Goal: Task Accomplishment & Management: Manage account settings

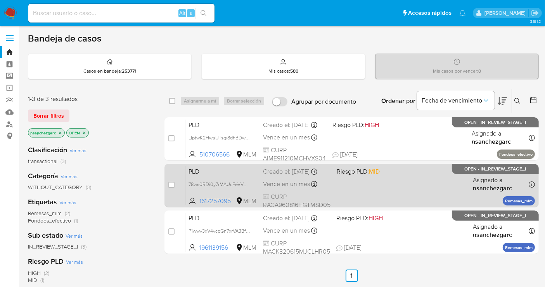
click at [462, 184] on div "PLD 78ws0RDi0y7rMAUcFeVVV6RK 1617257095 MLM Riesgo PLD: MID Creado el: 12/09/20…" at bounding box center [360, 185] width 350 height 39
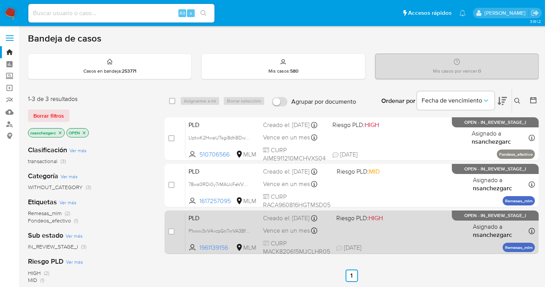
click at [215, 220] on span "PLD" at bounding box center [223, 217] width 68 height 10
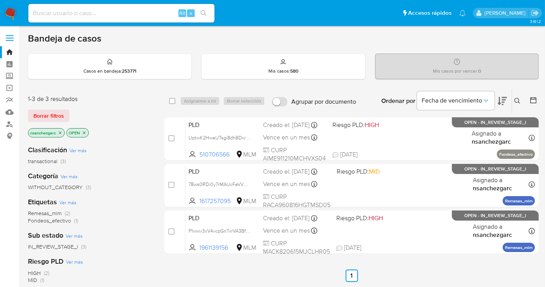
click at [14, 12] on img at bounding box center [10, 13] width 13 height 13
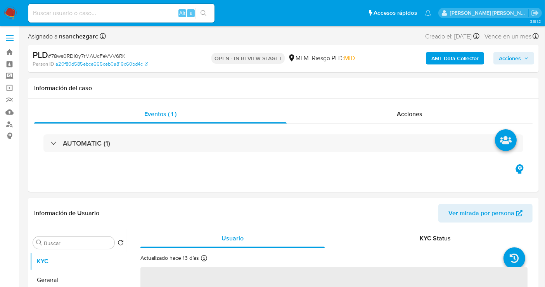
select select "10"
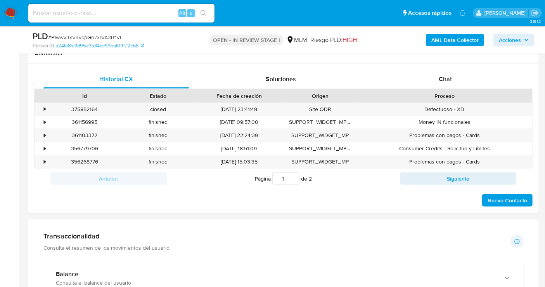
scroll to position [352, 0]
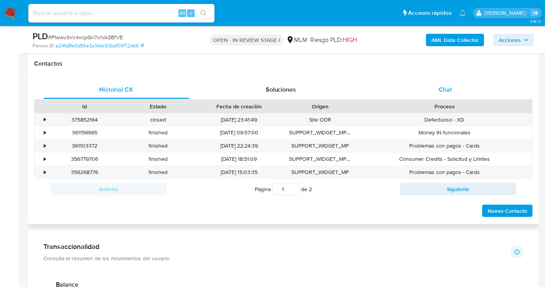
click at [445, 93] on span "Chat" at bounding box center [445, 89] width 13 height 9
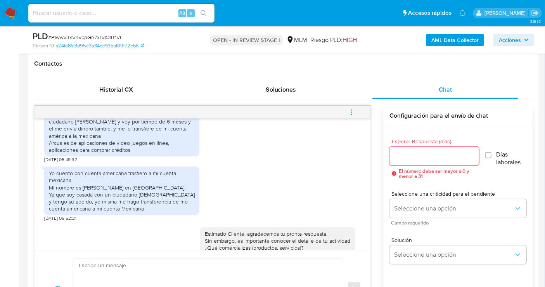
scroll to position [274, 0]
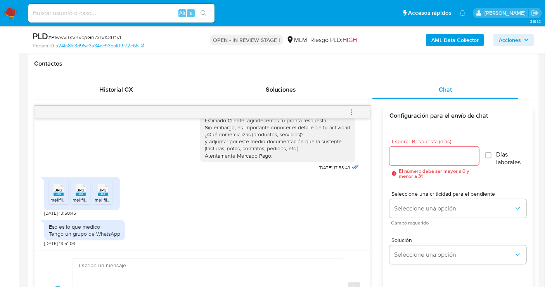
click at [57, 187] on span "JPG" at bounding box center [58, 189] width 7 height 5
click at [81, 192] on rect at bounding box center [81, 193] width 10 height 3
click at [101, 187] on span "JPG" at bounding box center [102, 189] width 7 height 5
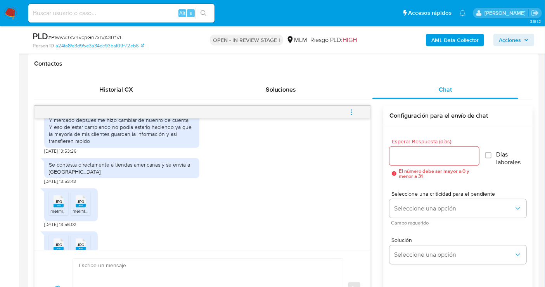
scroll to position [464, 0]
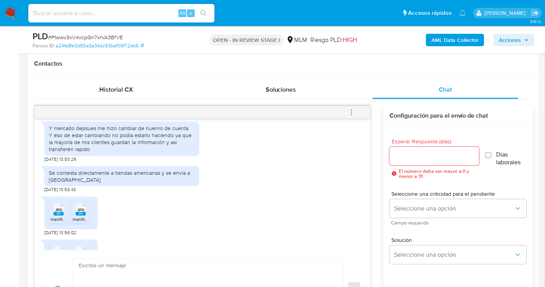
click at [56, 207] on span "JPG" at bounding box center [58, 209] width 7 height 5
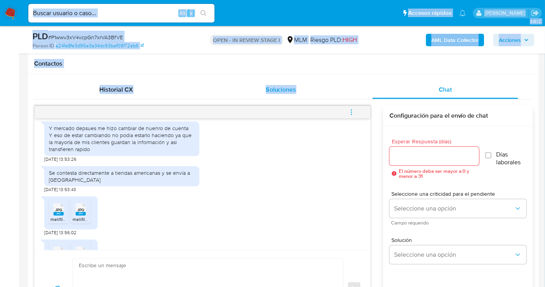
drag, startPoint x: 456, startPoint y: 4, endPoint x: 321, endPoint y: 84, distance: 156.8
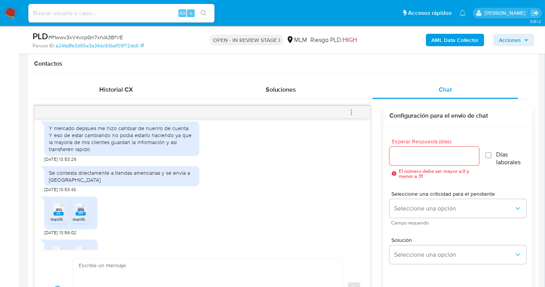
click at [82, 207] on span "JPG" at bounding box center [80, 209] width 7 height 5
click at [57, 246] on icon at bounding box center [59, 252] width 10 height 12
click at [82, 246] on icon at bounding box center [81, 252] width 10 height 12
drag, startPoint x: 493, startPoint y: 35, endPoint x: 476, endPoint y: 126, distance: 93.2
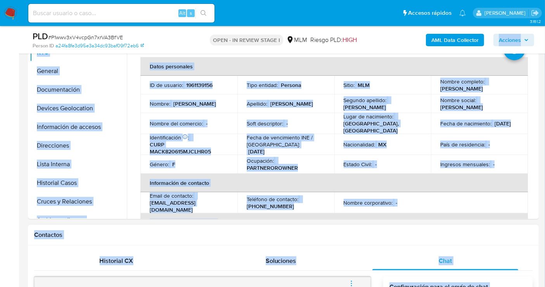
scroll to position [180, 0]
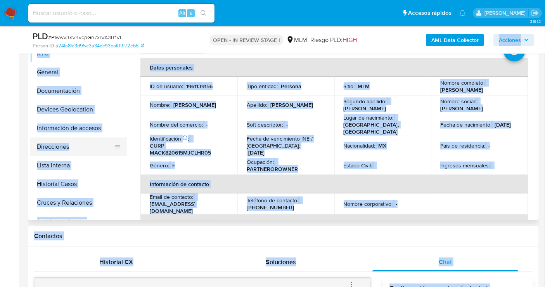
click at [56, 147] on button "Direcciones" at bounding box center [75, 146] width 91 height 19
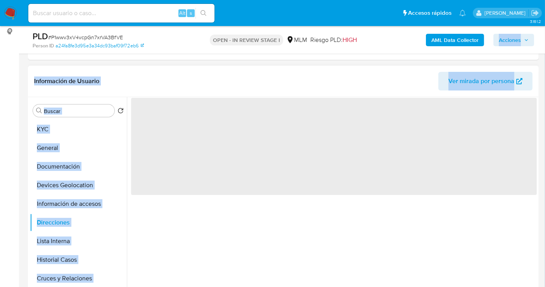
scroll to position [94, 0]
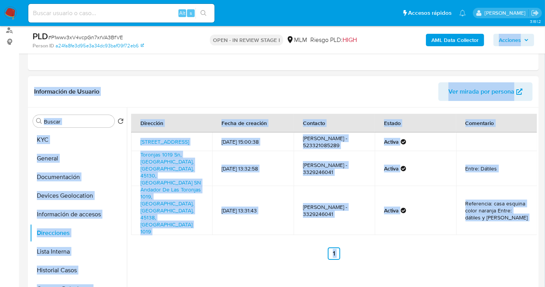
click at [259, 206] on div "Dirección Fecha de creación Contacto Estado Comentario Calle Décima Oriente 145…" at bounding box center [334, 187] width 406 height 146
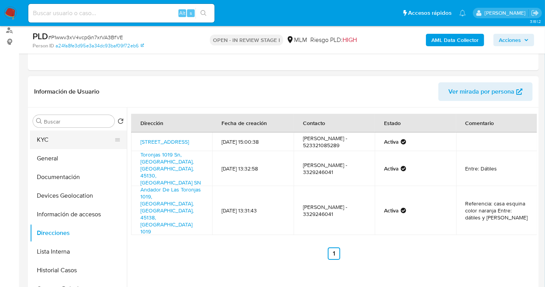
click at [52, 142] on button "KYC" at bounding box center [75, 139] width 91 height 19
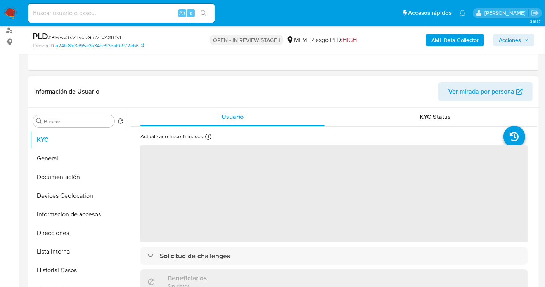
scroll to position [86, 0]
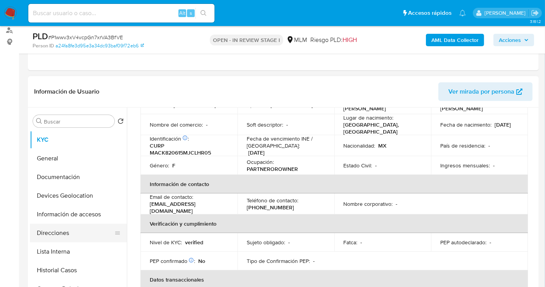
click at [58, 230] on button "Direcciones" at bounding box center [75, 232] width 91 height 19
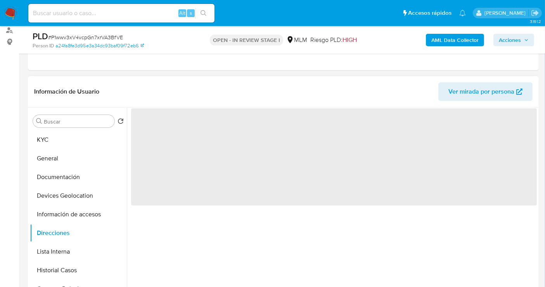
scroll to position [0, 0]
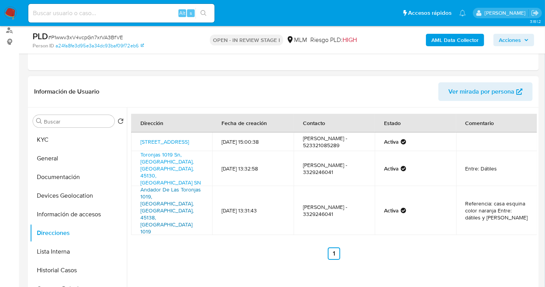
click at [165, 185] on link "Andador De Las Toronjas 1019, Zapopan, Jalisco, 45138, Mexico 1019" at bounding box center [170, 210] width 61 height 50
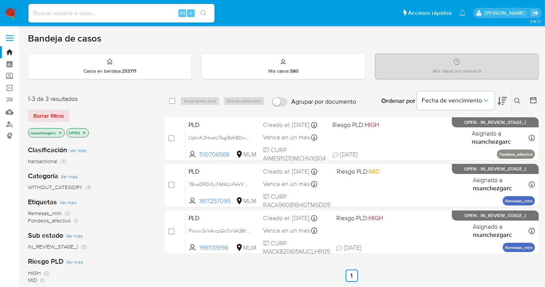
click at [60, 131] on icon "close-filter" at bounding box center [60, 132] width 3 height 3
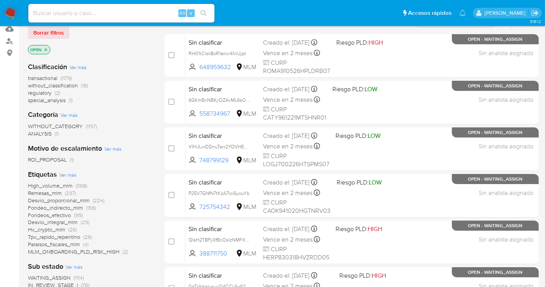
scroll to position [86, 0]
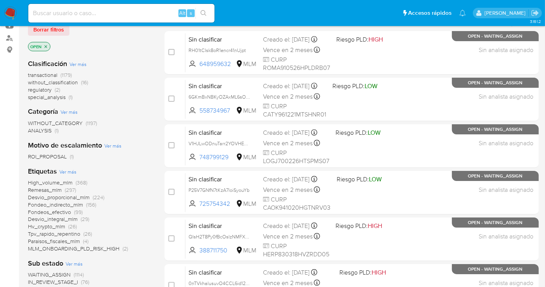
click at [71, 81] on span "without_classification" at bounding box center [53, 82] width 50 height 8
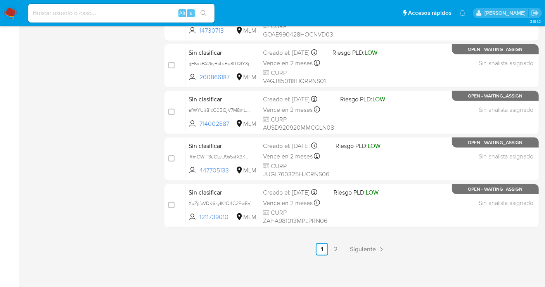
scroll to position [353, 0]
click at [365, 246] on span "Siguiente" at bounding box center [363, 249] width 26 height 6
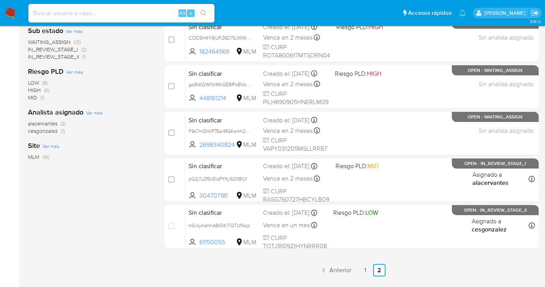
scroll to position [185, 0]
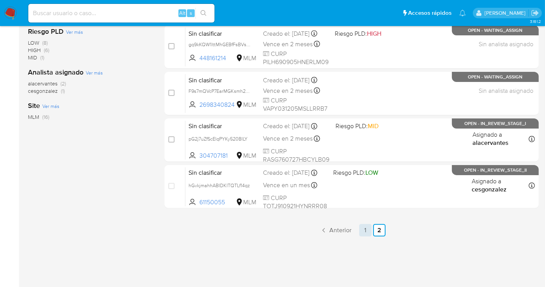
click at [365, 229] on link "1" at bounding box center [365, 230] width 12 height 12
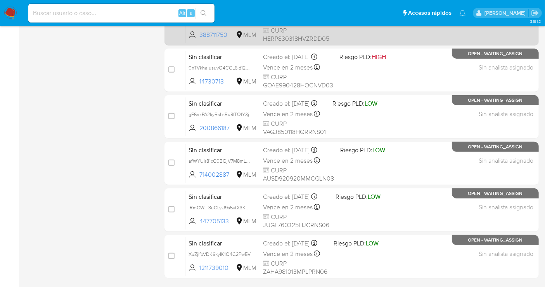
scroll to position [353, 0]
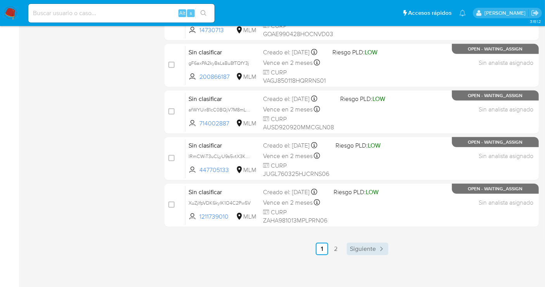
click at [369, 248] on span "Siguiente" at bounding box center [363, 249] width 26 height 6
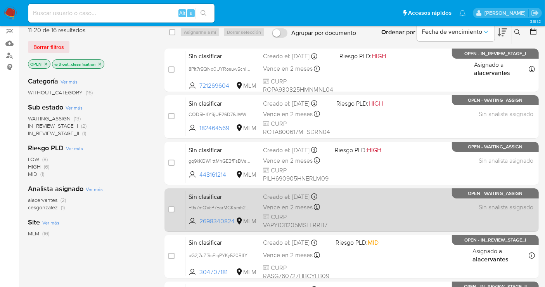
scroll to position [56, 0]
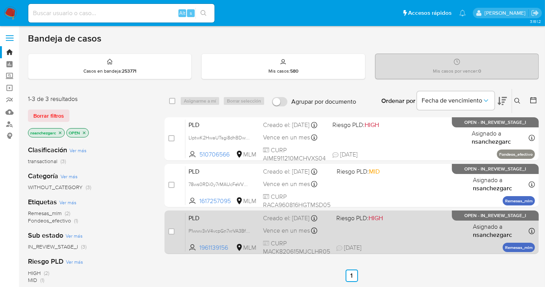
click at [289, 222] on div "Creado el: [DATE] Creado el: [DATE] 02:06:44" at bounding box center [296, 218] width 67 height 9
click at [171, 228] on input "checkbox" at bounding box center [171, 231] width 6 height 6
checkbox input "true"
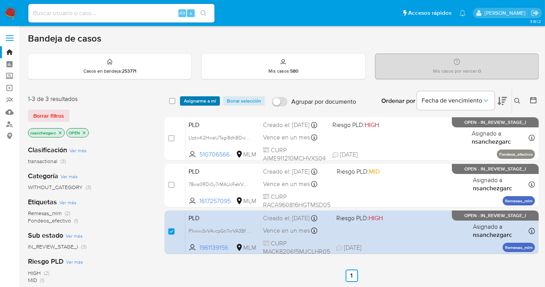
click at [194, 98] on span "Asignarme a mí" at bounding box center [200, 101] width 32 height 8
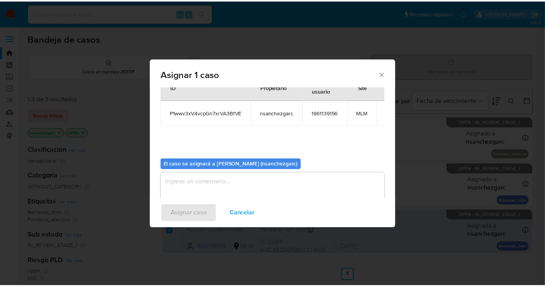
scroll to position [40, 0]
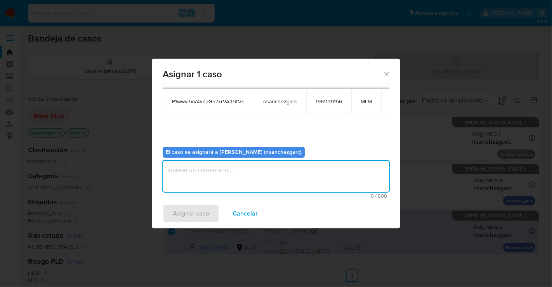
click at [203, 170] on textarea "assign-modal" at bounding box center [276, 176] width 227 height 31
type textarea "nesg"
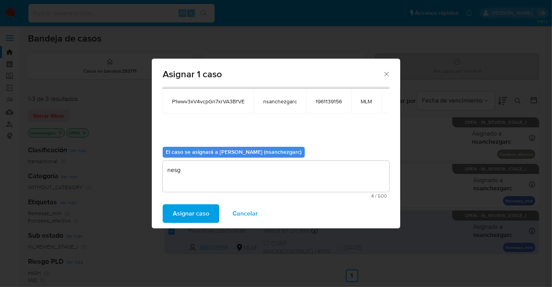
click at [190, 210] on span "Asignar caso" at bounding box center [191, 213] width 36 height 17
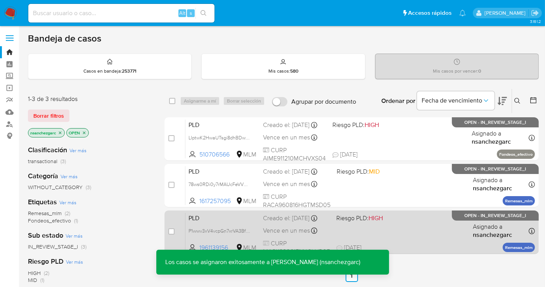
scroll to position [86, 0]
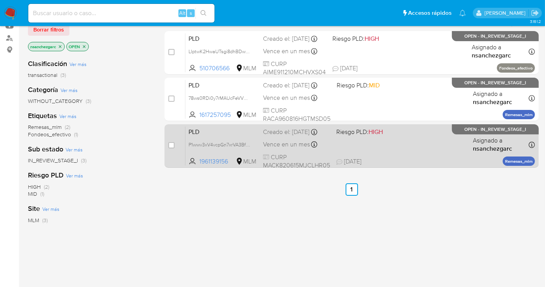
click at [272, 136] on div "Creado el: 12/09/2025 Creado el: 12/09/2025 02:06:44" at bounding box center [296, 132] width 67 height 9
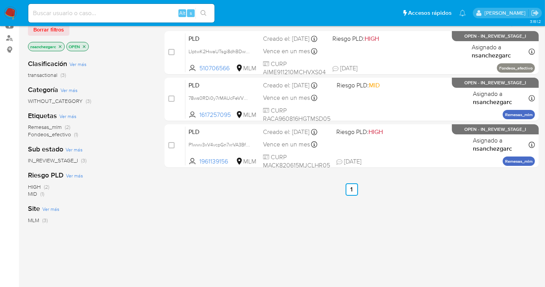
drag, startPoint x: 8, startPoint y: 16, endPoint x: 19, endPoint y: 23, distance: 13.8
click at [8, 16] on img at bounding box center [10, 13] width 13 height 13
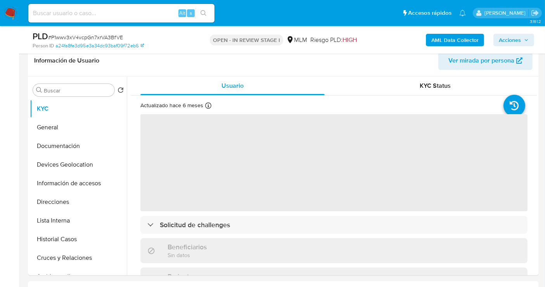
scroll to position [129, 0]
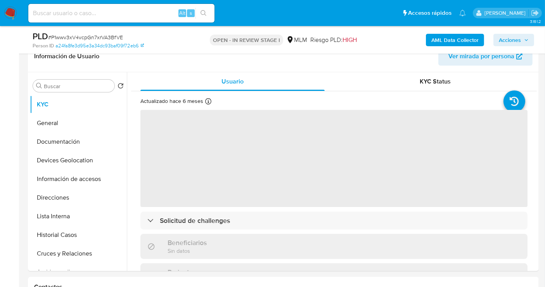
select select "10"
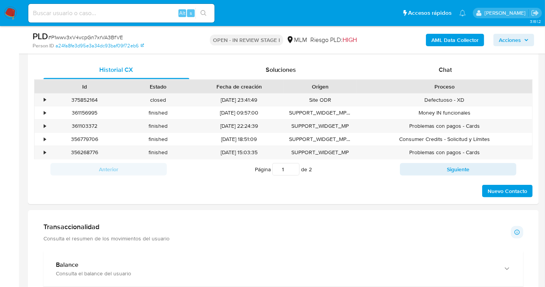
scroll to position [286, 0]
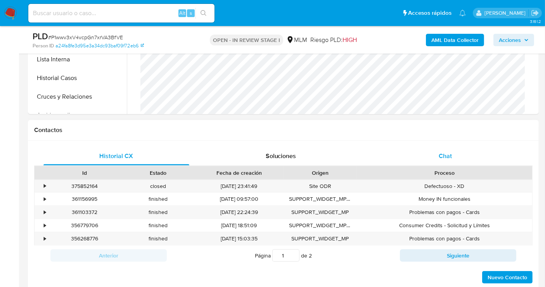
click at [441, 156] on span "Chat" at bounding box center [445, 155] width 13 height 9
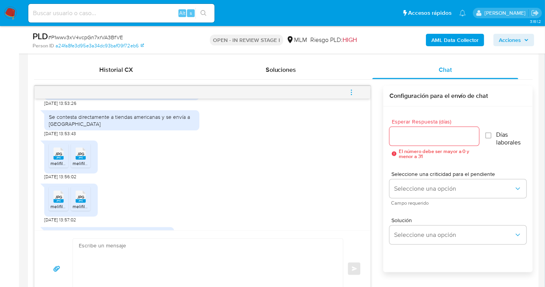
scroll to position [513, 0]
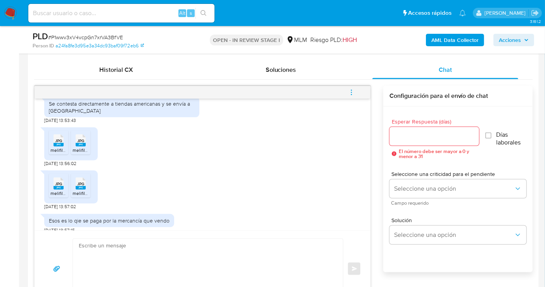
click at [403, 141] on div at bounding box center [435, 136] width 90 height 19
click at [408, 135] on input "Esperar Respuesta (días)" at bounding box center [435, 136] width 90 height 10
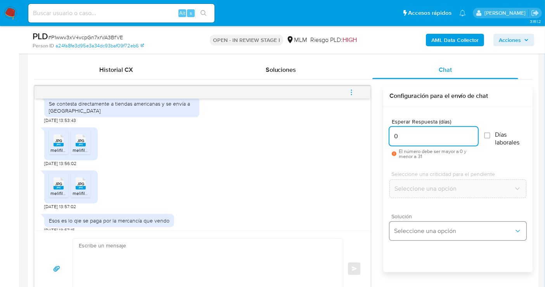
type input "0"
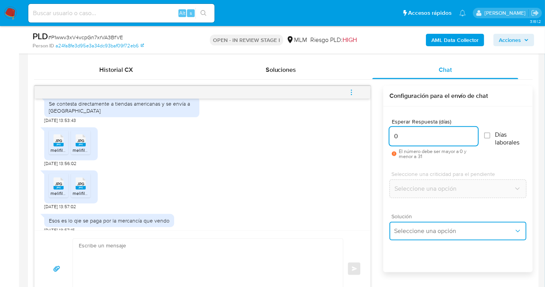
click at [412, 225] on button "Seleccione una opción" at bounding box center [458, 231] width 137 height 19
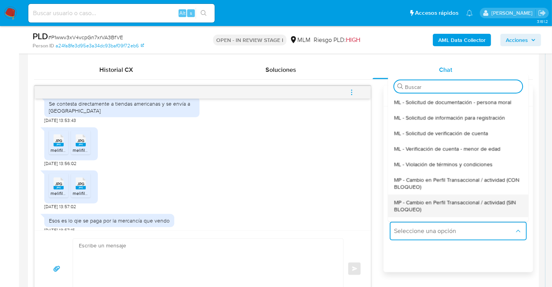
click at [414, 200] on span "MP - Cambio en Perfil Transaccional / actividad (SIN BLOQUEO)" at bounding box center [458, 205] width 128 height 14
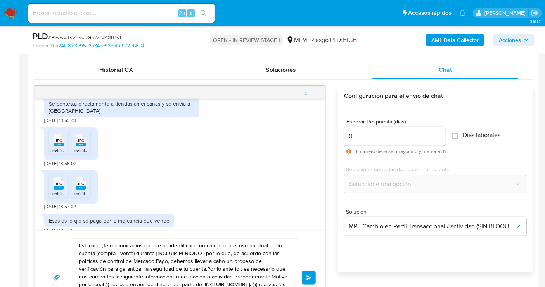
click at [158, 243] on textarea "Estimado ,Te comunicamos que se ha identificado un cambio en el uso habitual de…" at bounding box center [183, 278] width 209 height 78
paste textarea "Cliente, agradecemos tu pronta respuesta. Lamentamos cualquier malestar ocasion…"
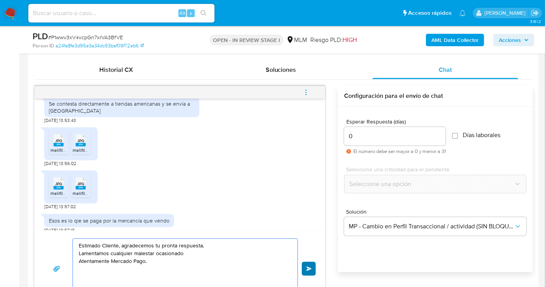
type textarea "Estimado Cliente, agradecemos tu pronta respuesta. Lamentamos cualquier malesta…"
click at [305, 272] on button "Enviar" at bounding box center [309, 268] width 14 height 14
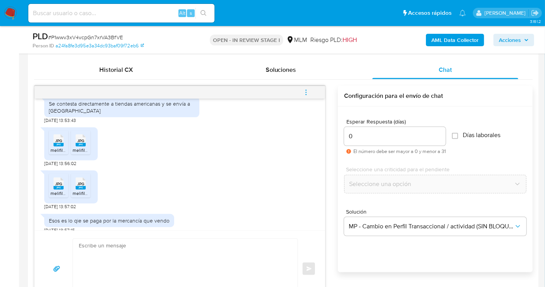
scroll to position [558, 0]
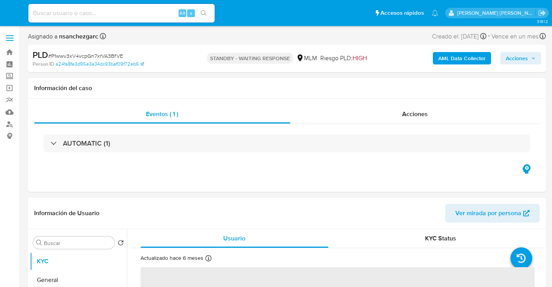
select select "10"
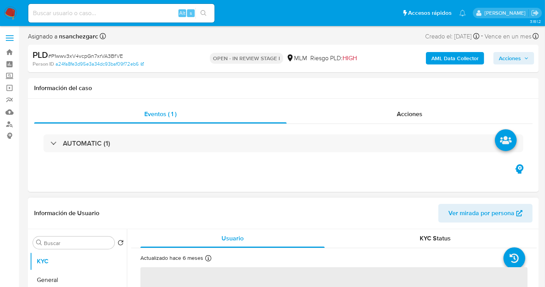
select select "10"
click at [251, 180] on div "Eventos ( 1 ) Acciones AUTOMATIC (1)" at bounding box center [283, 145] width 511 height 93
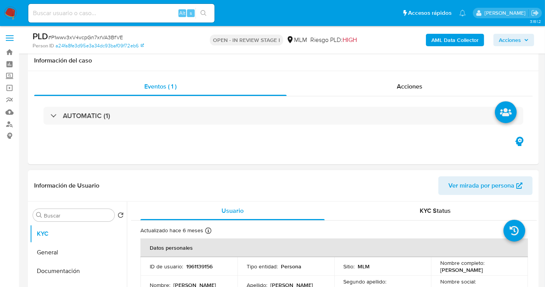
scroll to position [258, 0]
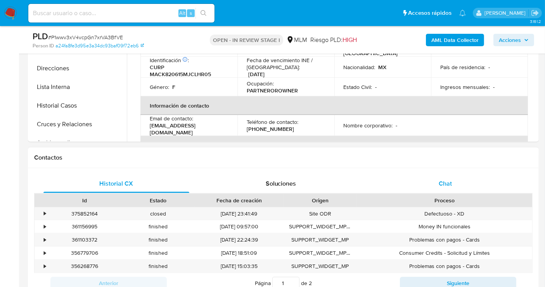
click at [447, 180] on span "Chat" at bounding box center [445, 183] width 13 height 9
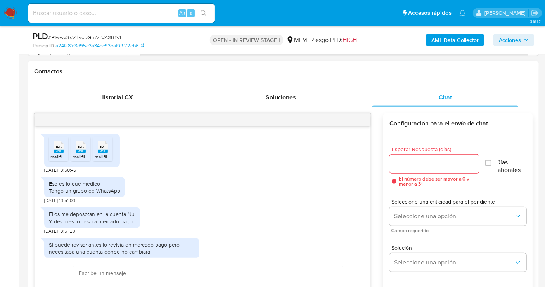
scroll to position [239, 0]
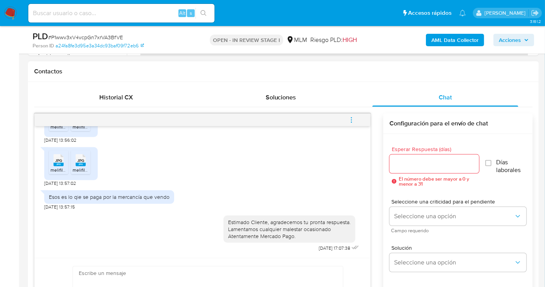
click at [354, 118] on icon "menu-action" at bounding box center [351, 119] width 7 height 7
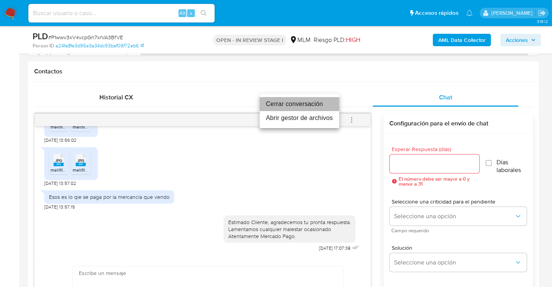
click at [283, 103] on li "Cerrar conversación" at bounding box center [300, 104] width 80 height 14
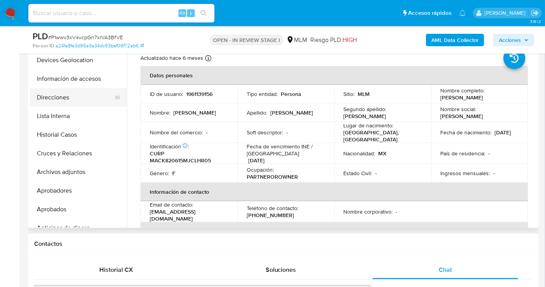
scroll to position [86, 0]
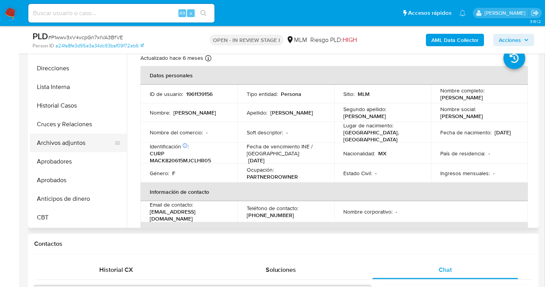
click at [78, 144] on button "Archivos adjuntos" at bounding box center [75, 142] width 91 height 19
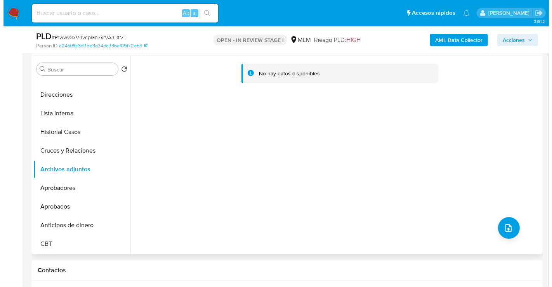
scroll to position [172, 0]
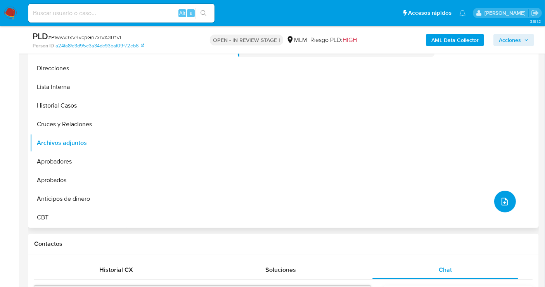
click at [499, 195] on button "upload-file" at bounding box center [505, 201] width 22 height 22
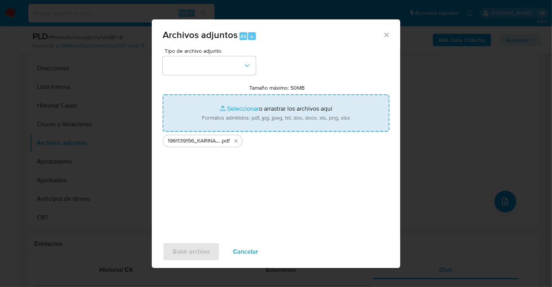
type input "C:\fakepath\1961139156_KARINA JANNET MALDONADO CHAVEZ_SEP25.xlsx"
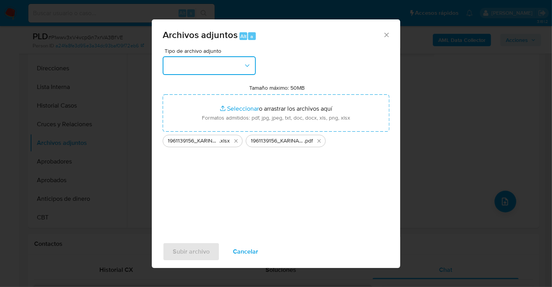
click at [215, 68] on button "button" at bounding box center [209, 65] width 93 height 19
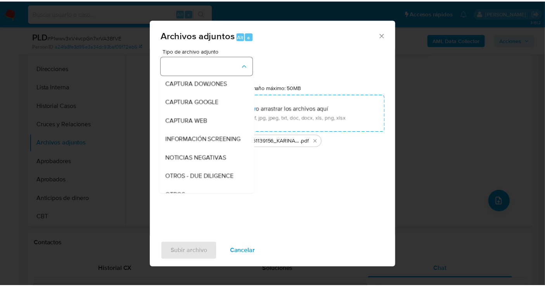
scroll to position [40, 0]
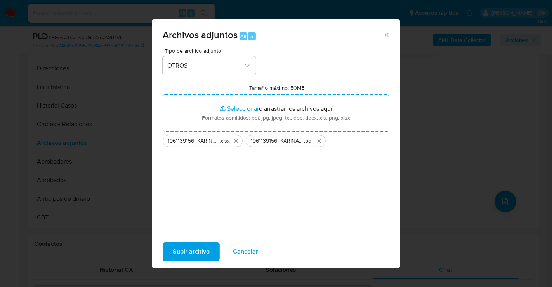
click at [192, 255] on span "Subir archivo" at bounding box center [191, 251] width 37 height 17
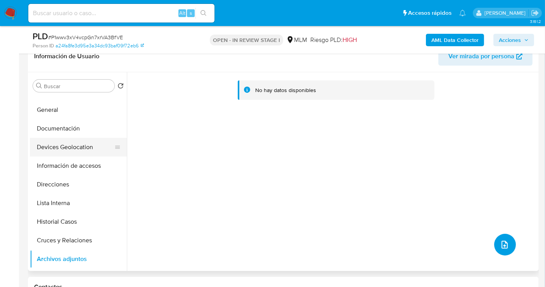
scroll to position [0, 0]
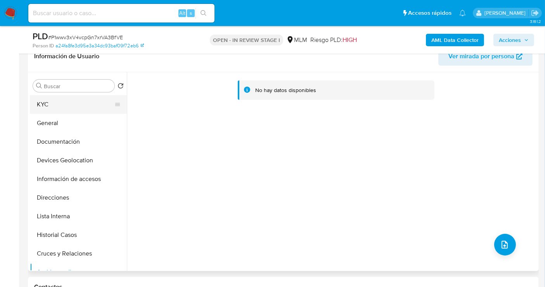
click at [53, 109] on button "KYC" at bounding box center [75, 104] width 91 height 19
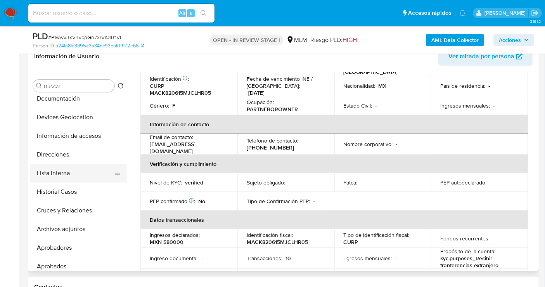
scroll to position [129, 0]
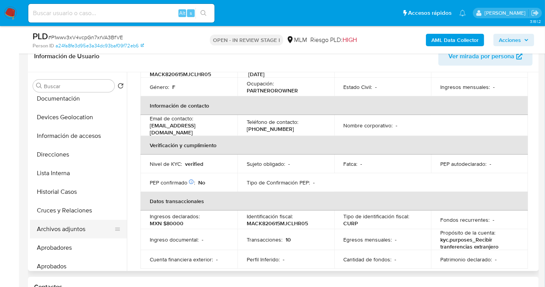
click at [74, 230] on button "Archivos adjuntos" at bounding box center [75, 229] width 91 height 19
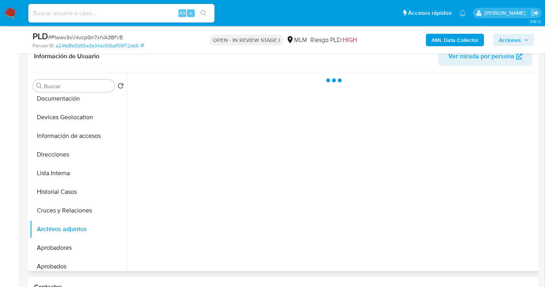
scroll to position [0, 0]
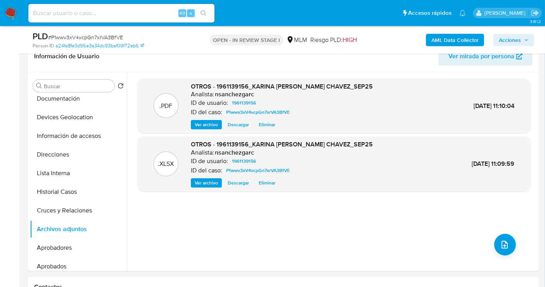
click at [505, 43] on span "Acciones" at bounding box center [510, 40] width 22 height 12
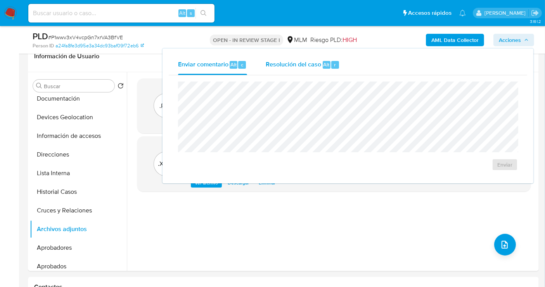
click at [302, 67] on span "Resolución del caso" at bounding box center [293, 64] width 55 height 9
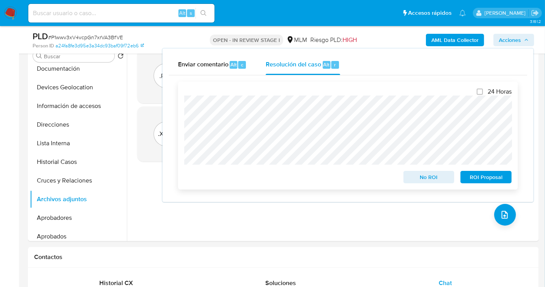
scroll to position [172, 0]
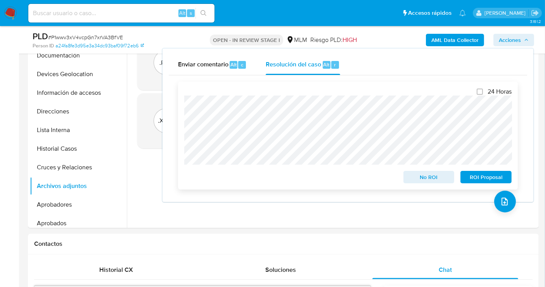
click at [482, 180] on span "ROI Proposal" at bounding box center [486, 176] width 40 height 11
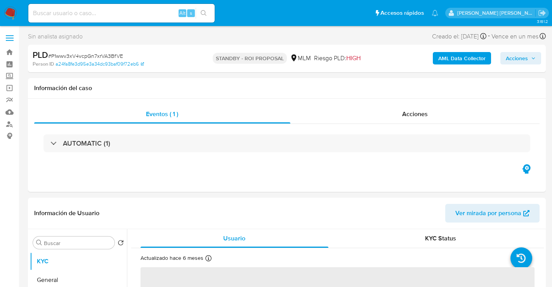
select select "10"
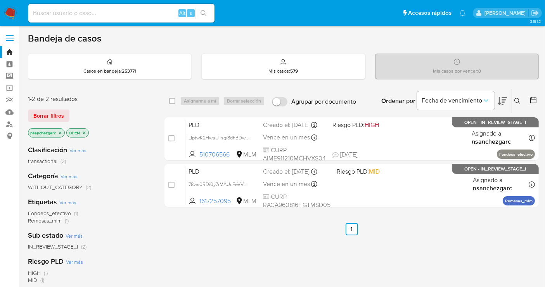
click at [518, 101] on icon at bounding box center [517, 101] width 6 height 6
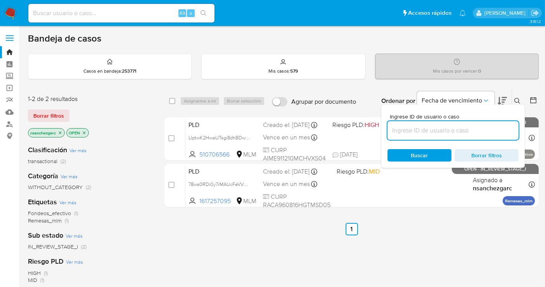
click at [423, 133] on input at bounding box center [453, 130] width 131 height 10
type input "303571482"
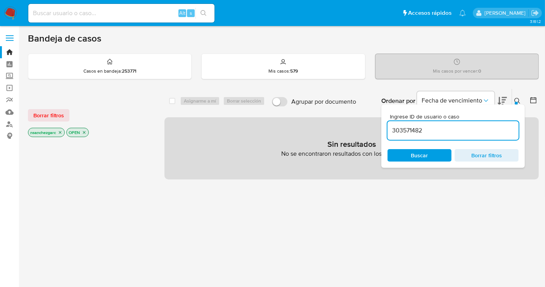
click at [62, 133] on icon "close-filter" at bounding box center [60, 132] width 5 height 5
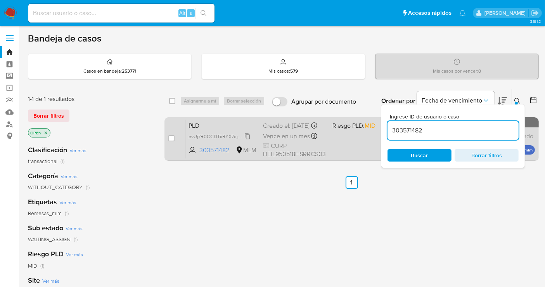
click at [249, 140] on span "pvUj7R0GCDTiiRYX7aj42VjF" at bounding box center [220, 136] width 62 height 9
click at [171, 138] on input "checkbox" at bounding box center [171, 138] width 6 height 6
checkbox input "true"
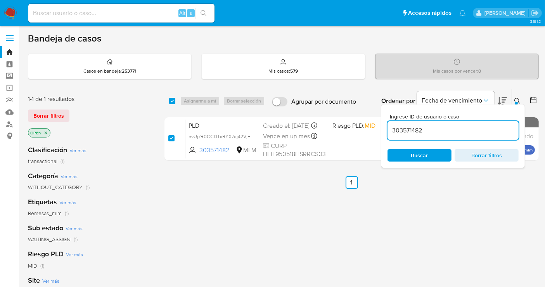
checkbox input "true"
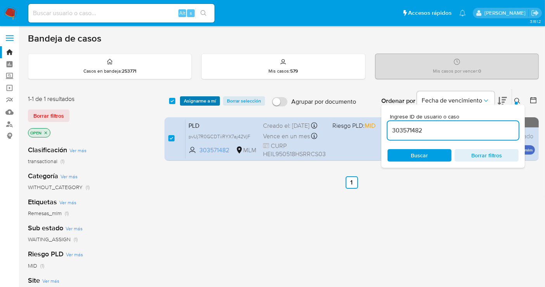
click at [189, 102] on span "Asignarme a mí" at bounding box center [200, 101] width 32 height 8
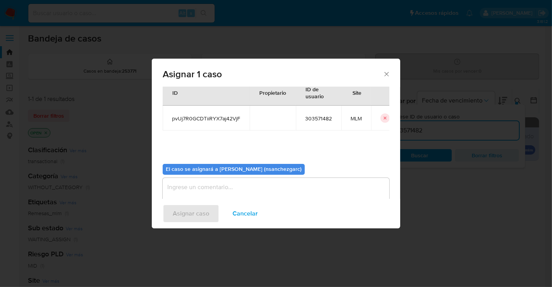
scroll to position [40, 0]
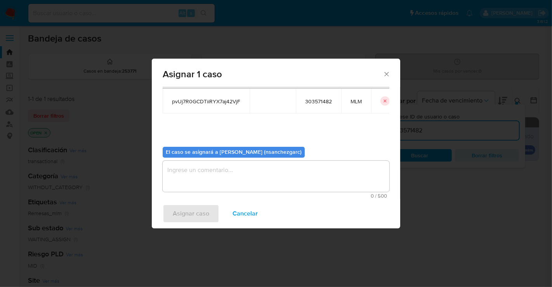
click at [208, 268] on div "Asignar 1 caso Casos a asignar: ID Propietario ID de usuario Site pvUj7R0GCDTii…" at bounding box center [276, 143] width 552 height 287
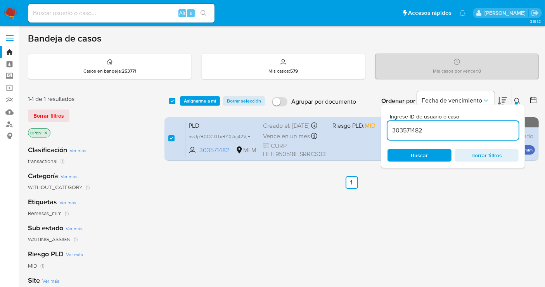
click at [195, 99] on span "Asignarme a mí" at bounding box center [200, 101] width 32 height 8
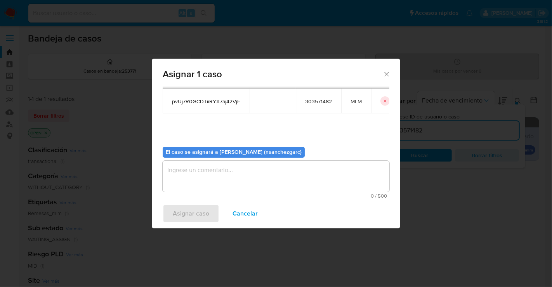
drag, startPoint x: 217, startPoint y: 166, endPoint x: 227, endPoint y: 175, distance: 13.2
click at [226, 173] on textarea "assign-modal" at bounding box center [276, 176] width 227 height 31
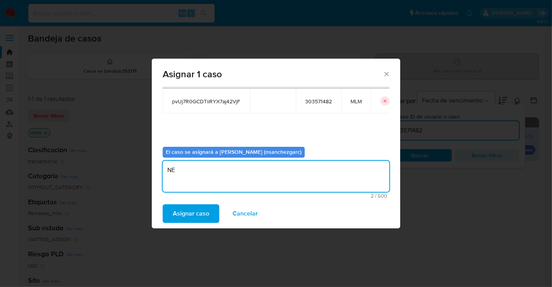
type textarea "N"
type textarea "nesg"
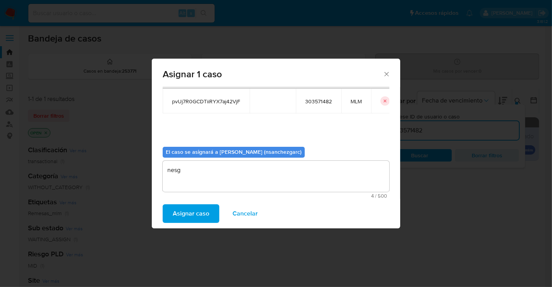
click at [194, 212] on span "Asignar caso" at bounding box center [191, 213] width 36 height 17
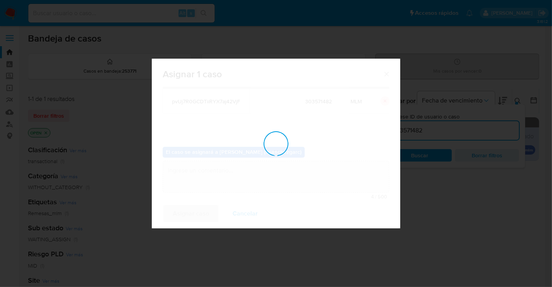
checkbox input "false"
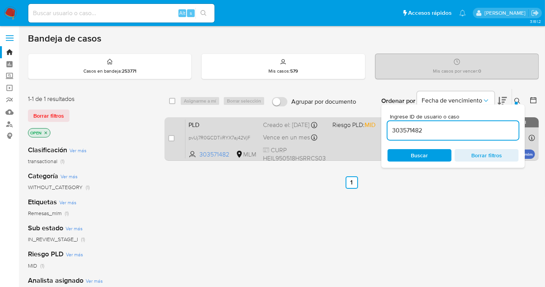
click at [274, 129] on div "Creado el: 12/09/2025 Creado el: 12/09/2025 02:11:20" at bounding box center [294, 125] width 63 height 9
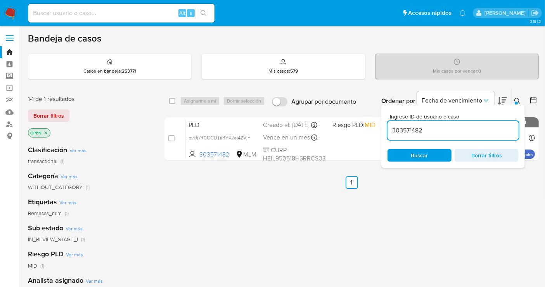
click at [9, 13] on img at bounding box center [10, 13] width 13 height 13
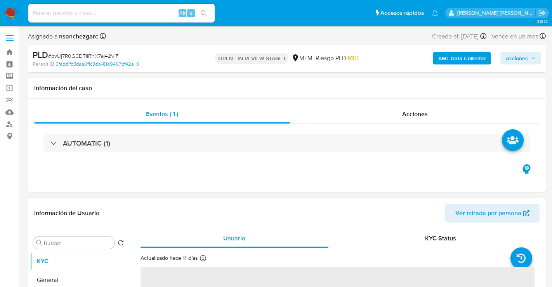
select select "10"
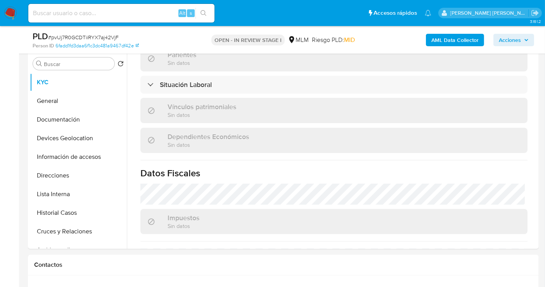
scroll to position [172, 0]
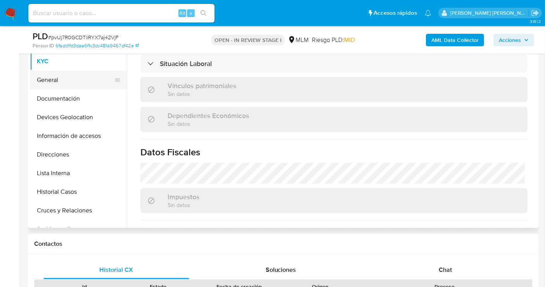
click at [56, 79] on button "General" at bounding box center [75, 80] width 91 height 19
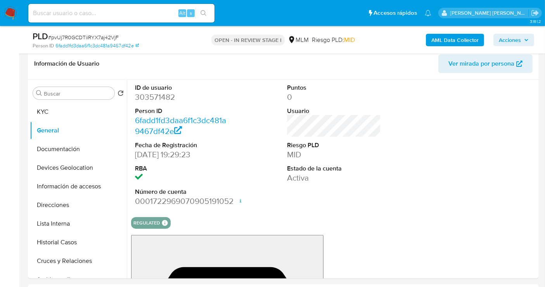
scroll to position [114, 0]
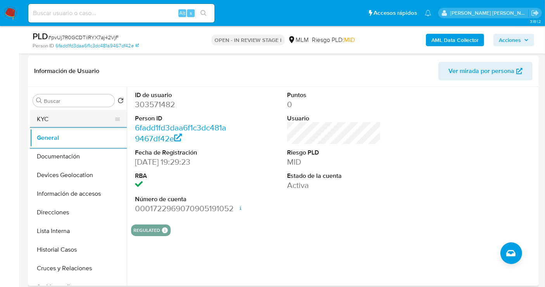
click at [50, 121] on button "KYC" at bounding box center [75, 119] width 91 height 19
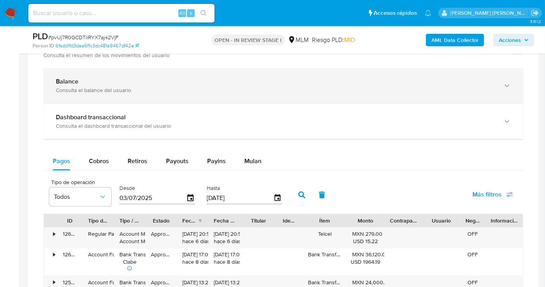
scroll to position [459, 0]
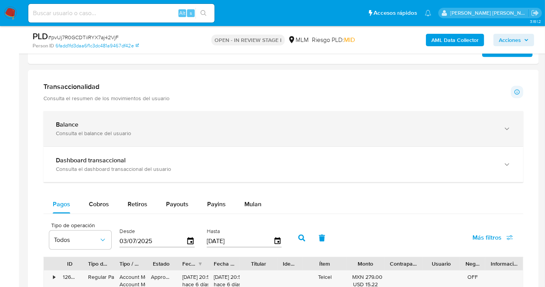
click at [151, 133] on div "Consulta el balance del usuario" at bounding box center [276, 133] width 440 height 7
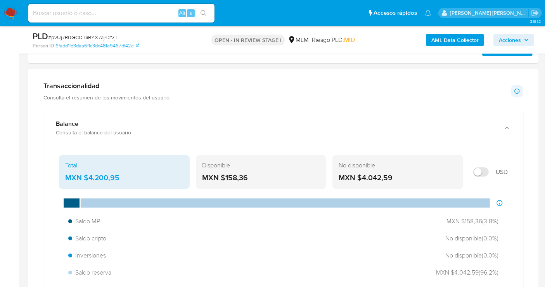
scroll to position [474, 0]
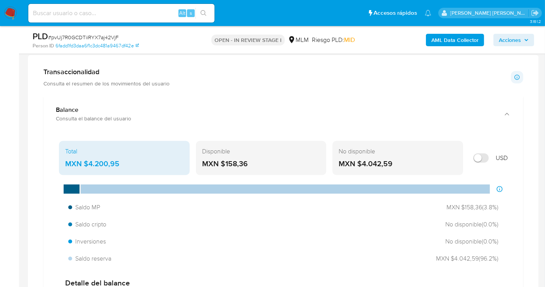
click at [110, 161] on div "MXN $4.200,95" at bounding box center [124, 164] width 118 height 10
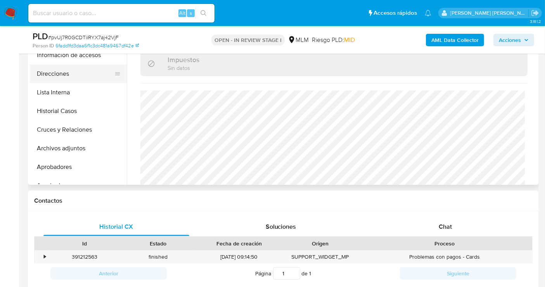
scroll to position [0, 0]
click at [59, 76] on button "Devices Geolocation" at bounding box center [75, 74] width 91 height 19
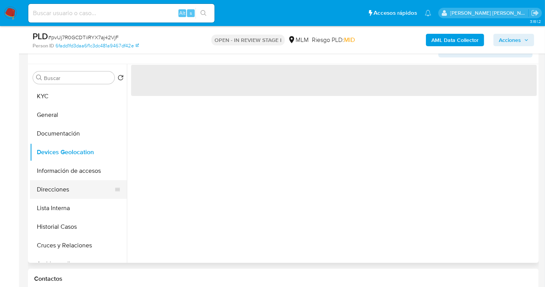
scroll to position [129, 0]
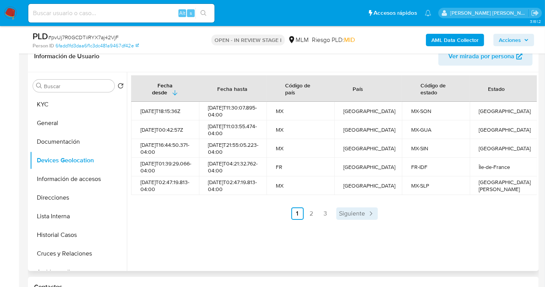
click at [341, 216] on span "Siguiente" at bounding box center [352, 213] width 26 height 6
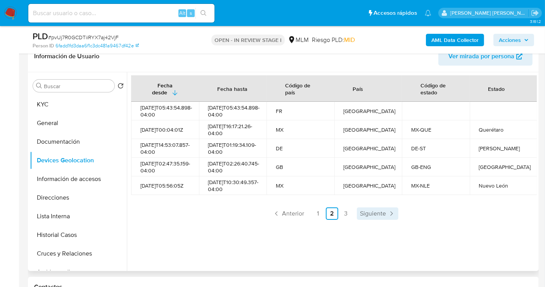
click at [371, 216] on span "Siguiente" at bounding box center [373, 213] width 26 height 6
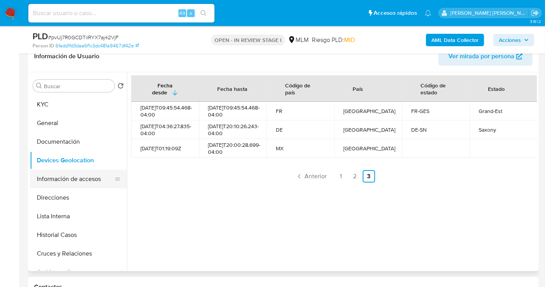
click at [67, 180] on button "Información de accesos" at bounding box center [75, 179] width 91 height 19
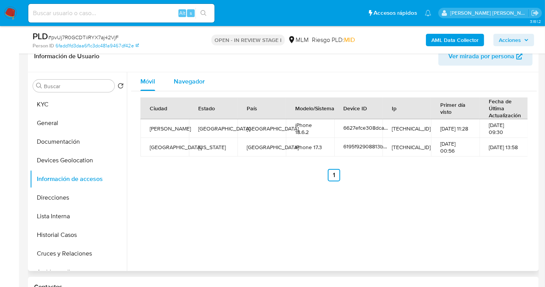
click at [182, 81] on span "Navegador" at bounding box center [189, 81] width 31 height 9
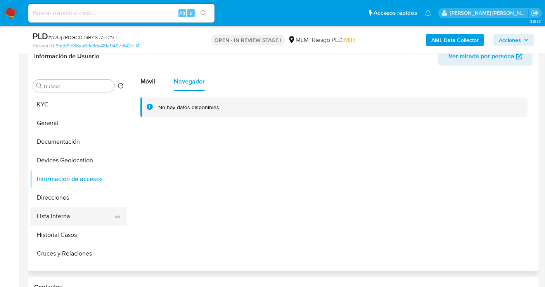
click at [53, 216] on button "Lista Interna" at bounding box center [75, 216] width 91 height 19
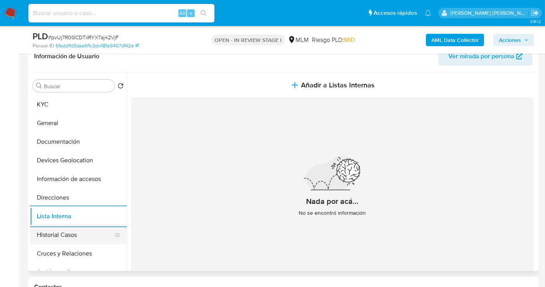
click at [56, 234] on button "Historial Casos" at bounding box center [75, 234] width 91 height 19
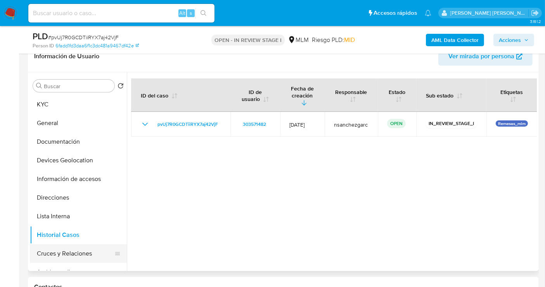
click at [73, 253] on button "Cruces y Relaciones" at bounding box center [75, 253] width 91 height 19
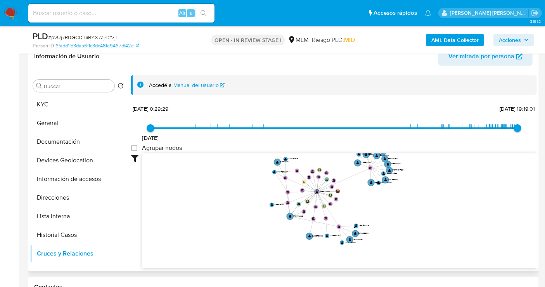
drag, startPoint x: 395, startPoint y: 224, endPoint x: 397, endPoint y: 200, distance: 24.1
click at [398, 201] on icon "user-303571482  303571482 device-6195f92908813b0018786b80  device-614a2ced088…" at bounding box center [339, 209] width 395 height 113
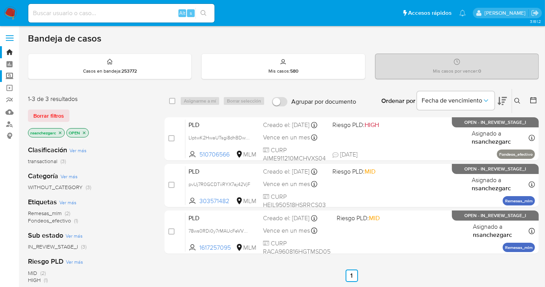
click at [7, 77] on label "Screening" at bounding box center [46, 76] width 92 height 12
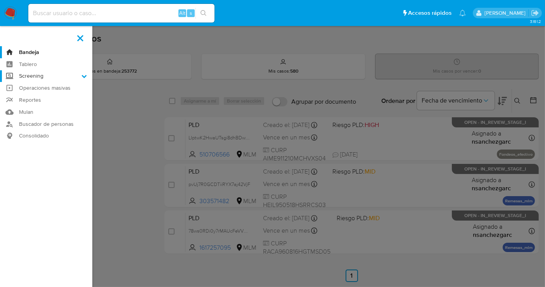
click at [0, 0] on input "Screening" at bounding box center [0, 0] width 0 height 0
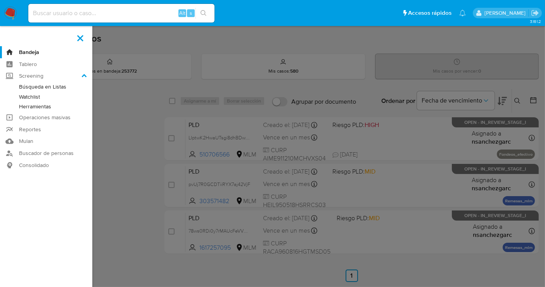
click at [33, 104] on link "Herramientas" at bounding box center [46, 107] width 92 height 10
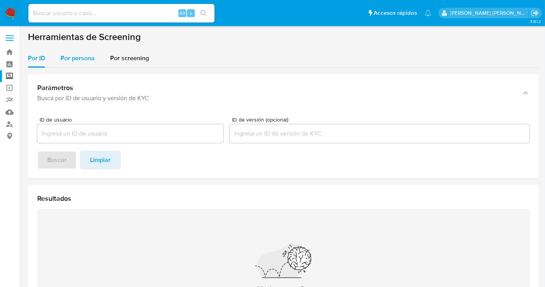
click at [74, 60] on span "Por persona" at bounding box center [78, 58] width 34 height 9
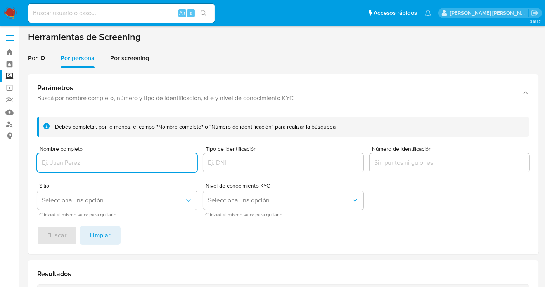
click at [81, 160] on input "Nombre completo" at bounding box center [117, 163] width 160 height 10
type input "[PERSON_NAME] [PERSON_NAME]"
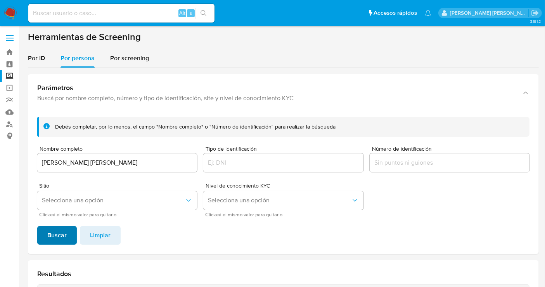
click at [54, 235] on span "Buscar" at bounding box center [56, 235] width 19 height 17
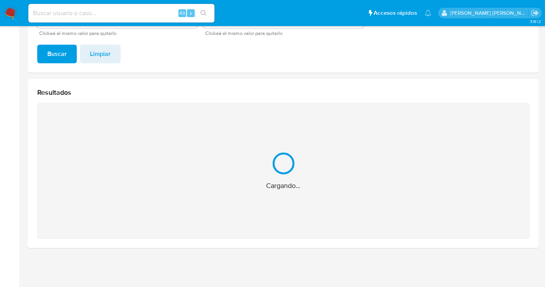
scroll to position [57, 0]
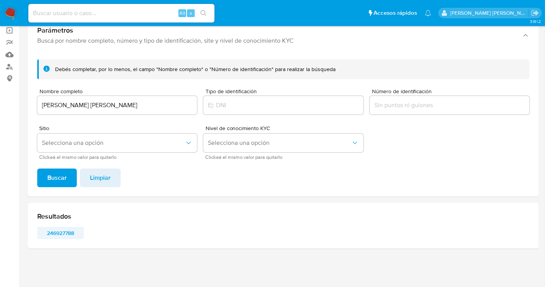
click at [52, 230] on span "246927788" at bounding box center [61, 232] width 36 height 11
click at [9, 13] on img at bounding box center [10, 13] width 13 height 13
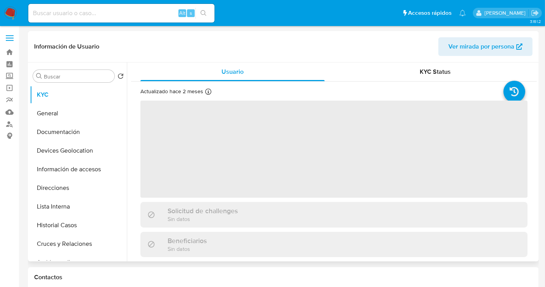
select select "10"
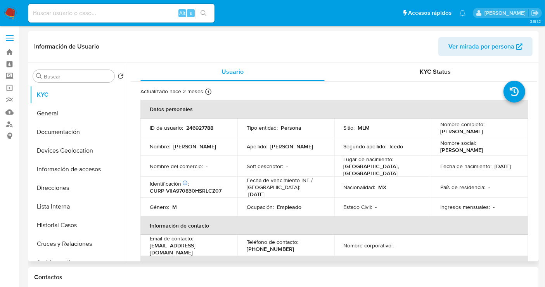
click at [195, 128] on p "246927788" at bounding box center [199, 127] width 27 height 7
copy p "246927788"
click at [62, 225] on button "Historial Casos" at bounding box center [75, 225] width 91 height 19
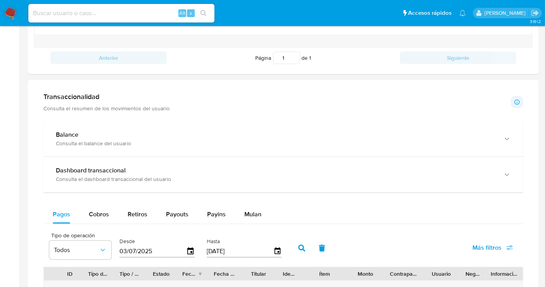
scroll to position [474, 0]
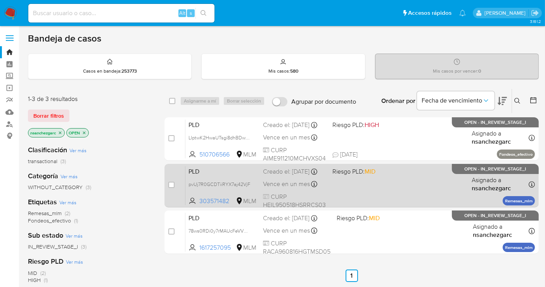
click at [275, 176] on div "Creado el: [DATE] Creado el: [DATE] 02:11:20" at bounding box center [294, 171] width 63 height 9
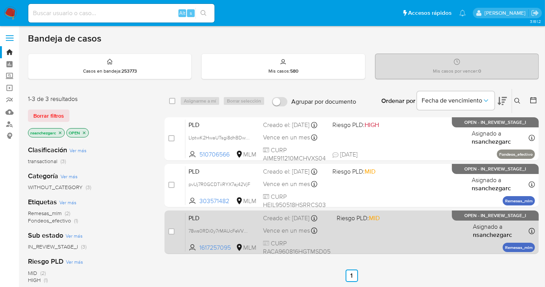
click at [280, 224] on div "PLD 78ws0RDi0y7rMAUcFeVVV6RK 1617257095 MLM Riesgo PLD: MID Creado el: [DATE] C…" at bounding box center [360, 231] width 350 height 39
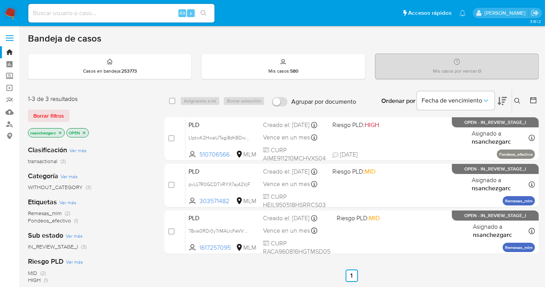
click at [518, 98] on icon at bounding box center [517, 101] width 6 height 6
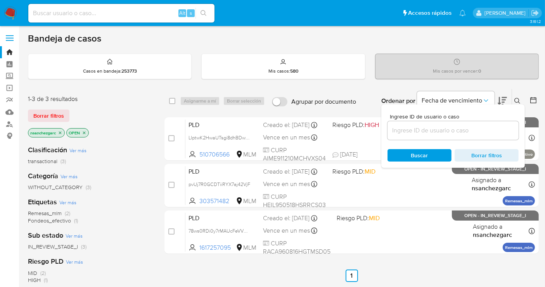
click at [447, 125] on input at bounding box center [453, 130] width 131 height 10
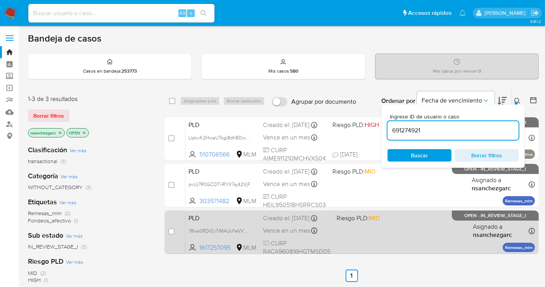
type input "691274921"
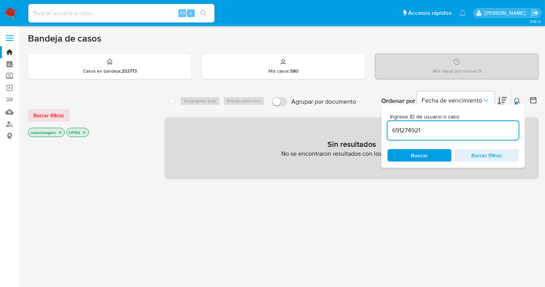
drag, startPoint x: 61, startPoint y: 129, endPoint x: 65, endPoint y: 133, distance: 6.0
click at [61, 130] on icon "close-filter" at bounding box center [60, 132] width 5 height 5
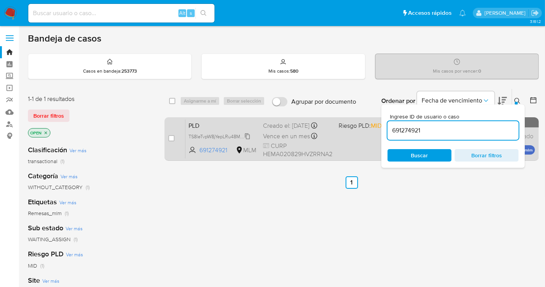
click at [249, 137] on span "TS8leTvpW8jYepLRu48M0Z4j" at bounding box center [219, 136] width 61 height 9
click at [171, 136] on input "checkbox" at bounding box center [171, 138] width 6 height 6
checkbox input "true"
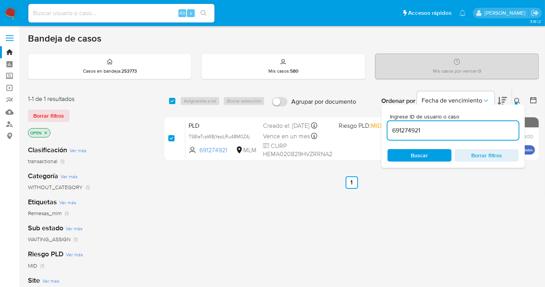
checkbox input "true"
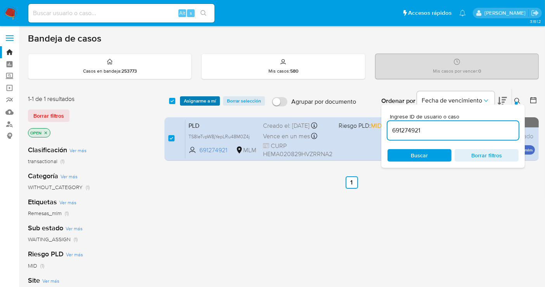
click at [192, 100] on span "Asignarme a mí" at bounding box center [200, 101] width 32 height 8
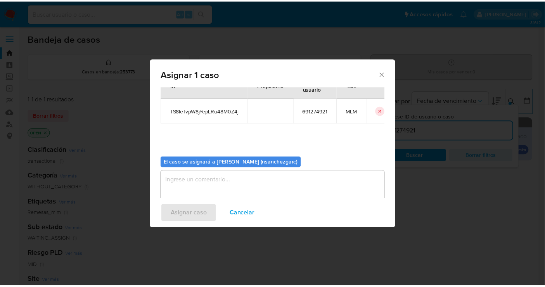
scroll to position [40, 0]
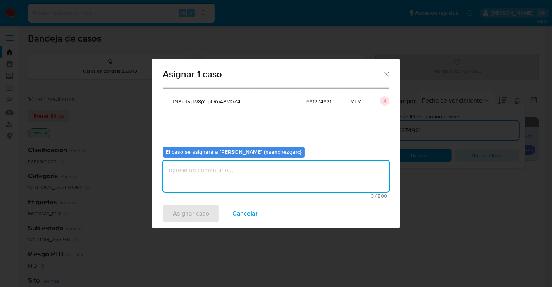
click at [194, 181] on textarea "assign-modal" at bounding box center [276, 176] width 227 height 31
type textarea "nesg"
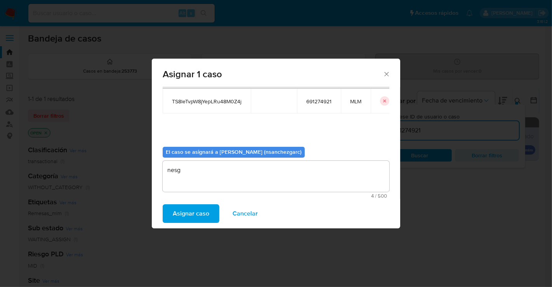
click at [189, 214] on span "Asignar caso" at bounding box center [191, 213] width 36 height 17
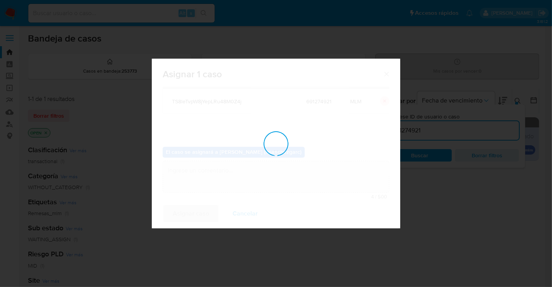
checkbox input "false"
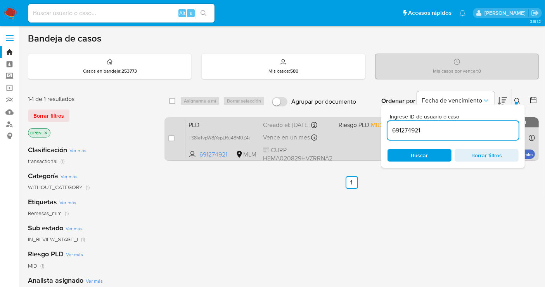
click at [283, 125] on div "Creado el: [DATE] Creado el: [DATE] 02:10:17" at bounding box center [297, 125] width 69 height 9
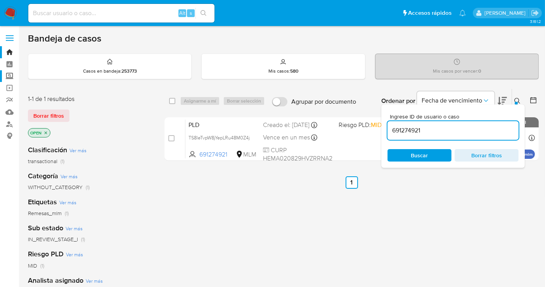
click at [8, 76] on label "Screening" at bounding box center [46, 76] width 92 height 12
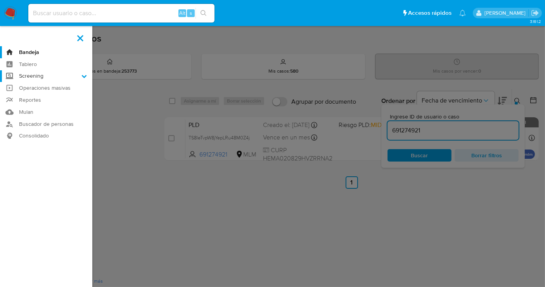
click at [0, 0] on input "Screening" at bounding box center [0, 0] width 0 height 0
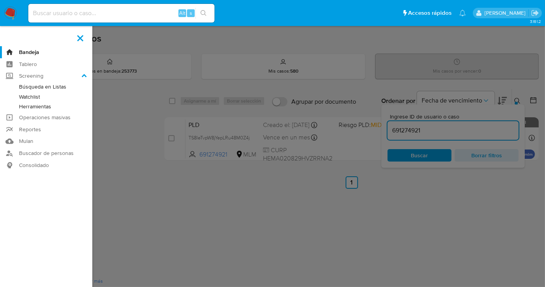
click at [29, 108] on link "Herramientas" at bounding box center [46, 107] width 92 height 10
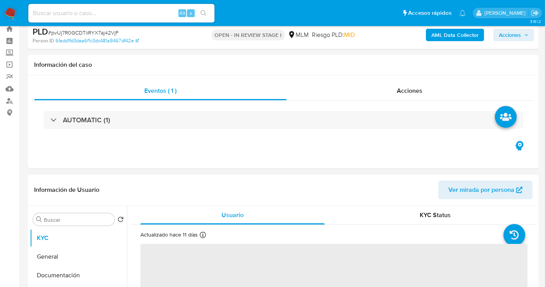
select select "10"
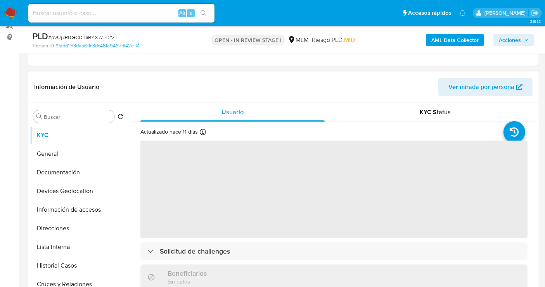
scroll to position [129, 0]
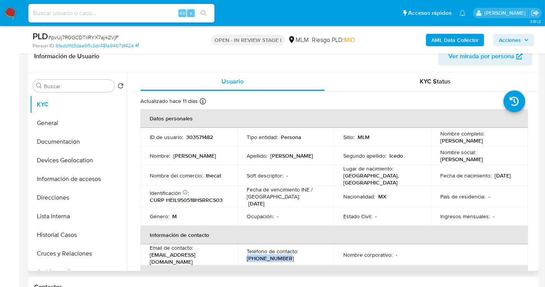
drag, startPoint x: 293, startPoint y: 253, endPoint x: 242, endPoint y: 255, distance: 50.1
click at [242, 255] on td "Teléfono de contacto : (662) 3074498" at bounding box center [285, 254] width 97 height 21
copy p "(662) 3074498"
drag, startPoint x: 239, startPoint y: 255, endPoint x: 148, endPoint y: 258, distance: 91.2
click at [148, 258] on td "Email de contacto : hernandezicedoluiscarlos@gmail.com" at bounding box center [188, 254] width 97 height 21
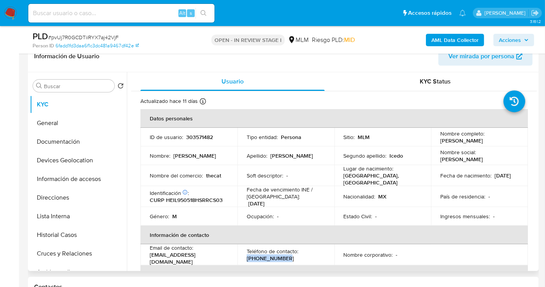
copy p "hernandezicedoluiscarlos@gmail.com"
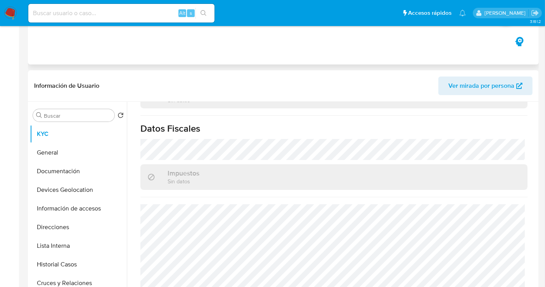
scroll to position [172, 0]
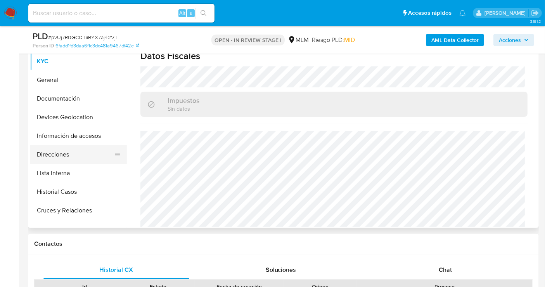
click at [55, 156] on button "Direcciones" at bounding box center [75, 154] width 91 height 19
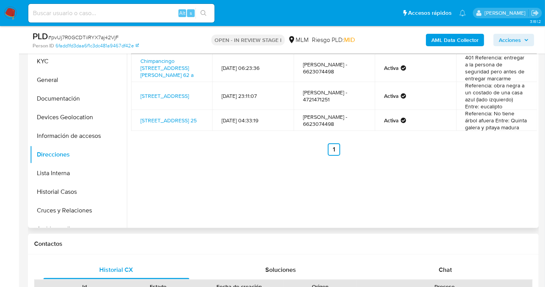
scroll to position [129, 0]
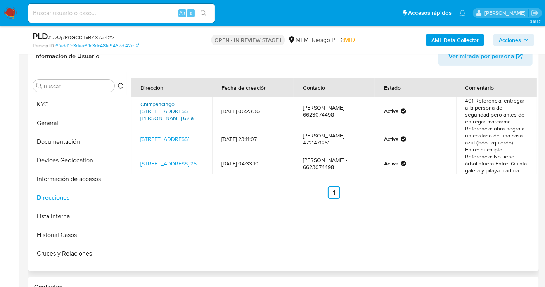
click at [174, 110] on link "Chimpancingo 62 A, Tlalnepantla De Baz, Estado De México, 54150, Mexico 62 a" at bounding box center [166, 111] width 53 height 22
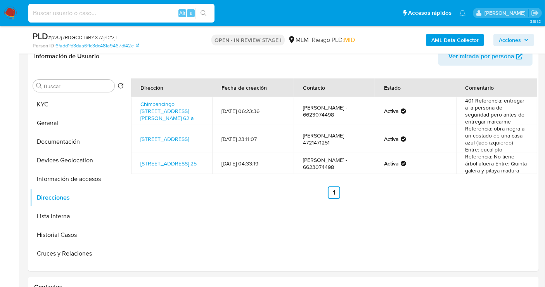
click at [106, 13] on input at bounding box center [121, 13] width 186 height 10
paste input "246927788"
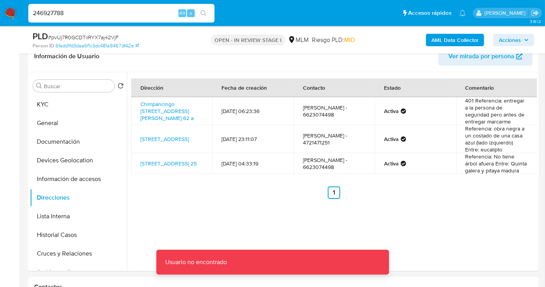
click at [106, 13] on input "246927788" at bounding box center [121, 13] width 186 height 10
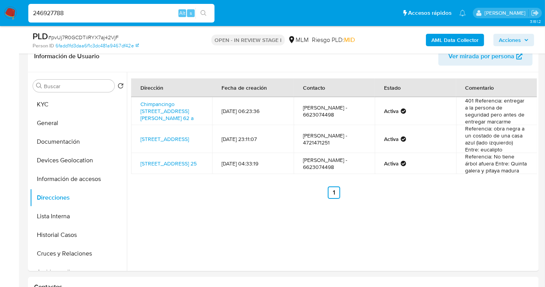
type input "246927788"
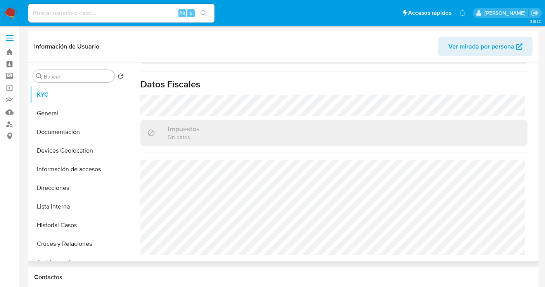
select select "10"
click at [53, 186] on button "Direcciones" at bounding box center [75, 187] width 91 height 19
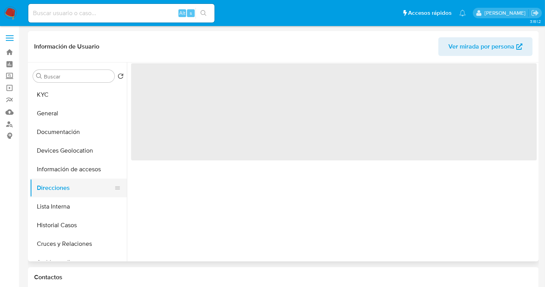
scroll to position [0, 0]
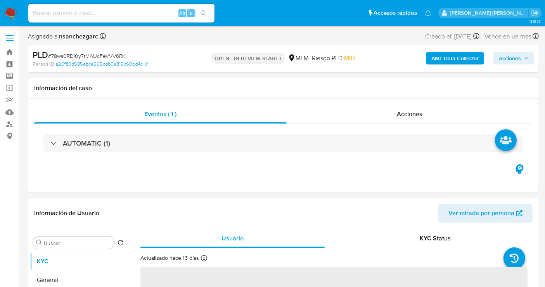
select select "10"
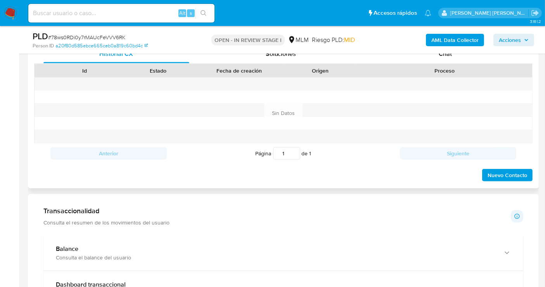
scroll to position [345, 0]
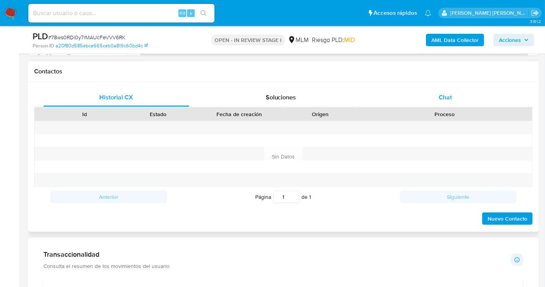
click at [444, 97] on span "Chat" at bounding box center [445, 97] width 13 height 9
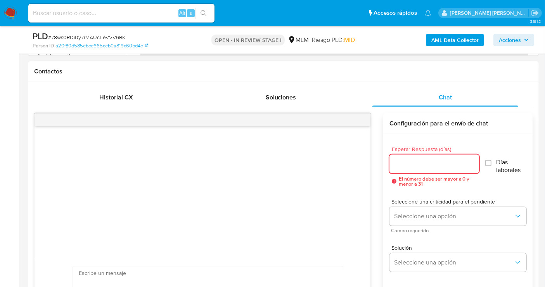
click at [403, 162] on input "Esperar Respuesta (días)" at bounding box center [435, 164] width 90 height 10
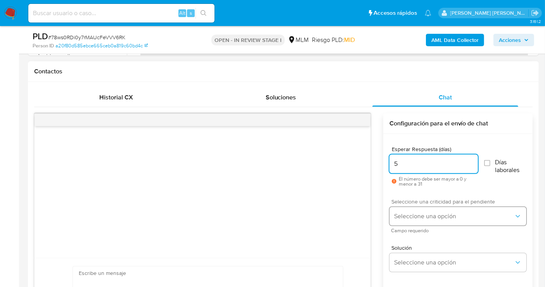
type input "5"
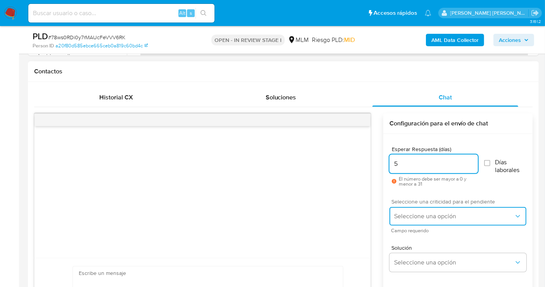
click at [412, 217] on span "Seleccione una opción" at bounding box center [454, 216] width 120 height 8
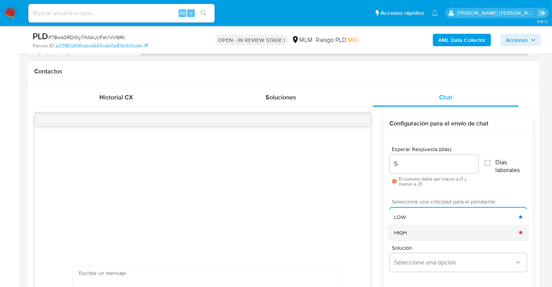
click at [402, 233] on span "HIGH" at bounding box center [400, 232] width 13 height 7
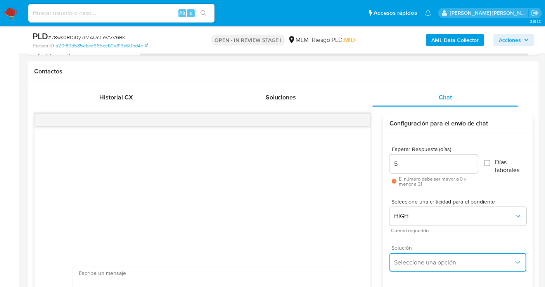
click at [417, 263] on span "Seleccione una opción" at bounding box center [454, 262] width 120 height 8
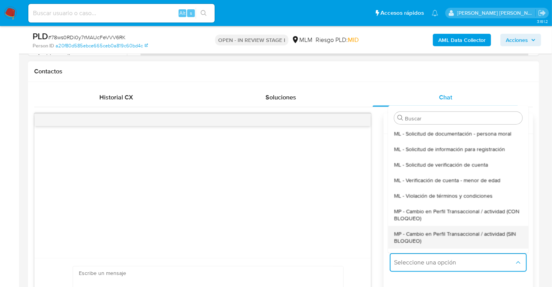
click at [413, 241] on span "MP - Cambio en Perfil Transaccional / actividad (SIN BLOQUEO)" at bounding box center [458, 237] width 128 height 14
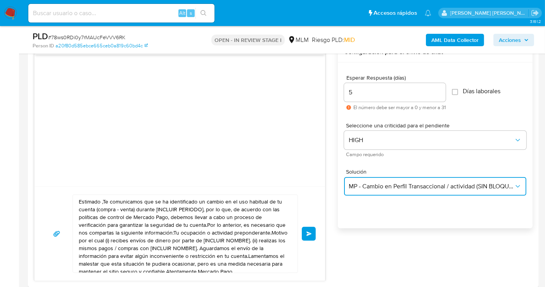
scroll to position [431, 0]
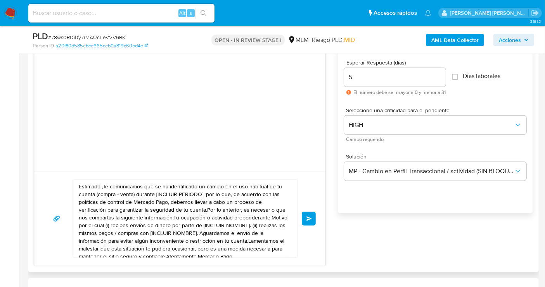
click at [177, 218] on textarea "Estimado ,Te comunicamos que se ha identificado un cambio en el uso habitual de…" at bounding box center [183, 219] width 209 height 78
paste textarea "cliente se ha identificado un cambio en el uso habitual de tu cuenta para garan…"
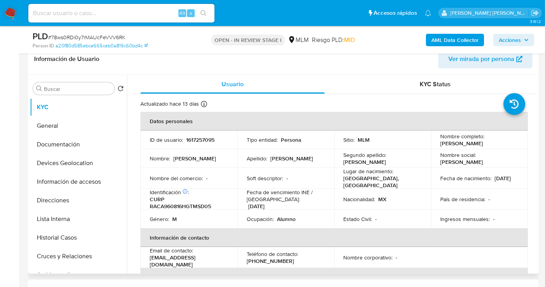
scroll to position [43, 0]
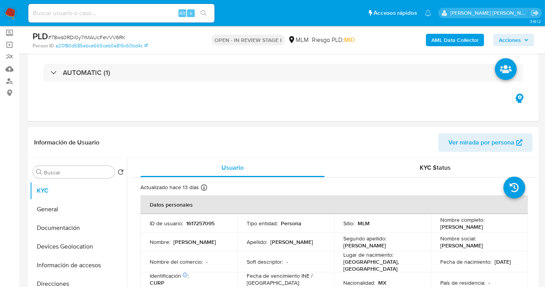
type textarea "Estimado cliente se ha identificado un cambio en el uso habitual de tu cuenta p…"
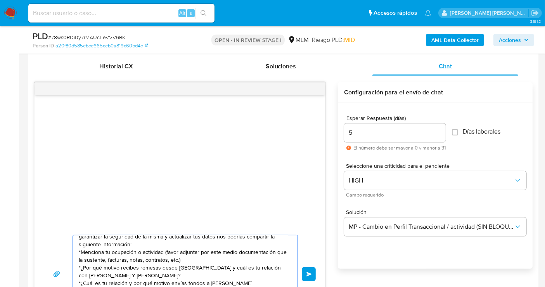
scroll to position [431, 0]
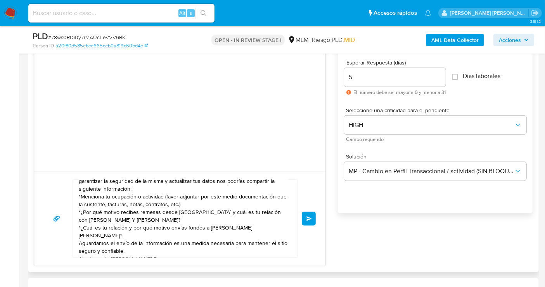
click at [307, 216] on span "Enviar" at bounding box center [308, 218] width 5 height 5
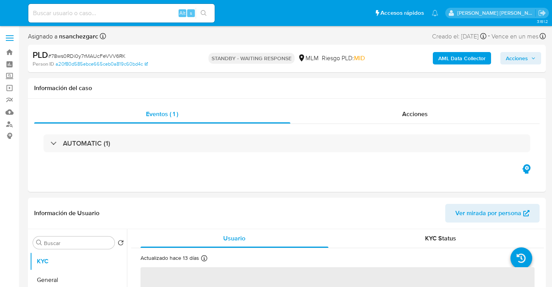
select select "10"
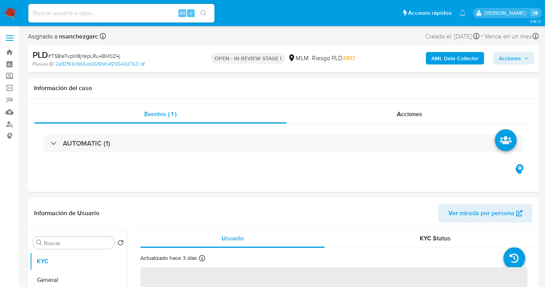
select select "10"
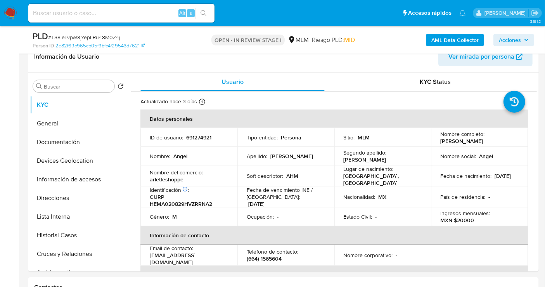
scroll to position [129, 0]
click at [40, 118] on button "General" at bounding box center [75, 123] width 91 height 19
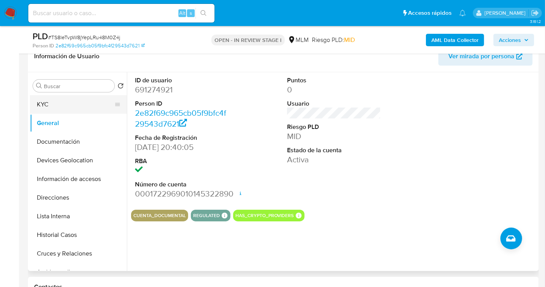
click at [57, 100] on button "KYC" at bounding box center [75, 104] width 91 height 19
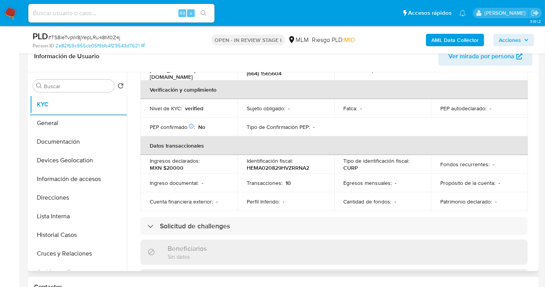
scroll to position [172, 0]
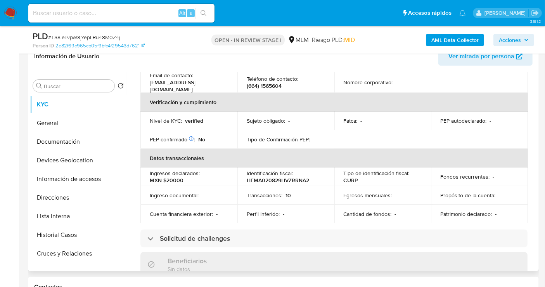
click at [538, 152] on div "Buscar Volver al orden por defecto KYC General Documentación Devices Geolocatio…" at bounding box center [283, 171] width 511 height 199
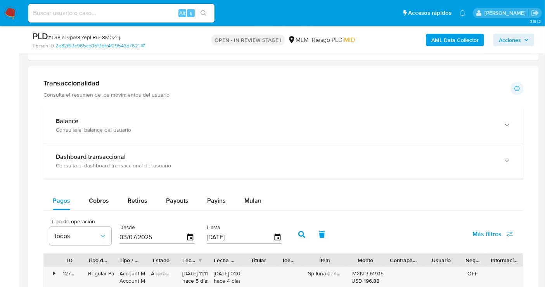
scroll to position [560, 0]
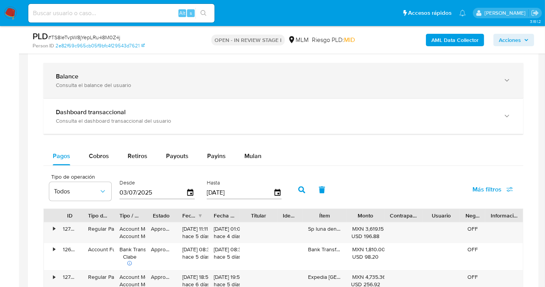
click at [113, 81] on div "Consulta el balance del usuario" at bounding box center [276, 84] width 440 height 7
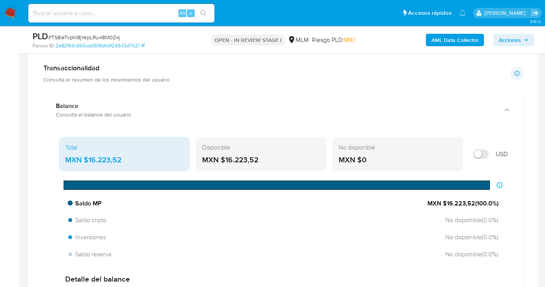
scroll to position [517, 0]
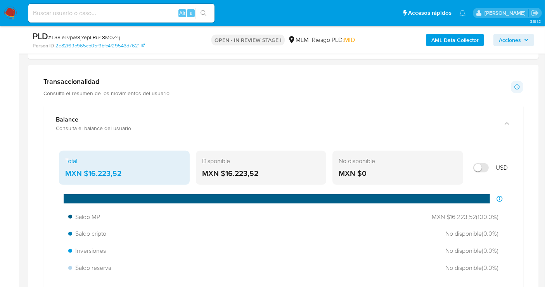
click at [101, 171] on div "MXN $16.223,52" at bounding box center [124, 173] width 118 height 10
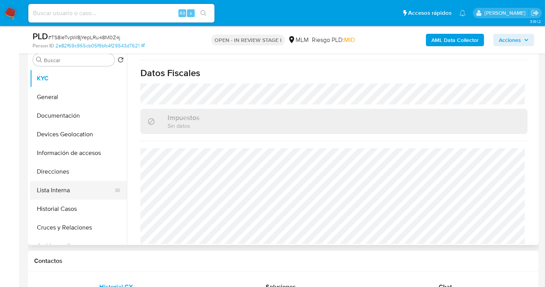
scroll to position [129, 0]
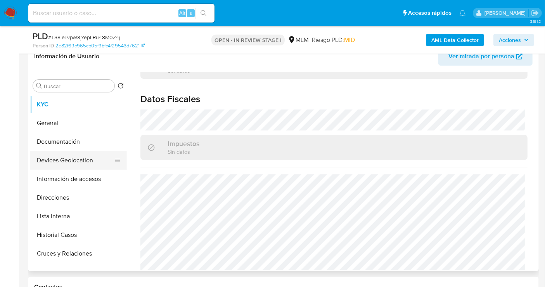
click at [64, 164] on button "Devices Geolocation" at bounding box center [75, 160] width 91 height 19
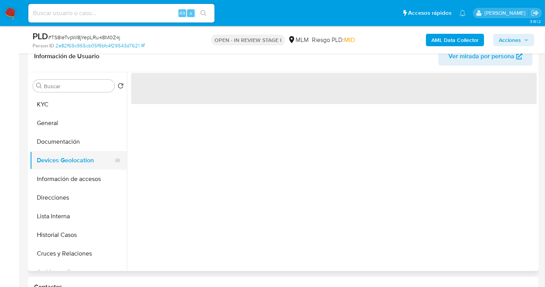
scroll to position [0, 0]
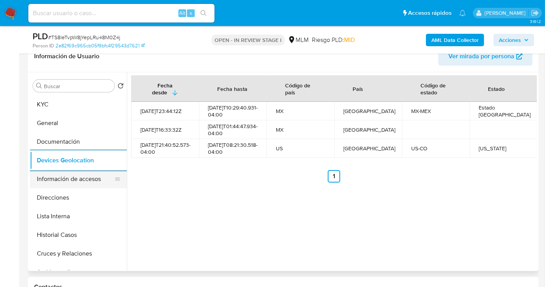
click at [53, 185] on button "Información de accesos" at bounding box center [75, 179] width 91 height 19
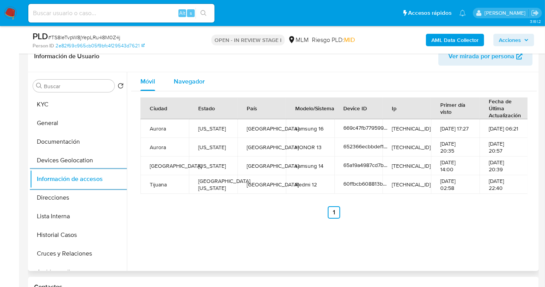
click at [197, 83] on span "Navegador" at bounding box center [189, 81] width 31 height 9
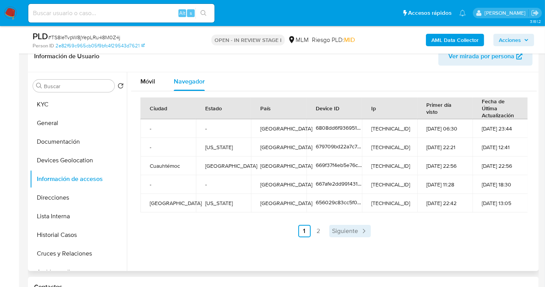
click at [349, 229] on span "Siguiente" at bounding box center [345, 231] width 26 height 6
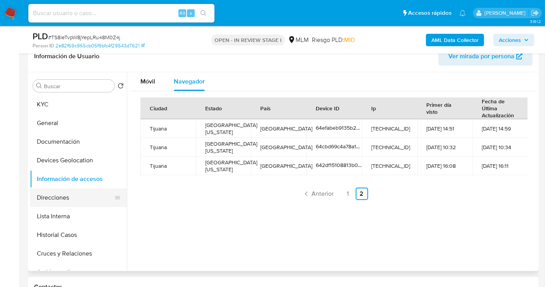
click at [68, 200] on button "Direcciones" at bounding box center [75, 197] width 91 height 19
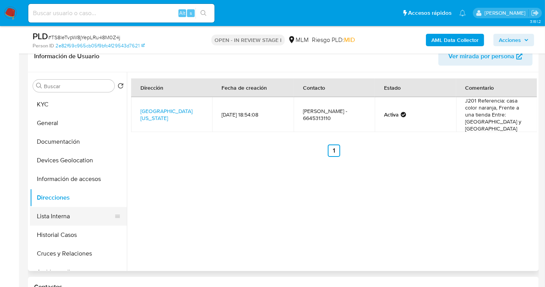
click at [51, 220] on button "Lista Interna" at bounding box center [75, 216] width 91 height 19
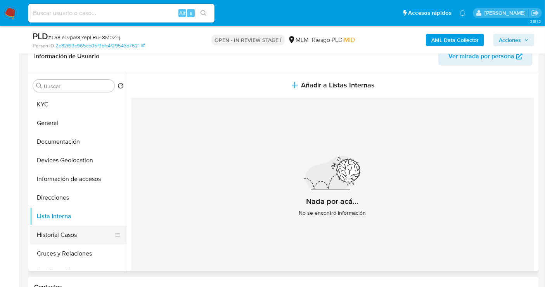
click at [88, 237] on button "Historial Casos" at bounding box center [75, 234] width 91 height 19
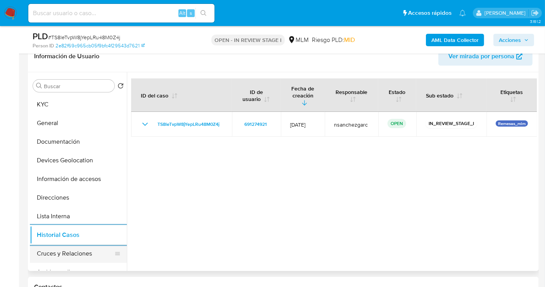
click at [66, 251] on button "Cruces y Relaciones" at bounding box center [75, 253] width 91 height 19
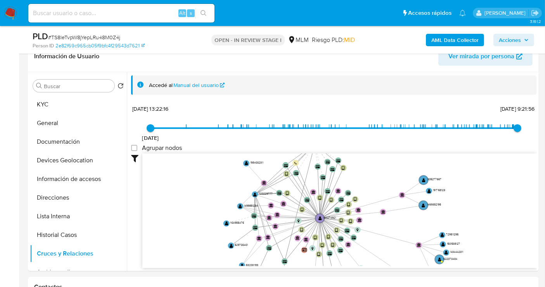
scroll to position [29, 0]
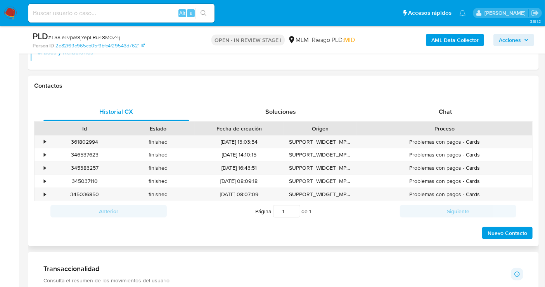
drag, startPoint x: 311, startPoint y: 195, endPoint x: 382, endPoint y: 219, distance: 75.2
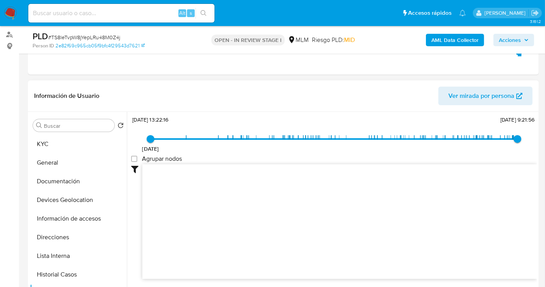
scroll to position [86, 0]
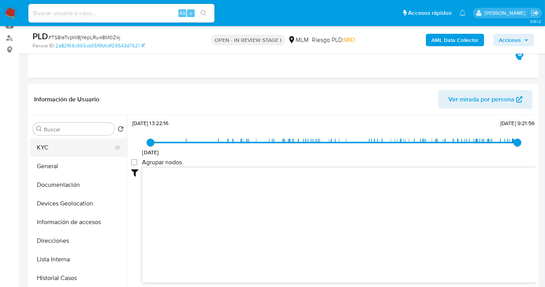
click at [48, 147] on button "KYC" at bounding box center [75, 147] width 91 height 19
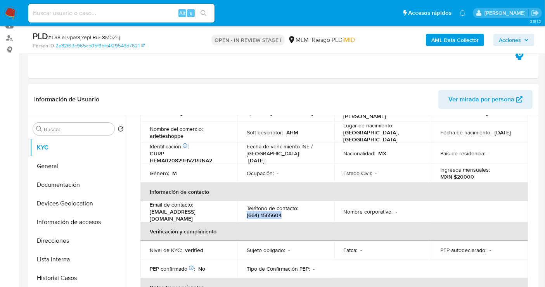
drag, startPoint x: 287, startPoint y: 211, endPoint x: 244, endPoint y: 212, distance: 43.5
click at [244, 212] on td "Teléfono de contacto : (664) 1565604" at bounding box center [285, 211] width 97 height 21
copy p "(664) 1565604"
drag, startPoint x: 218, startPoint y: 211, endPoint x: 144, endPoint y: 212, distance: 73.7
click at [144, 212] on td "Email de contacto : angelhdez2908@gmail.com" at bounding box center [188, 211] width 97 height 21
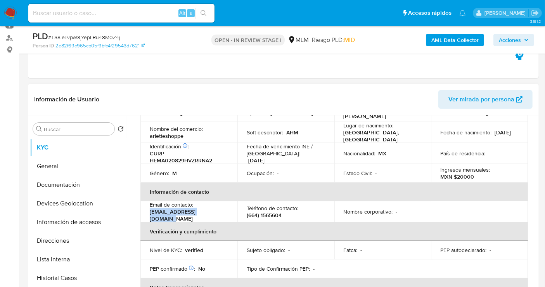
copy p "angelhdez2908@gmail.com"
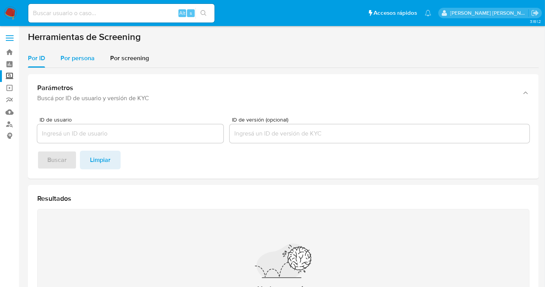
click at [76, 60] on span "Por persona" at bounding box center [78, 58] width 34 height 9
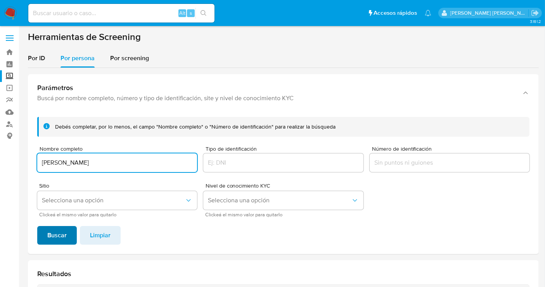
type input "ALEJANDRA HERNANDEZ MARTINEZ"
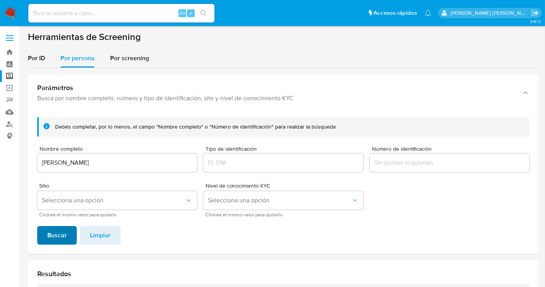
click at [57, 238] on span "Buscar" at bounding box center [56, 235] width 19 height 17
click at [81, 167] on input "ALEJANDRA HERNANDEZ MARTINEZ" at bounding box center [117, 163] width 160 height 10
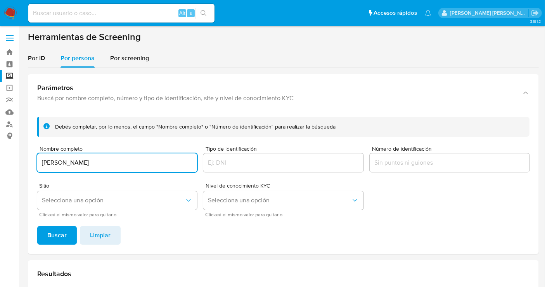
click at [81, 167] on input "ALEJANDRA HERNANDEZ MARTINEZ" at bounding box center [117, 163] width 160 height 10
type input "JUAN ROSALES ESPINOZA"
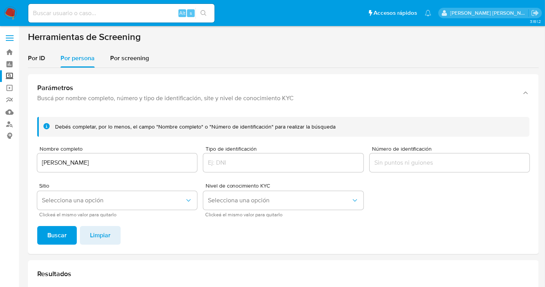
click at [61, 237] on span "Buscar" at bounding box center [56, 235] width 19 height 17
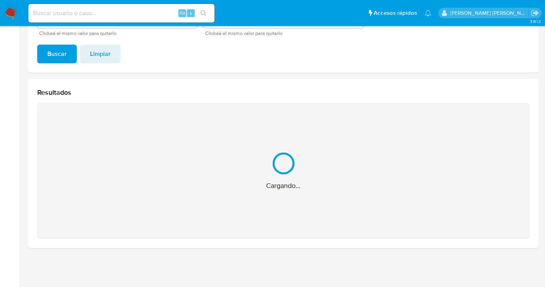
scroll to position [57, 0]
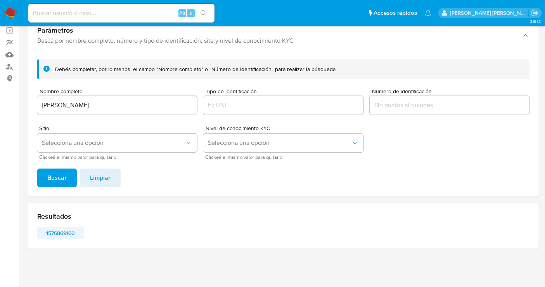
click at [59, 232] on span "1576869160" at bounding box center [61, 232] width 36 height 11
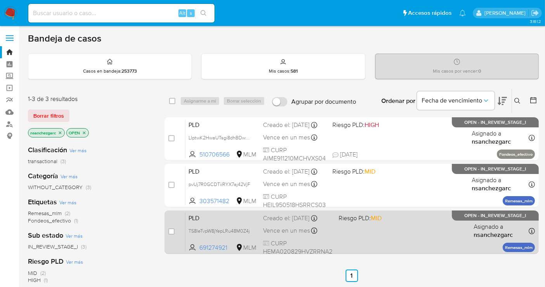
click at [272, 229] on span "Vence en un mes" at bounding box center [286, 230] width 47 height 9
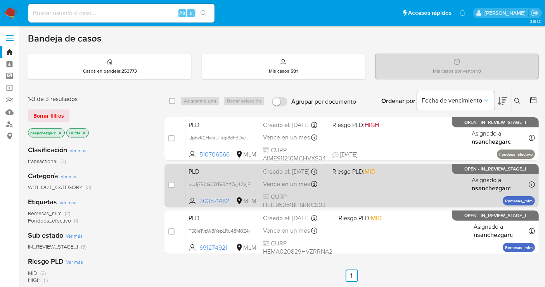
click at [268, 183] on div "PLD pvUj7R0GCDTiiRYX7aj42VjF 303571482 MLM Riesgo PLD: MID Creado el: [DATE] Cr…" at bounding box center [360, 185] width 350 height 39
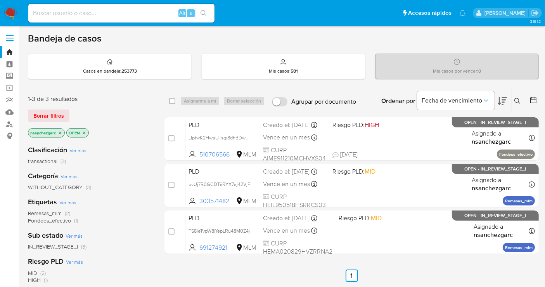
click at [515, 99] on icon at bounding box center [517, 101] width 6 height 6
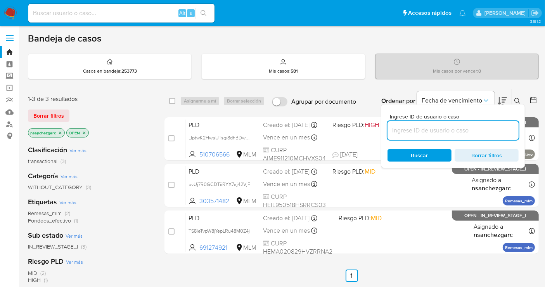
click at [424, 129] on input at bounding box center [453, 130] width 131 height 10
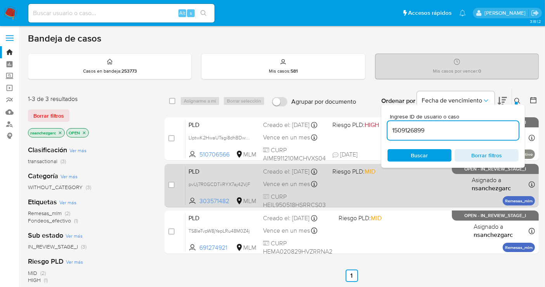
type input "1509126899"
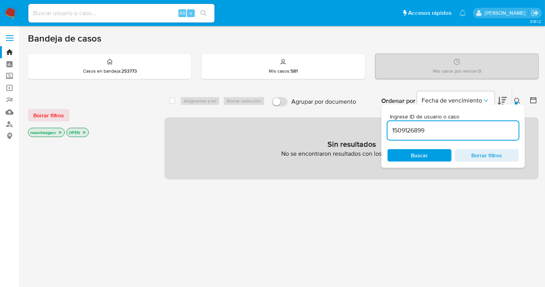
click at [412, 126] on input "1509126899" at bounding box center [453, 130] width 131 height 10
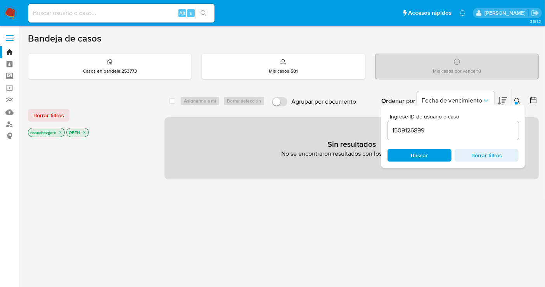
click at [61, 130] on icon "close-filter" at bounding box center [60, 132] width 5 height 5
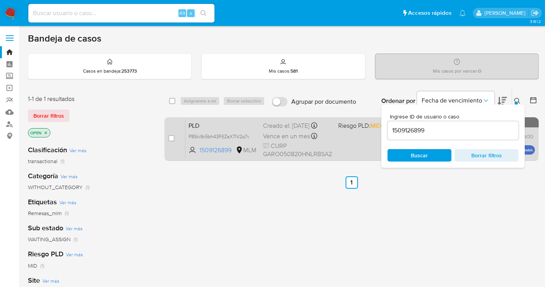
drag, startPoint x: 247, startPoint y: 133, endPoint x: 256, endPoint y: 155, distance: 23.8
click at [247, 133] on span "P8Ski9c5bh43FEZaX7lV2q7v" at bounding box center [219, 136] width 61 height 7
click at [174, 137] on div "case-item-checkbox No es posible asignar el caso" at bounding box center [176, 138] width 17 height 39
click at [174, 137] on input "checkbox" at bounding box center [171, 138] width 6 height 6
checkbox input "true"
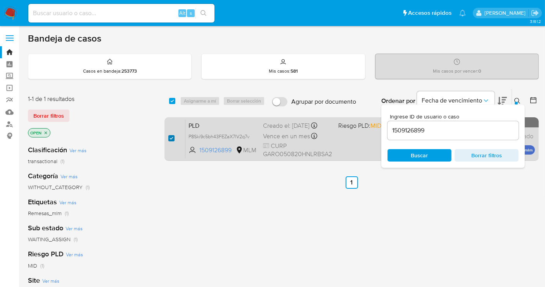
checkbox input "true"
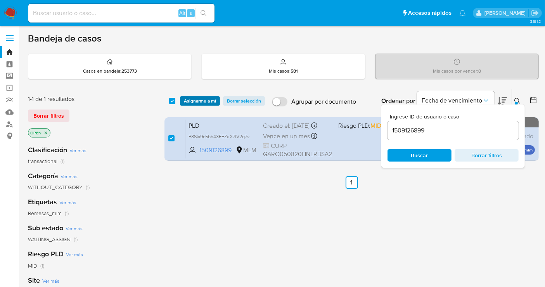
click at [203, 98] on span "Asignarme a mí" at bounding box center [200, 101] width 32 height 8
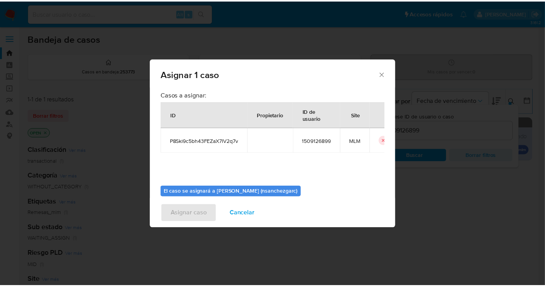
scroll to position [40, 0]
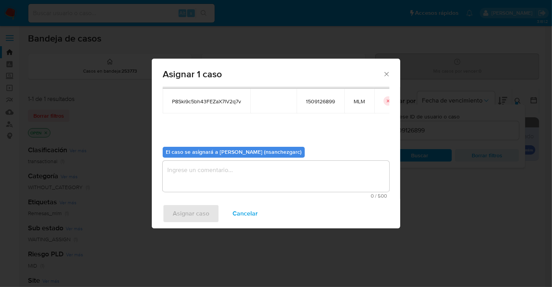
click at [189, 175] on textarea "assign-modal" at bounding box center [276, 176] width 227 height 31
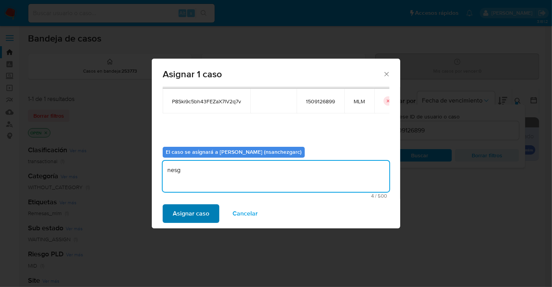
type textarea "nesg"
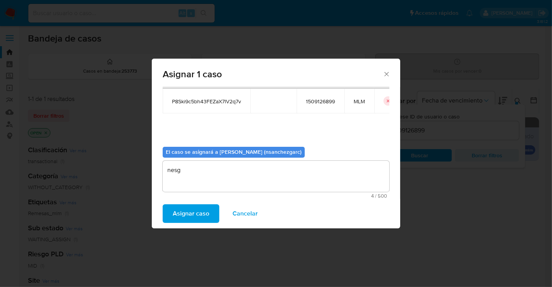
click at [183, 218] on span "Asignar caso" at bounding box center [191, 213] width 36 height 17
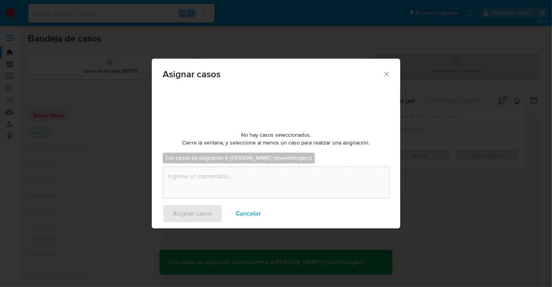
checkbox input "false"
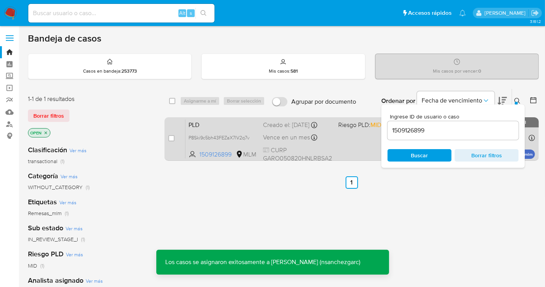
click at [276, 124] on div "Creado el: 12/09/2025 Creado el: 12/09/2025 02:07:08" at bounding box center [297, 125] width 69 height 9
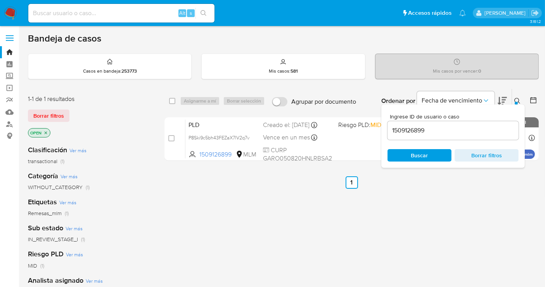
click at [12, 9] on img at bounding box center [10, 13] width 13 height 13
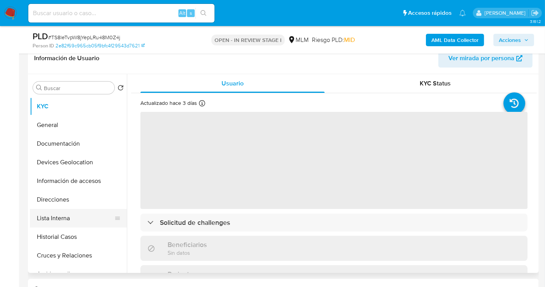
scroll to position [129, 0]
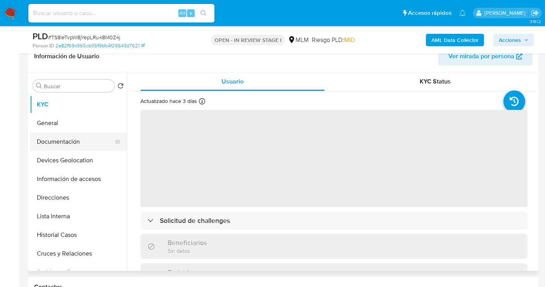
select select "10"
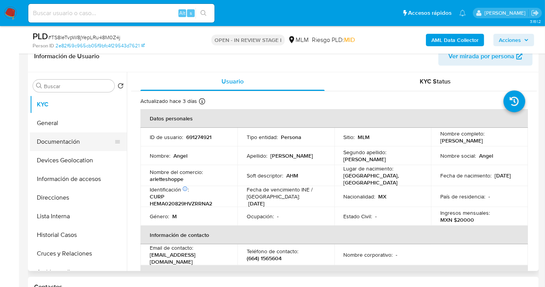
click at [60, 144] on button "Documentación" at bounding box center [75, 141] width 91 height 19
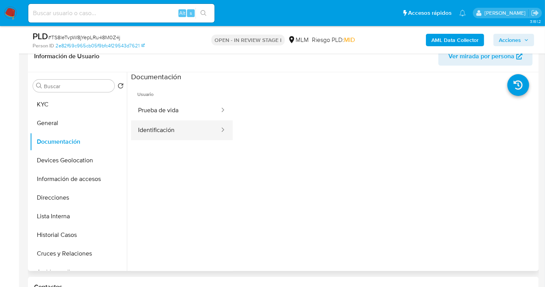
click at [162, 127] on button "Identificación" at bounding box center [175, 130] width 89 height 20
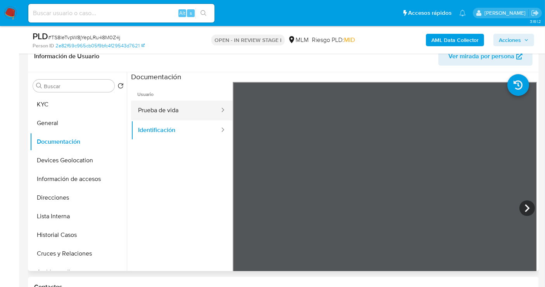
click at [176, 108] on button "Prueba de vida" at bounding box center [175, 110] width 89 height 20
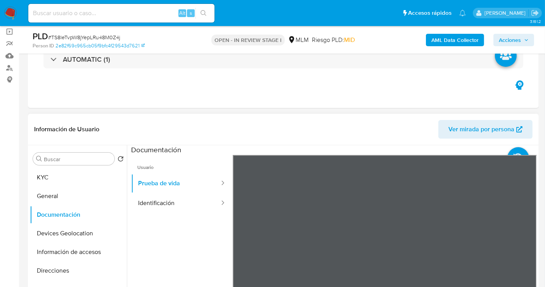
scroll to position [43, 0]
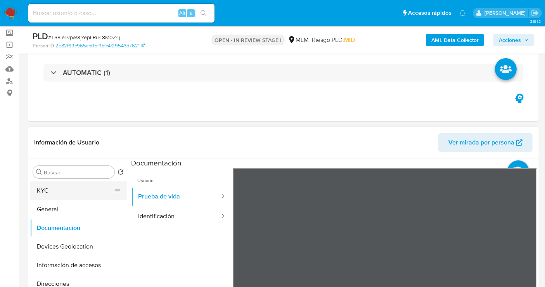
click at [43, 189] on button "KYC" at bounding box center [75, 190] width 91 height 19
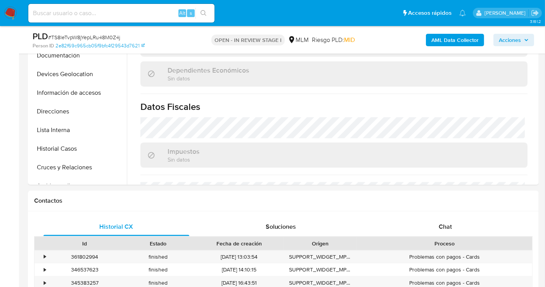
scroll to position [258, 0]
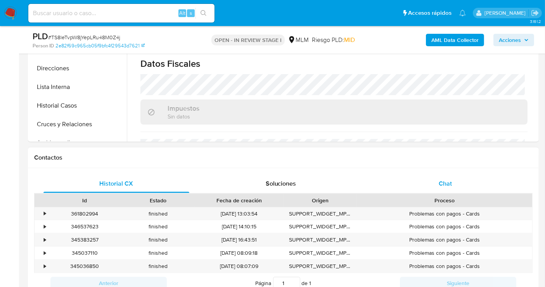
click at [446, 180] on span "Chat" at bounding box center [445, 183] width 13 height 9
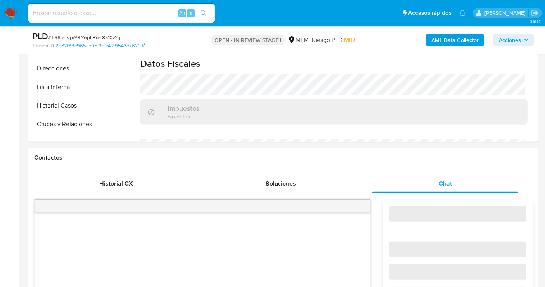
scroll to position [345, 0]
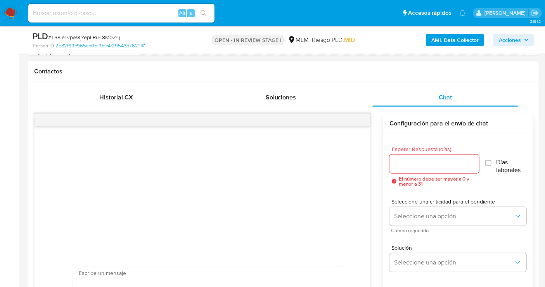
click at [413, 163] on input "Esperar Respuesta (días)" at bounding box center [435, 164] width 90 height 10
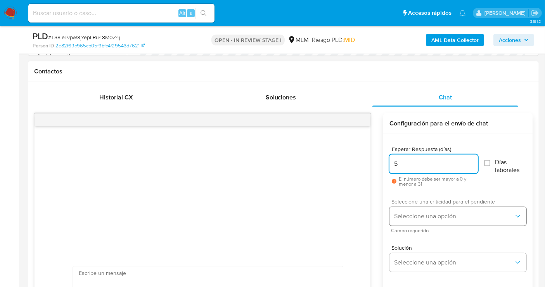
type input "5"
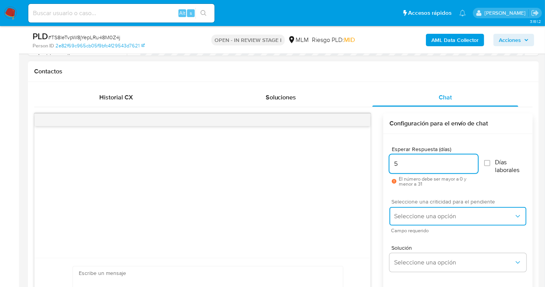
click at [432, 215] on span "Seleccione una opción" at bounding box center [454, 216] width 120 height 8
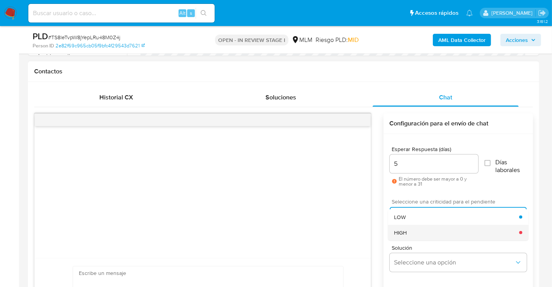
click at [400, 232] on span "HIGH" at bounding box center [400, 232] width 13 height 7
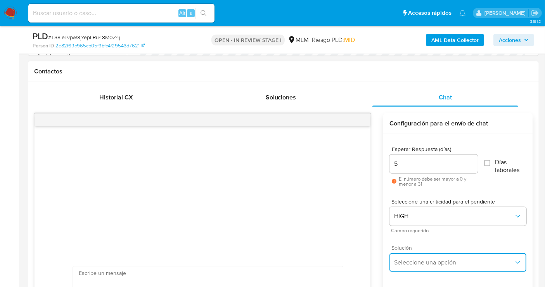
click at [412, 260] on span "Seleccione una opción" at bounding box center [454, 262] width 120 height 8
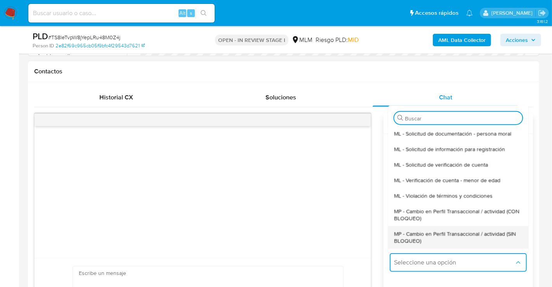
click at [402, 238] on span "MP - Cambio en Perfil Transaccional / actividad (SIN BLOQUEO)" at bounding box center [458, 237] width 128 height 14
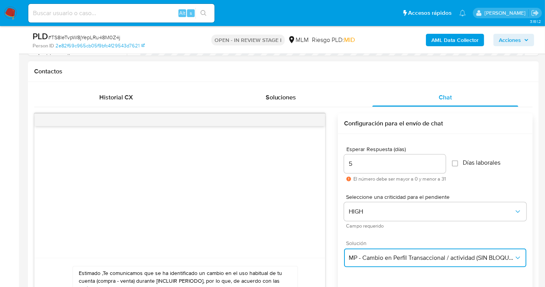
scroll to position [474, 0]
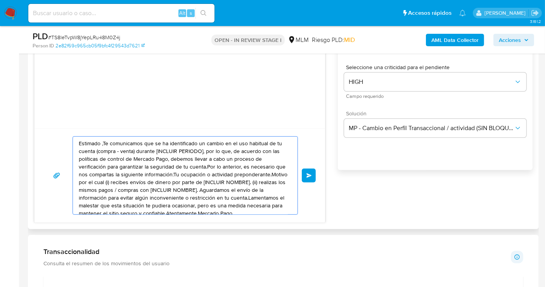
click at [145, 168] on textarea "Estimado ,Te comunicamos que se ha identificado un cambio en el uso habitual de…" at bounding box center [183, 176] width 209 height 78
paste textarea "cliente se ha identificado un cambio en el uso habitual de tu cuenta para garan…"
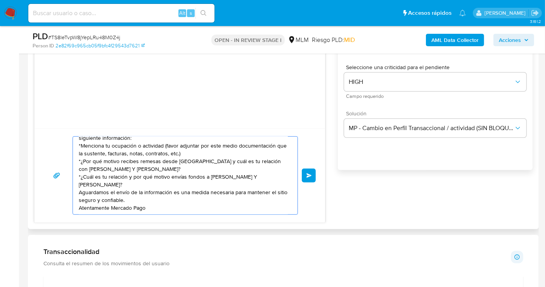
scroll to position [21, 0]
type textarea "Estimado cliente se ha identificado un cambio en el uso habitual de tu cuenta p…"
click at [307, 173] on span "Enviar" at bounding box center [308, 175] width 5 height 5
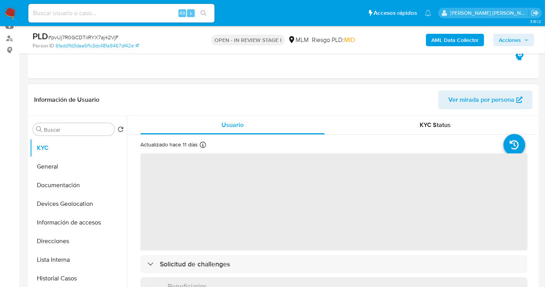
scroll to position [86, 0]
select select "10"
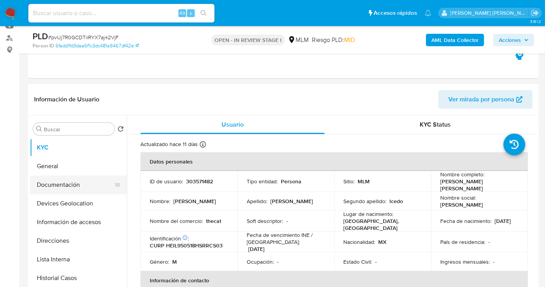
click at [65, 189] on button "Documentación" at bounding box center [75, 184] width 91 height 19
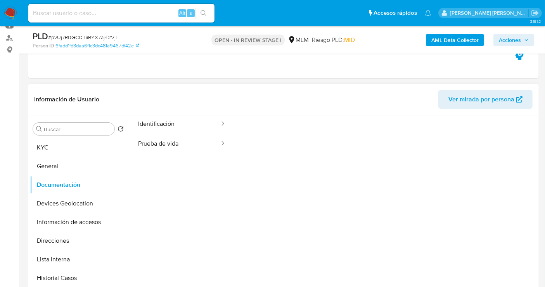
scroll to position [43, 0]
click at [151, 128] on button "Prueba de vida" at bounding box center [175, 130] width 89 height 20
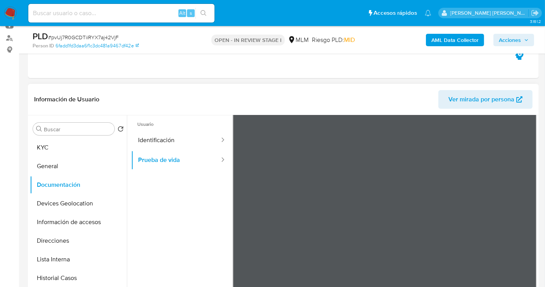
scroll to position [0, 0]
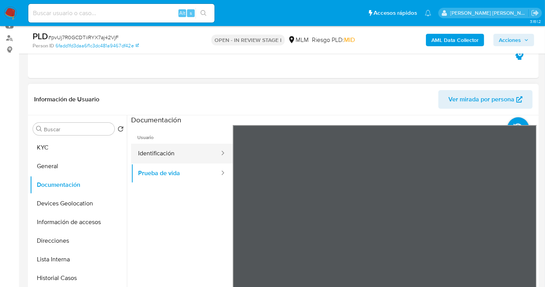
click at [161, 154] on button "Identificación" at bounding box center [175, 154] width 89 height 20
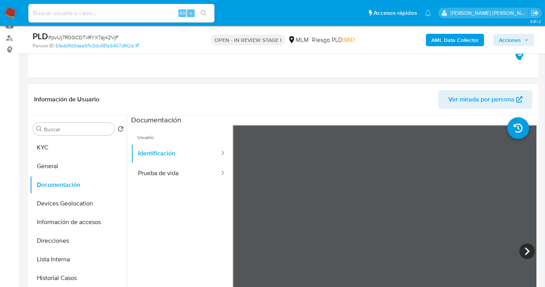
scroll to position [28, 0]
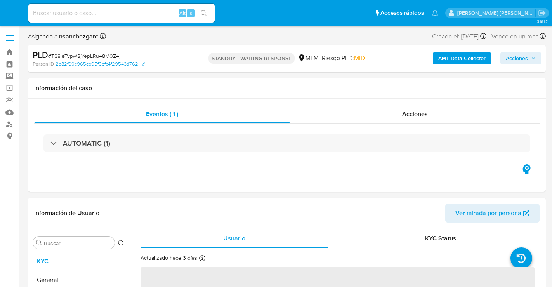
select select "10"
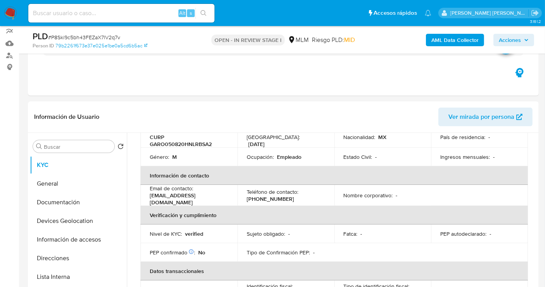
scroll to position [86, 0]
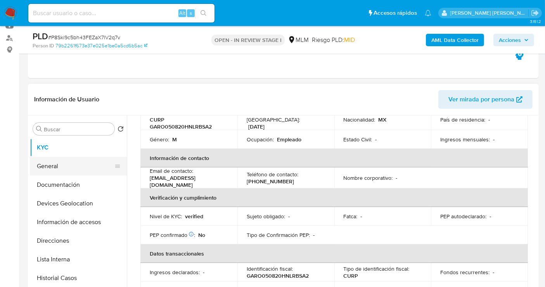
click at [64, 169] on button "General" at bounding box center [75, 166] width 91 height 19
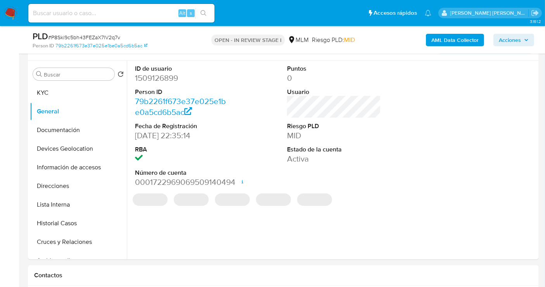
scroll to position [129, 0]
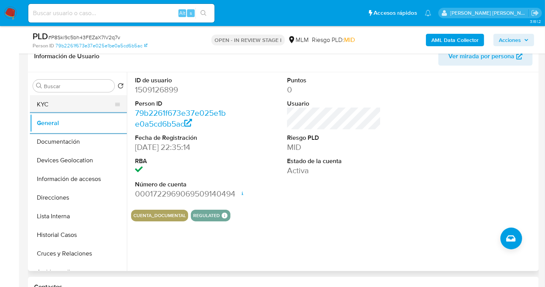
click at [62, 100] on button "KYC" at bounding box center [75, 104] width 91 height 19
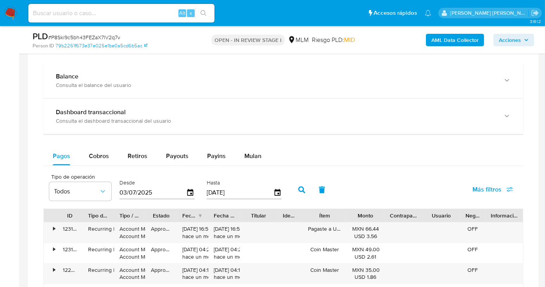
scroll to position [517, 0]
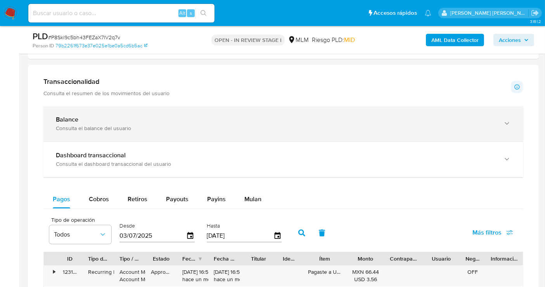
click at [154, 128] on div "Consulta el balance del usuario" at bounding box center [276, 128] width 440 height 7
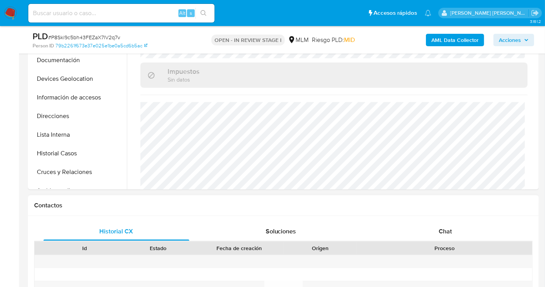
scroll to position [129, 0]
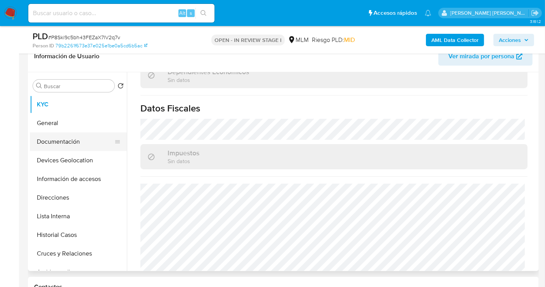
click at [63, 143] on button "Documentación" at bounding box center [75, 141] width 91 height 19
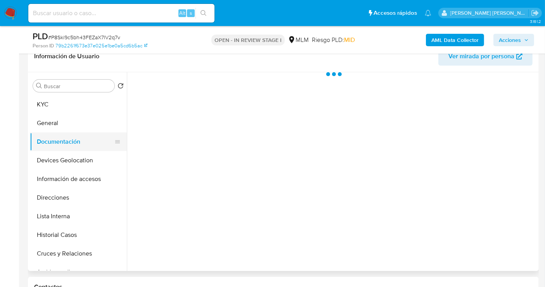
scroll to position [0, 0]
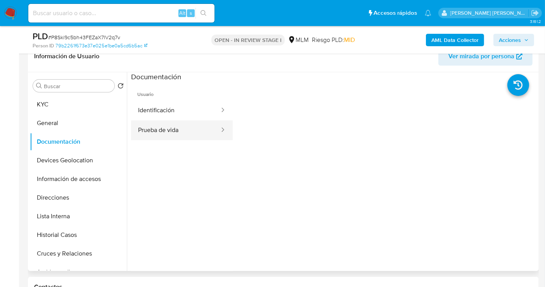
click at [155, 124] on button "Prueba de vida" at bounding box center [175, 130] width 89 height 20
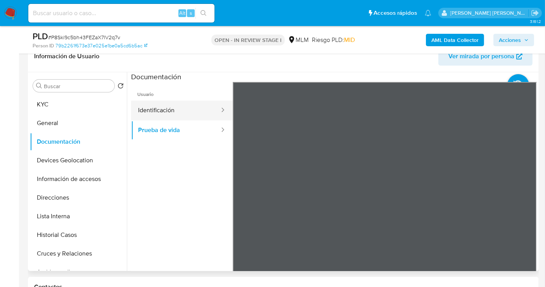
click at [171, 111] on button "Identificación" at bounding box center [175, 110] width 89 height 20
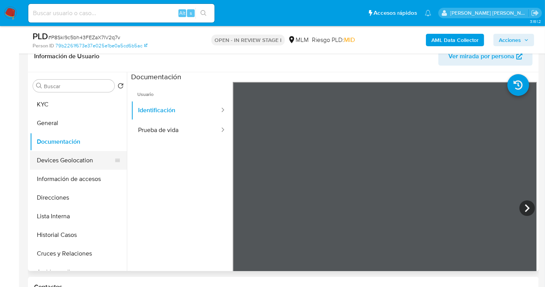
click at [64, 158] on button "Devices Geolocation" at bounding box center [75, 160] width 91 height 19
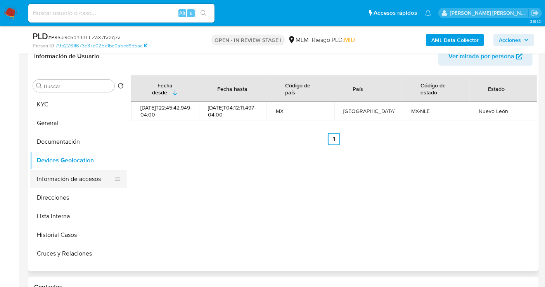
click at [54, 177] on button "Información de accesos" at bounding box center [75, 179] width 91 height 19
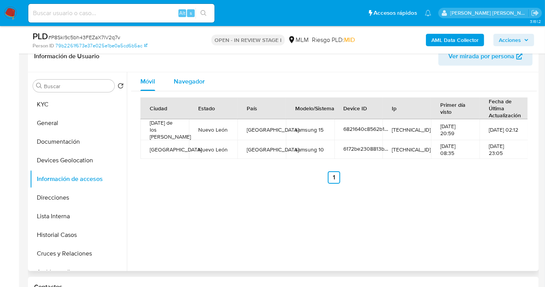
click at [192, 80] on span "Navegador" at bounding box center [189, 81] width 31 height 9
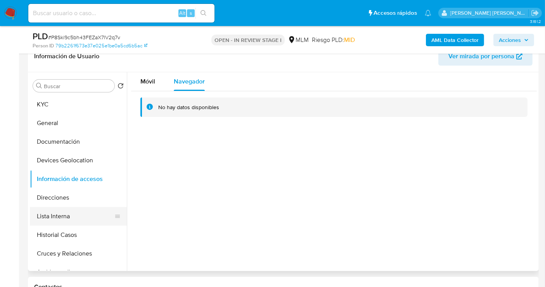
click at [61, 215] on button "Lista Interna" at bounding box center [75, 216] width 91 height 19
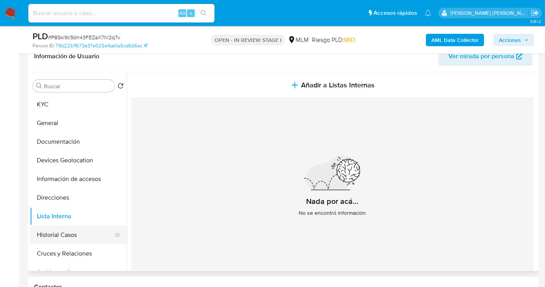
click at [55, 236] on button "Historial Casos" at bounding box center [75, 234] width 91 height 19
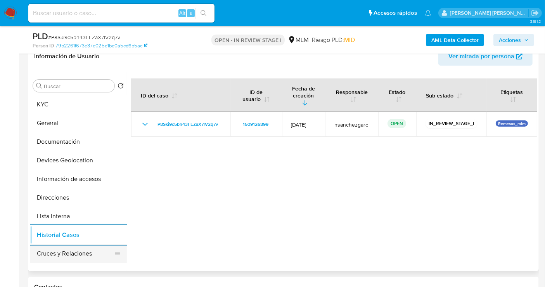
click at [67, 258] on button "Cruces y Relaciones" at bounding box center [75, 253] width 91 height 19
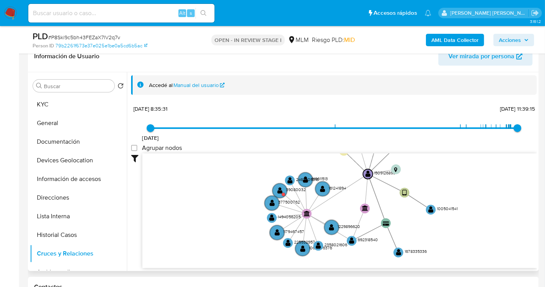
drag, startPoint x: 457, startPoint y: 172, endPoint x: 390, endPoint y: 193, distance: 70.3
click at [452, 182] on icon "device-6821640c8562b1a8398a3c26  user-1470362684  1470362684 user-1509126899 …" at bounding box center [339, 209] width 395 height 113
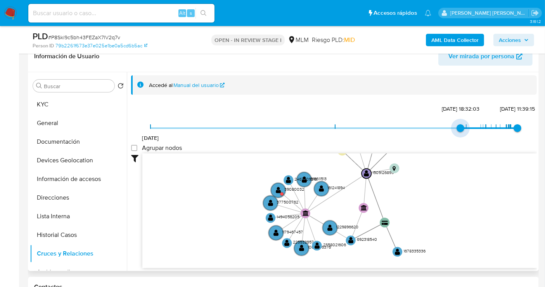
type input "1741314544000"
drag, startPoint x: 152, startPoint y: 127, endPoint x: 464, endPoint y: 127, distance: 311.9
click at [464, 127] on span "6/3/2025, 20:29:04" at bounding box center [466, 128] width 8 height 8
click at [289, 189] on text "39080032" at bounding box center [294, 189] width 20 height 6
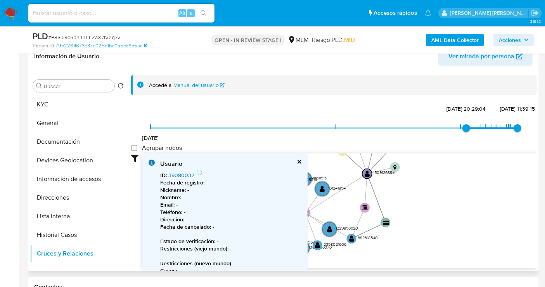
click at [182, 173] on link "39080032" at bounding box center [181, 175] width 26 height 8
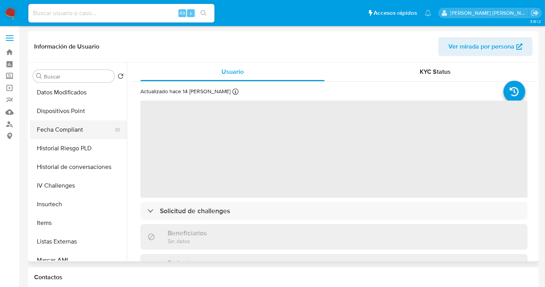
scroll to position [365, 0]
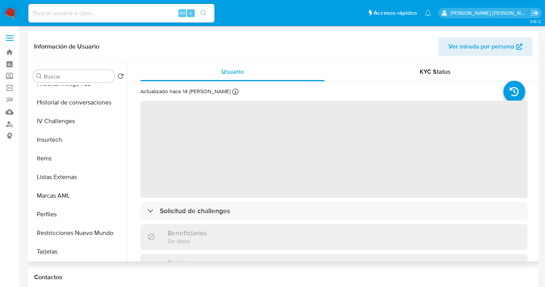
select select "10"
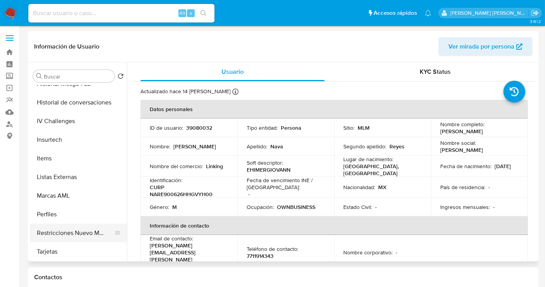
click at [76, 231] on button "Restricciones Nuevo Mundo" at bounding box center [75, 232] width 91 height 19
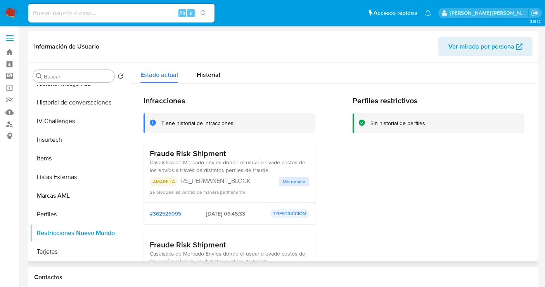
click at [293, 180] on span "Ver detalle" at bounding box center [294, 182] width 23 height 8
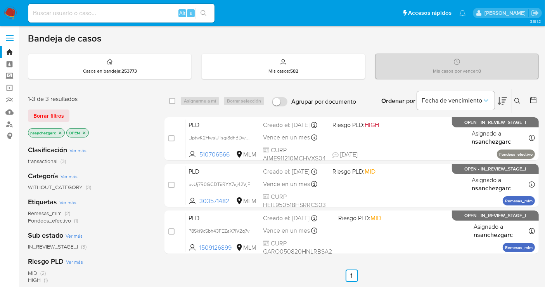
click at [13, 13] on img at bounding box center [10, 13] width 13 height 13
click at [8, 76] on label "Screening" at bounding box center [46, 76] width 92 height 12
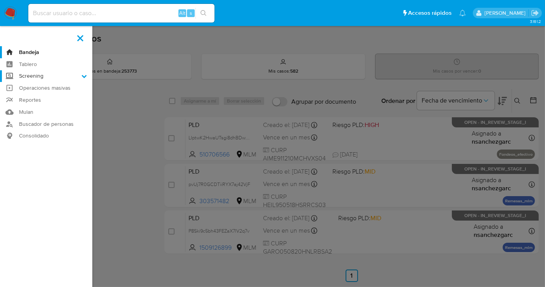
click at [0, 0] on input "Screening" at bounding box center [0, 0] width 0 height 0
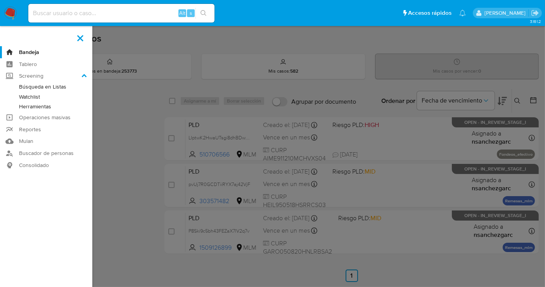
click at [32, 109] on link "Herramientas" at bounding box center [46, 107] width 92 height 10
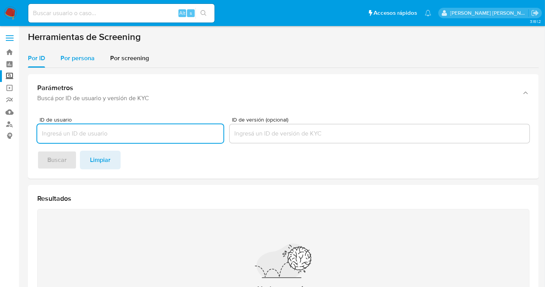
click at [73, 52] on div "Por persona" at bounding box center [78, 58] width 34 height 19
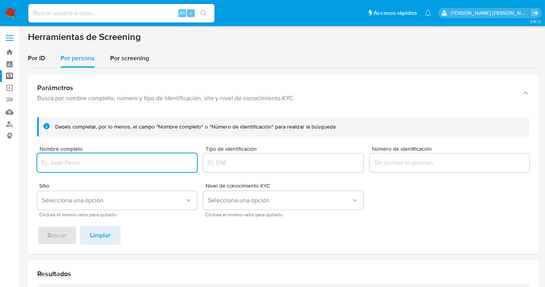
click at [65, 164] on input "Nombre completo" at bounding box center [117, 163] width 160 height 10
type input "[PERSON_NAME] [PERSON_NAME]"
click at [57, 232] on span "Buscar" at bounding box center [56, 235] width 19 height 17
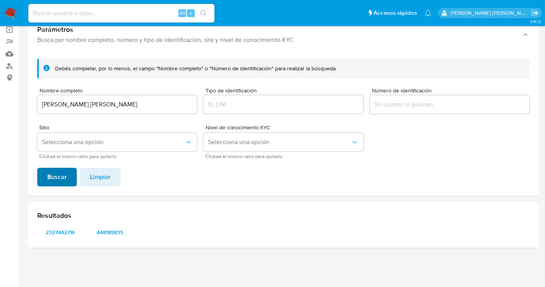
scroll to position [57, 0]
click at [56, 233] on span "2327442716" at bounding box center [61, 232] width 36 height 11
click at [114, 234] on span "448189835" at bounding box center [110, 232] width 36 height 11
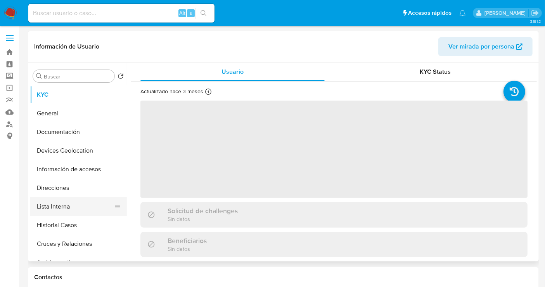
select select "10"
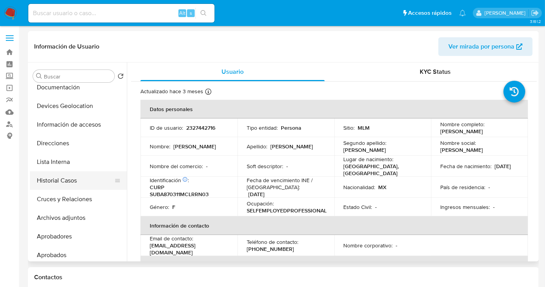
scroll to position [86, 0]
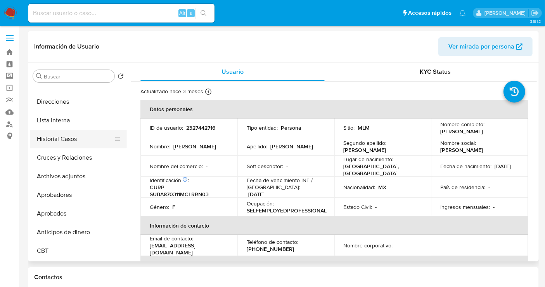
click at [48, 141] on button "Historial Casos" at bounding box center [75, 139] width 91 height 19
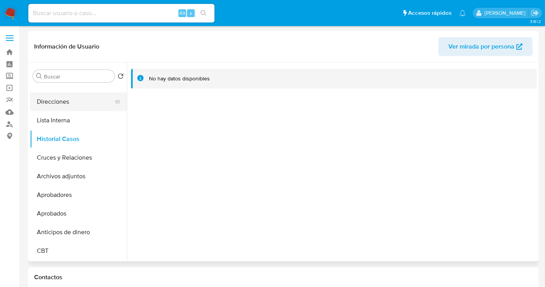
click at [76, 102] on button "Direcciones" at bounding box center [75, 101] width 91 height 19
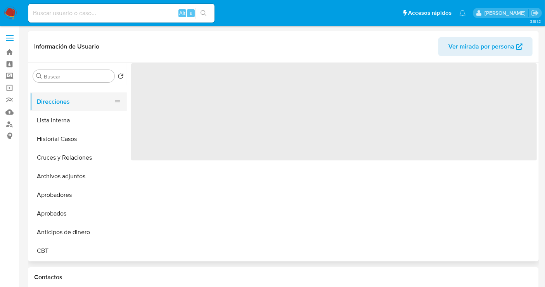
scroll to position [0, 0]
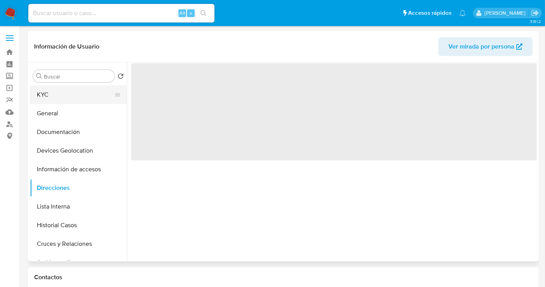
click at [48, 94] on button "KYC" at bounding box center [75, 94] width 91 height 19
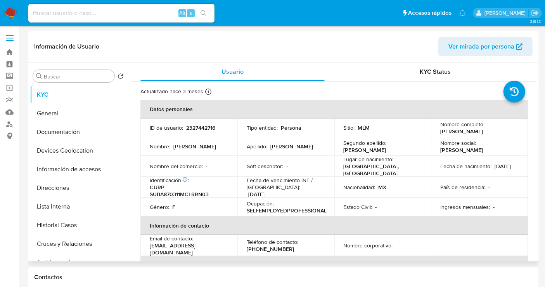
click at [201, 126] on p "2327442716" at bounding box center [200, 127] width 29 height 7
copy p "2327442716"
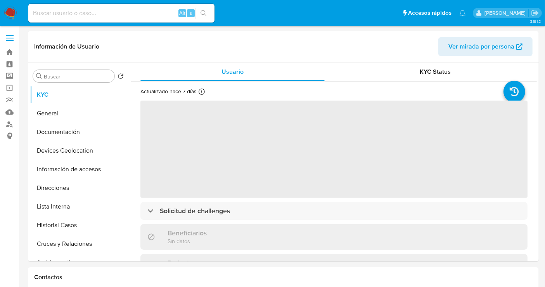
select select "10"
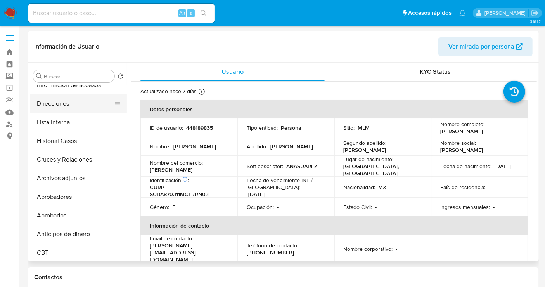
scroll to position [86, 0]
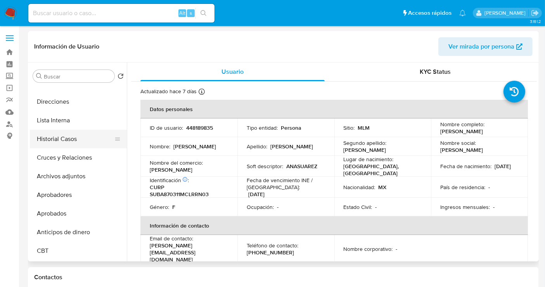
click at [59, 136] on button "Historial Casos" at bounding box center [75, 139] width 91 height 19
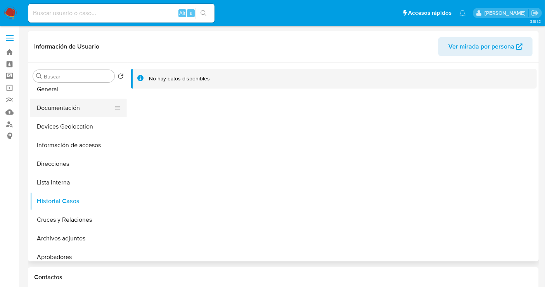
scroll to position [0, 0]
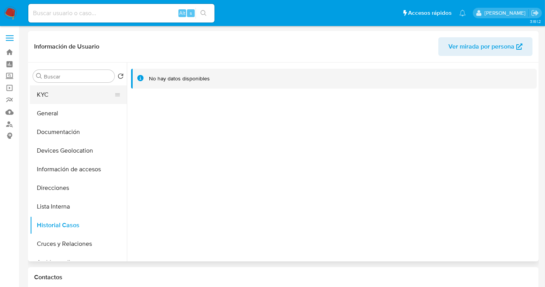
click at [47, 94] on button "KYC" at bounding box center [75, 94] width 91 height 19
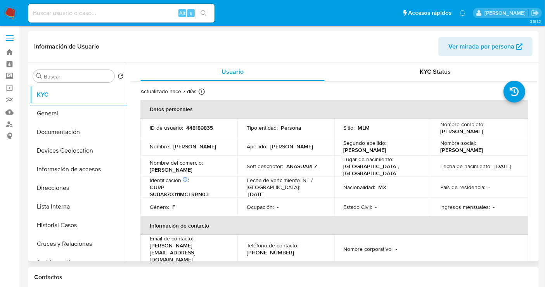
click at [212, 128] on p "448189835" at bounding box center [199, 127] width 27 height 7
click at [208, 128] on p "448189835" at bounding box center [199, 127] width 27 height 7
copy p "448189835"
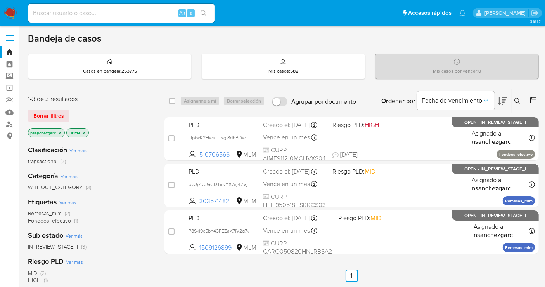
click at [518, 100] on icon at bounding box center [517, 101] width 6 height 6
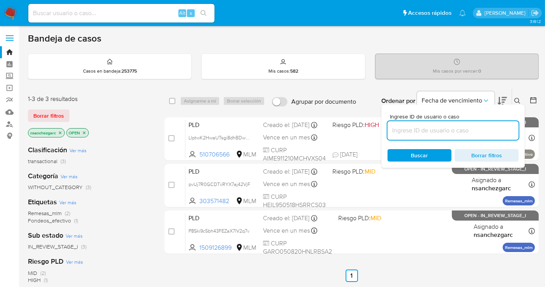
click at [422, 127] on input at bounding box center [453, 130] width 131 height 10
type input "212944026"
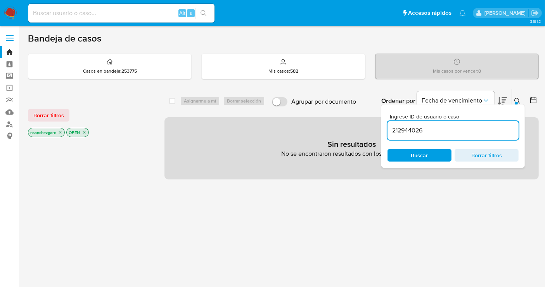
click at [62, 131] on icon "close-filter" at bounding box center [60, 132] width 5 height 5
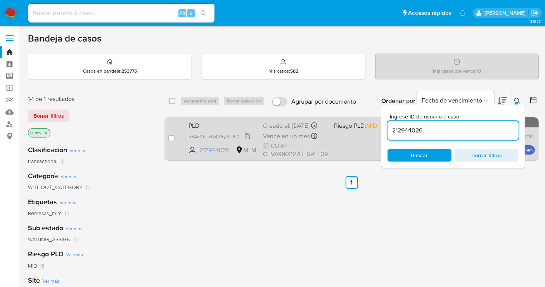
click at [248, 140] on span "bSAeY1zkcQ4Y8y7Gf8f0hvIZ" at bounding box center [219, 136] width 60 height 9
click at [167, 140] on div "case-item-checkbox No es posible asignar el caso PLD bSAeY1zkcQ4Y8y7Gf8f0hvIZ 2…" at bounding box center [351, 138] width 374 height 43
click at [171, 138] on input "checkbox" at bounding box center [171, 138] width 6 height 6
checkbox input "true"
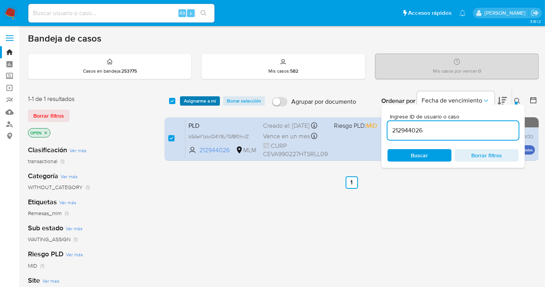
click at [195, 100] on span "Asignarme a mí" at bounding box center [200, 101] width 32 height 8
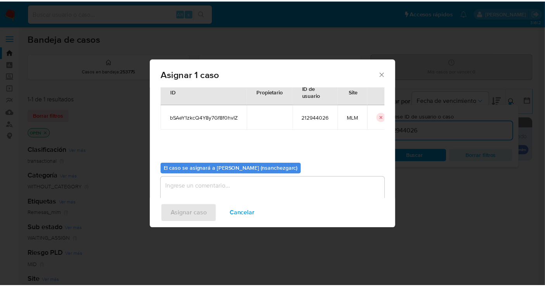
scroll to position [40, 0]
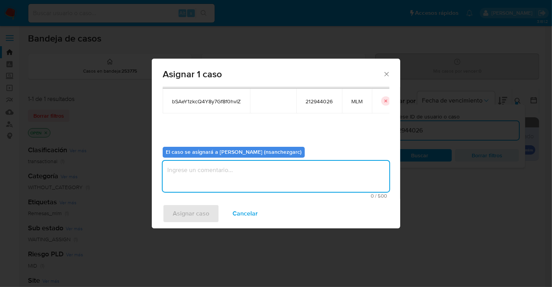
drag, startPoint x: 190, startPoint y: 168, endPoint x: 195, endPoint y: 161, distance: 7.5
click at [190, 167] on textarea "assign-modal" at bounding box center [276, 176] width 227 height 31
type textarea "nesg"
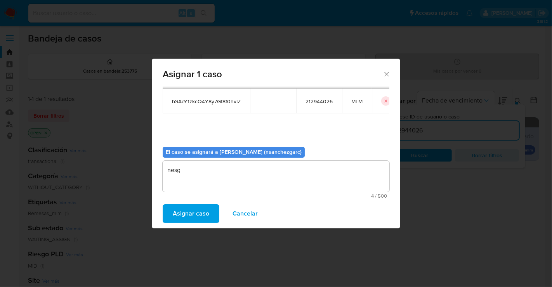
click at [190, 211] on span "Asignar caso" at bounding box center [191, 213] width 36 height 17
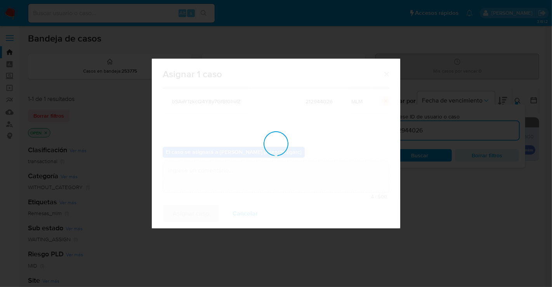
checkbox input "false"
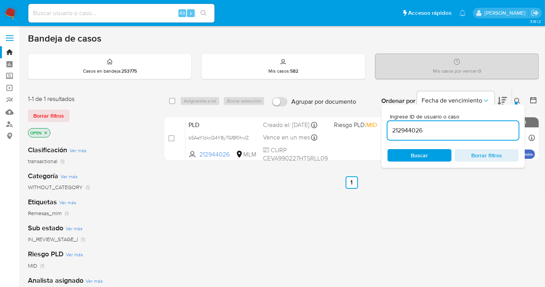
click at [511, 100] on div "Ordenar por Fecha de vencimiento" at bounding box center [443, 101] width 137 height 24
click at [515, 101] on icon at bounding box center [517, 101] width 6 height 6
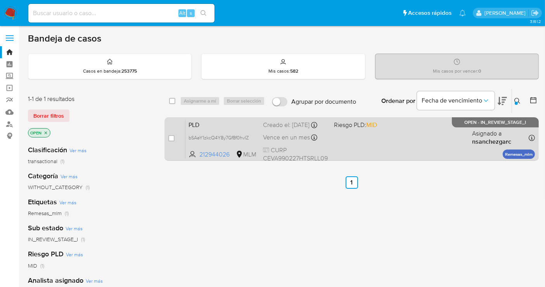
click at [267, 126] on div "Creado el: [DATE] Creado el: [DATE] 02:13:05" at bounding box center [295, 125] width 65 height 9
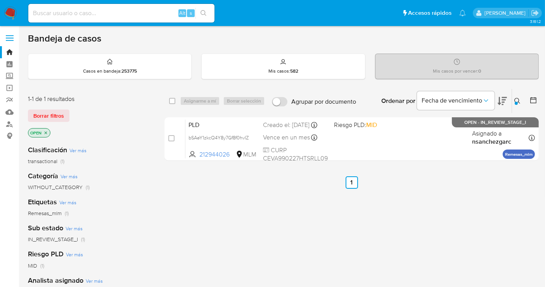
click at [9, 10] on img at bounding box center [10, 13] width 13 height 13
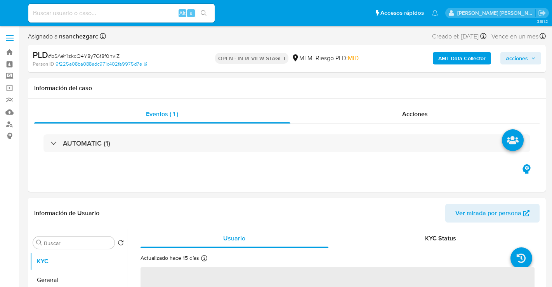
select select "10"
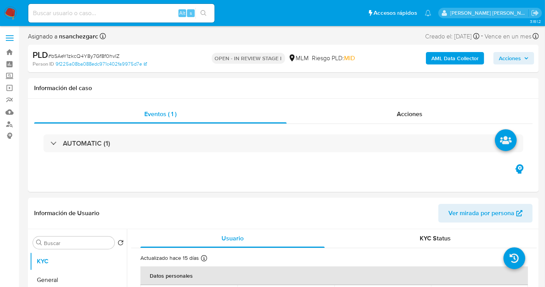
scroll to position [129, 0]
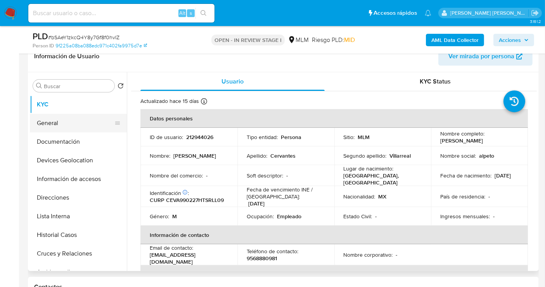
click at [81, 119] on button "General" at bounding box center [75, 123] width 91 height 19
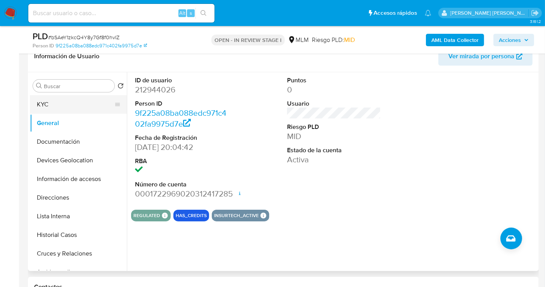
click at [54, 98] on button "KYC" at bounding box center [75, 104] width 91 height 19
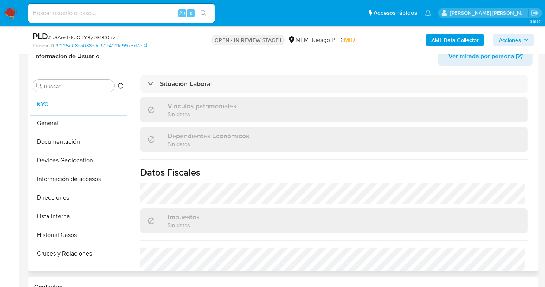
scroll to position [482, 0]
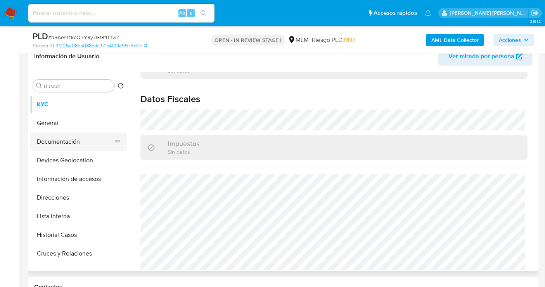
click at [45, 144] on button "Documentación" at bounding box center [75, 141] width 91 height 19
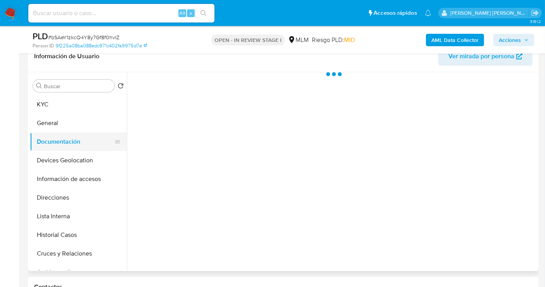
scroll to position [0, 0]
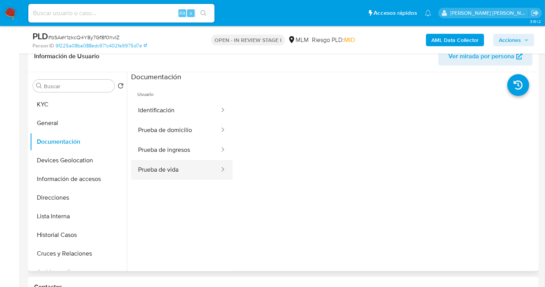
click at [175, 169] on button "Prueba de vida" at bounding box center [175, 170] width 89 height 20
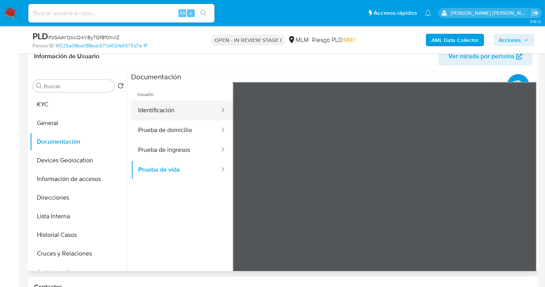
click at [166, 113] on button "Identificación" at bounding box center [175, 110] width 89 height 20
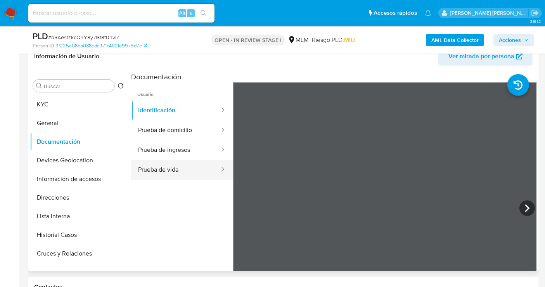
click at [178, 172] on button "Prueba de vida" at bounding box center [175, 170] width 89 height 20
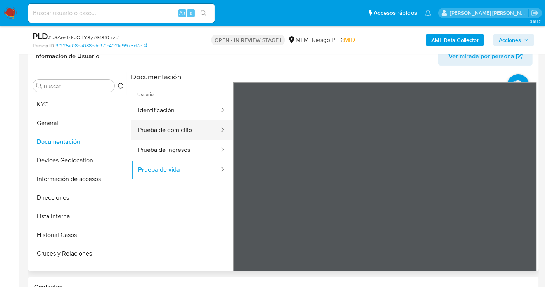
click at [170, 130] on button "Prueba de domicilio" at bounding box center [175, 130] width 89 height 20
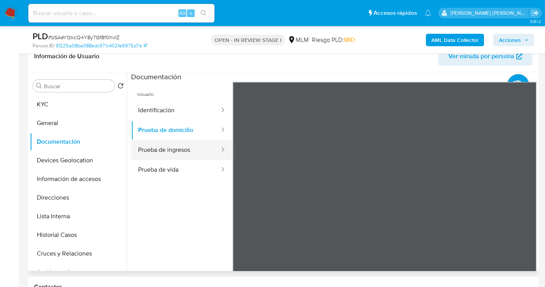
click at [186, 154] on button "Prueba de ingresos" at bounding box center [175, 150] width 89 height 20
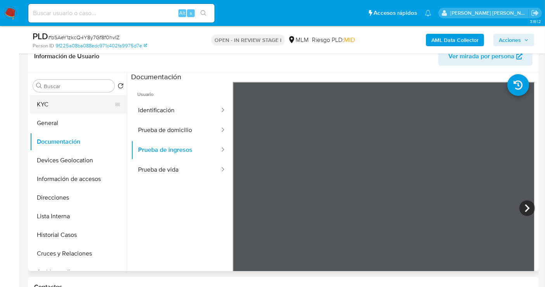
click at [63, 106] on button "KYC" at bounding box center [75, 104] width 91 height 19
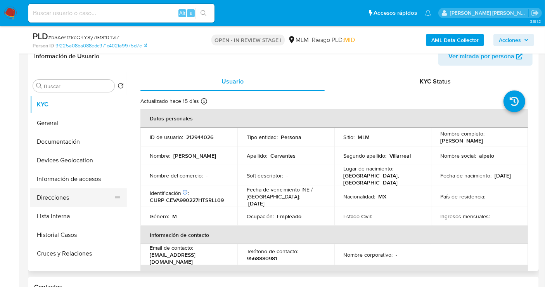
click at [53, 201] on button "Direcciones" at bounding box center [75, 197] width 91 height 19
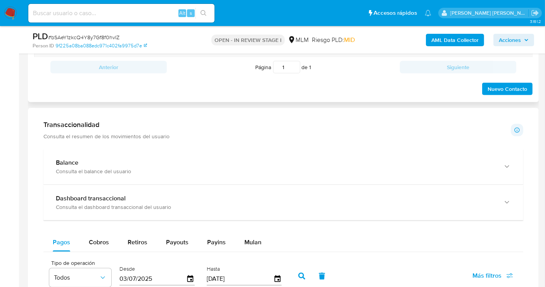
scroll to position [560, 0]
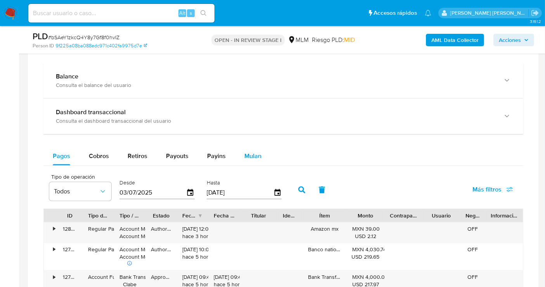
drag, startPoint x: 81, startPoint y: 77, endPoint x: 242, endPoint y: 179, distance: 191.5
click at [81, 77] on div "Balance" at bounding box center [276, 77] width 440 height 8
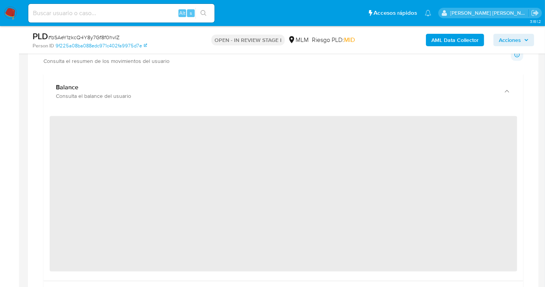
scroll to position [517, 0]
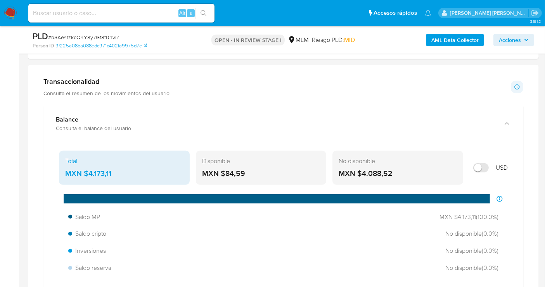
click at [92, 171] on div "MXN $4.173,11" at bounding box center [124, 173] width 118 height 10
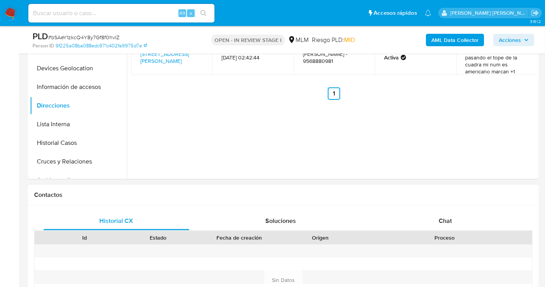
scroll to position [129, 0]
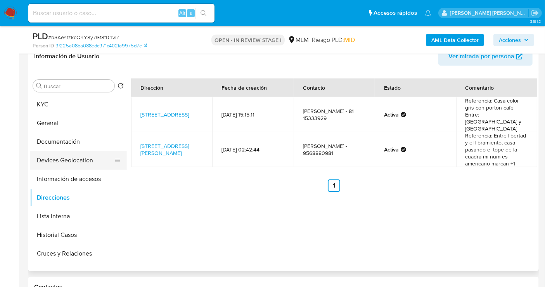
click at [81, 157] on button "Devices Geolocation" at bounding box center [75, 160] width 91 height 19
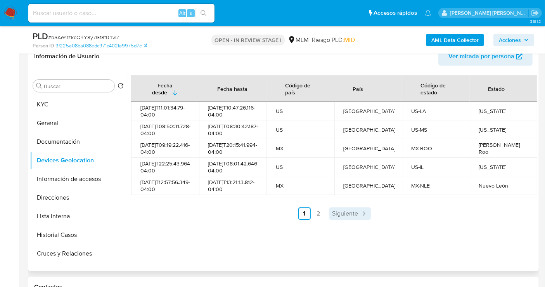
click at [350, 216] on span "Siguiente" at bounding box center [345, 213] width 26 height 6
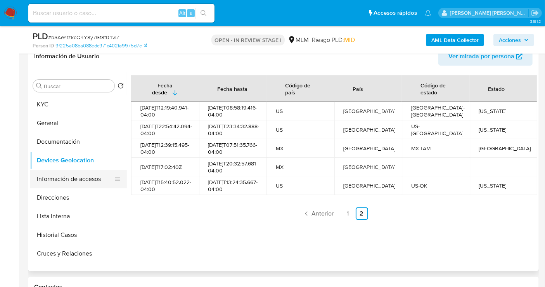
click at [65, 173] on button "Información de accesos" at bounding box center [75, 179] width 91 height 19
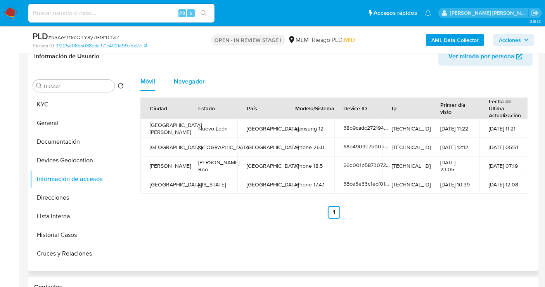
click at [186, 81] on span "Navegador" at bounding box center [189, 81] width 31 height 9
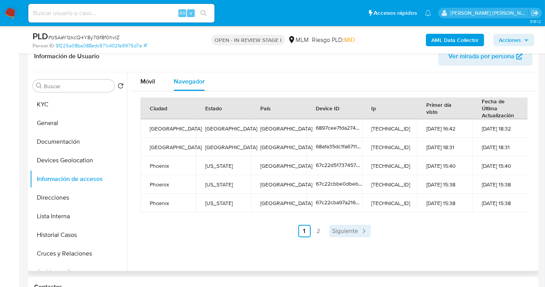
click at [345, 231] on span "Siguiente" at bounding box center [345, 231] width 26 height 6
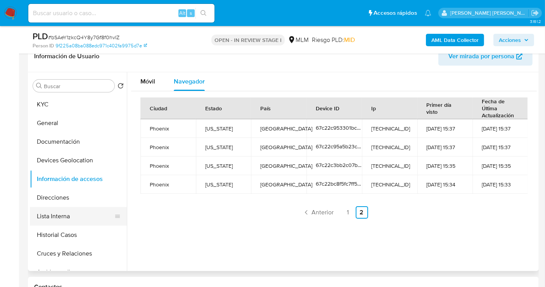
click at [57, 216] on button "Lista Interna" at bounding box center [75, 216] width 91 height 19
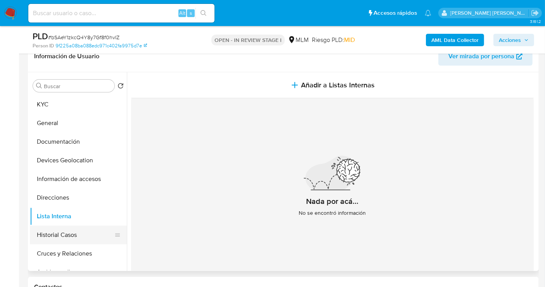
click at [67, 235] on button "Historial Casos" at bounding box center [75, 234] width 91 height 19
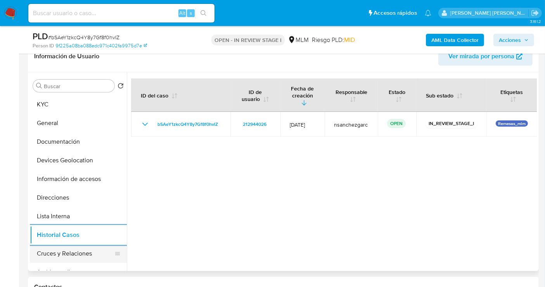
click at [70, 256] on button "Cruces y Relaciones" at bounding box center [75, 253] width 91 height 19
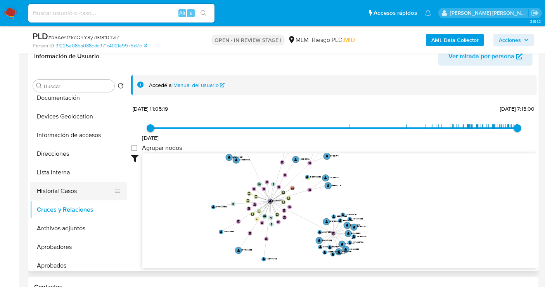
scroll to position [86, 0]
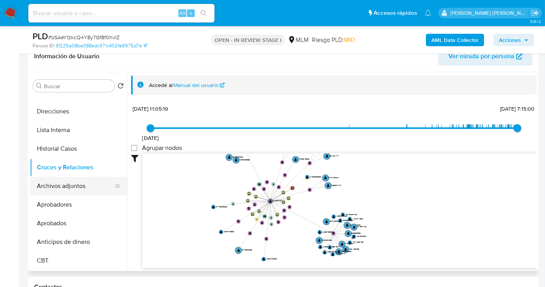
click at [59, 187] on button "Archivos adjuntos" at bounding box center [75, 186] width 91 height 19
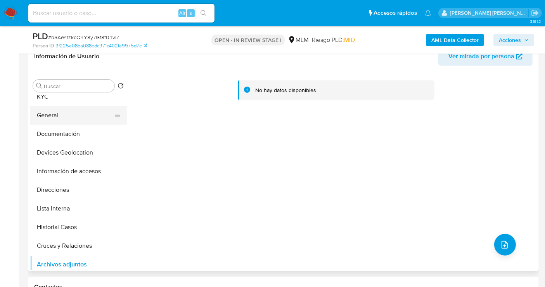
scroll to position [0, 0]
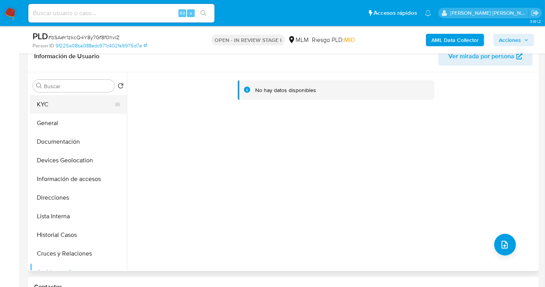
click at [57, 107] on button "KYC" at bounding box center [75, 104] width 91 height 19
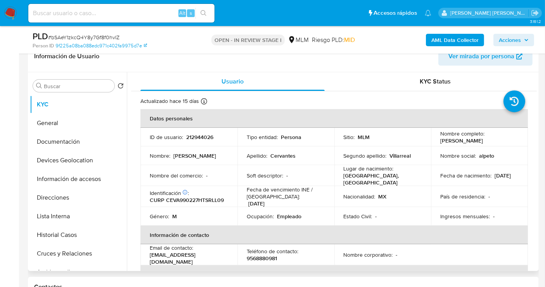
click at [260, 256] on p "9568880981" at bounding box center [262, 258] width 30 height 7
copy p "9568880981"
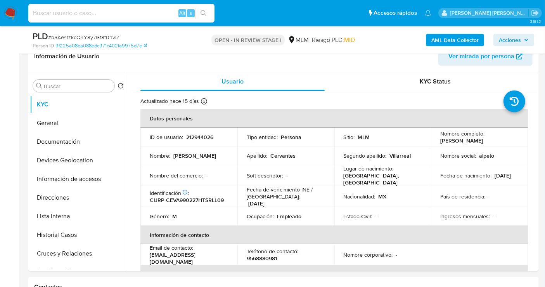
click at [56, 12] on input at bounding box center [121, 13] width 186 height 10
paste input "ATRACCIONES AMERICA SA DE CV"
type input "ATRACCIONES AMERICA SA DE CV"
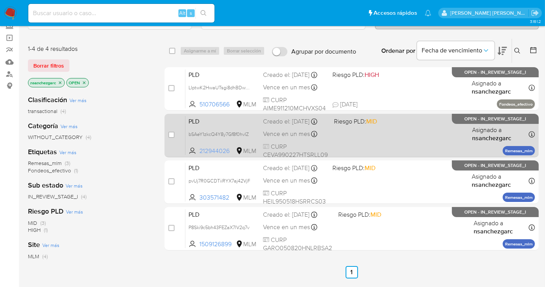
scroll to position [86, 0]
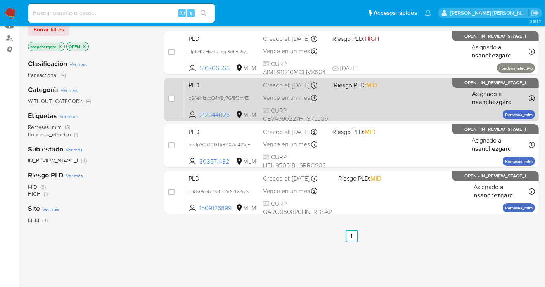
click at [269, 90] on div "Creado el: 12/09/2025 Creado el: 12/09/2025 02:13:05" at bounding box center [295, 85] width 65 height 9
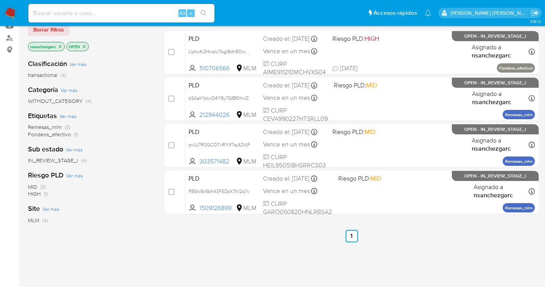
click at [53, 11] on input at bounding box center [121, 13] width 186 height 10
paste input "2166598986"
type input "2166598986"
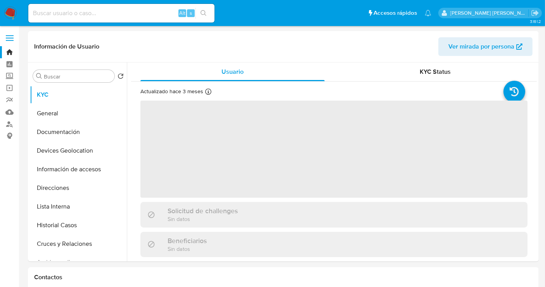
select select "10"
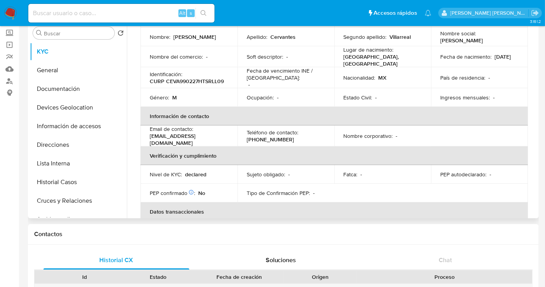
scroll to position [172, 0]
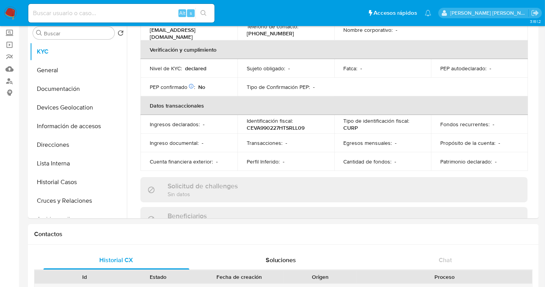
click at [12, 10] on img at bounding box center [10, 13] width 13 height 13
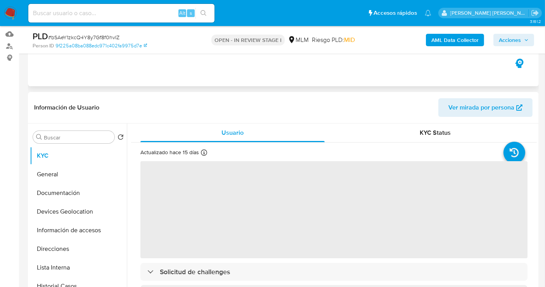
scroll to position [86, 0]
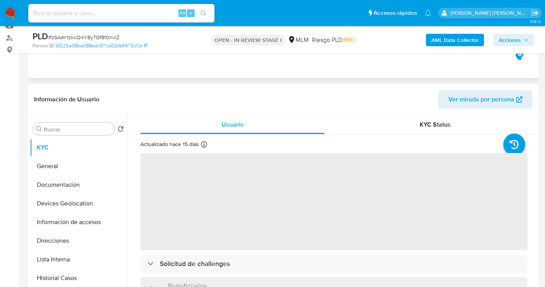
select select "10"
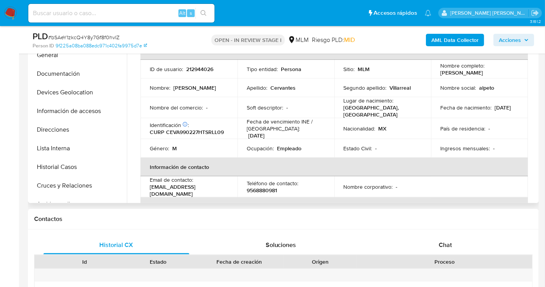
scroll to position [215, 0]
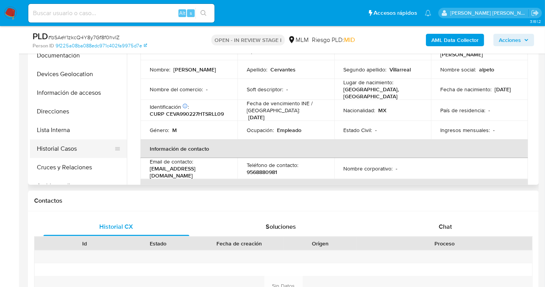
click at [65, 144] on button "Historial Casos" at bounding box center [75, 148] width 91 height 19
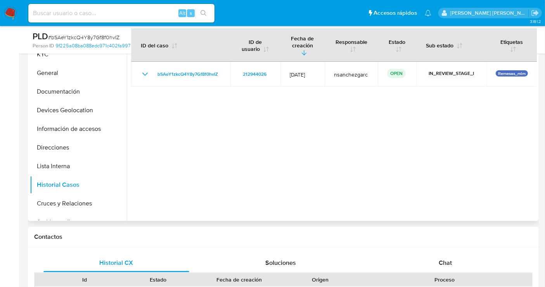
scroll to position [129, 0]
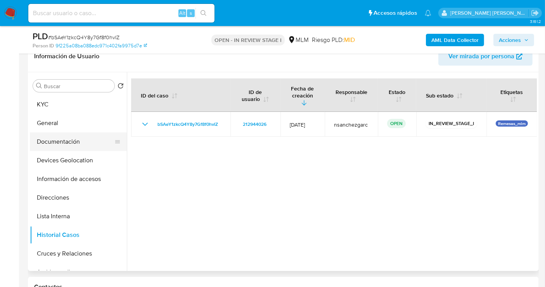
click at [63, 146] on button "Documentación" at bounding box center [75, 141] width 91 height 19
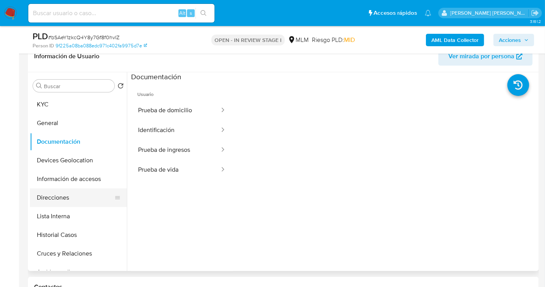
click at [69, 202] on button "Direcciones" at bounding box center [75, 197] width 91 height 19
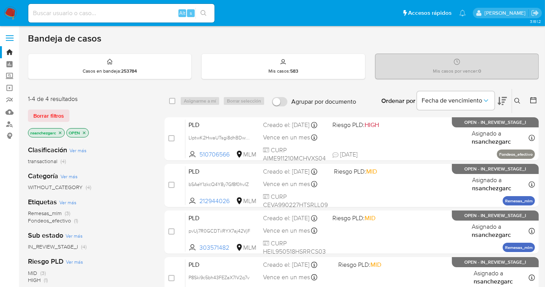
click at [518, 101] on icon at bounding box center [517, 101] width 6 height 6
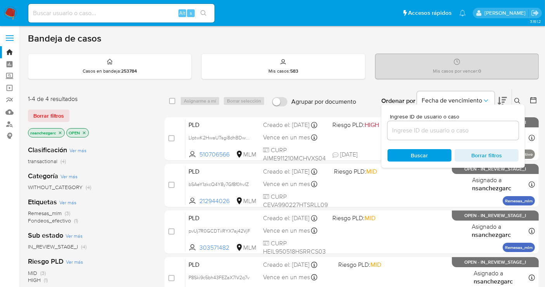
click at [412, 127] on input at bounding box center [453, 130] width 131 height 10
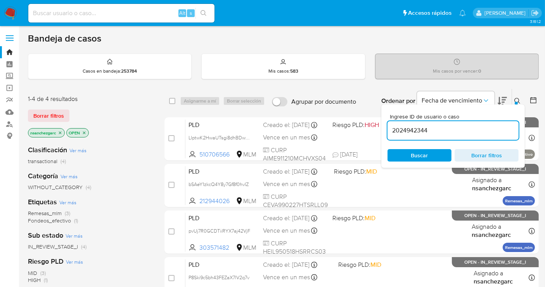
type input "2024942344"
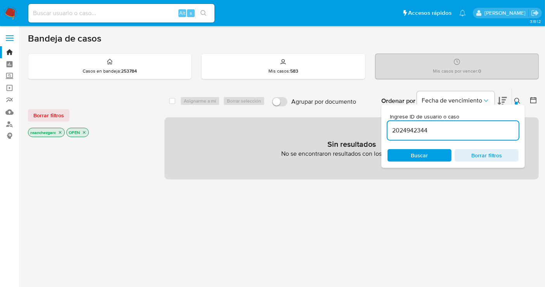
click at [60, 131] on icon "close-filter" at bounding box center [60, 132] width 5 height 5
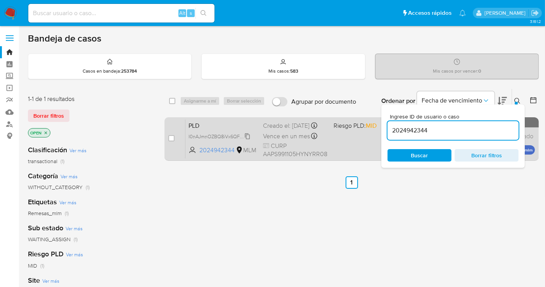
click at [245, 140] on span "I0nAJmnOZBQ8iVx6QFlO428Z" at bounding box center [222, 136] width 67 height 9
click at [174, 137] on input "checkbox" at bounding box center [171, 138] width 6 height 6
checkbox input "true"
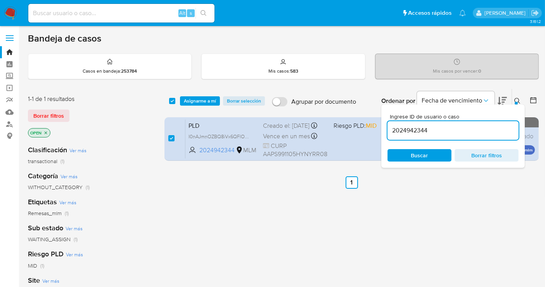
drag, startPoint x: 198, startPoint y: 99, endPoint x: 211, endPoint y: 107, distance: 15.2
click at [201, 101] on span "Asignarme a mí" at bounding box center [200, 101] width 32 height 8
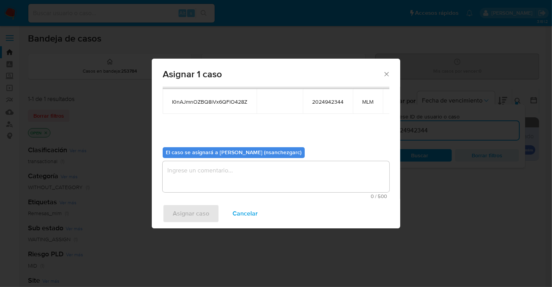
scroll to position [40, 0]
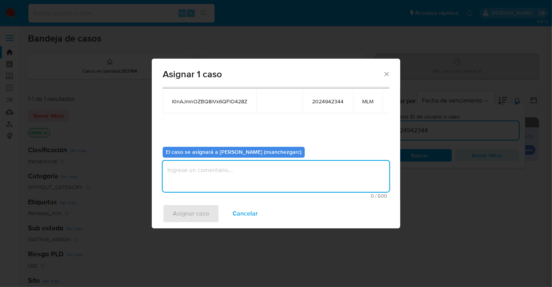
click at [185, 172] on textarea "assign-modal" at bounding box center [276, 176] width 227 height 31
type textarea "nesg"
click at [189, 215] on span "Asignar caso" at bounding box center [191, 213] width 36 height 17
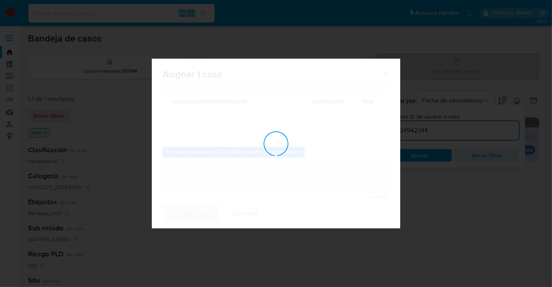
checkbox input "false"
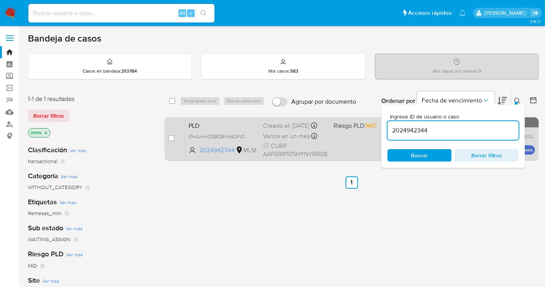
click at [279, 140] on span "Vence en un mes" at bounding box center [286, 136] width 47 height 9
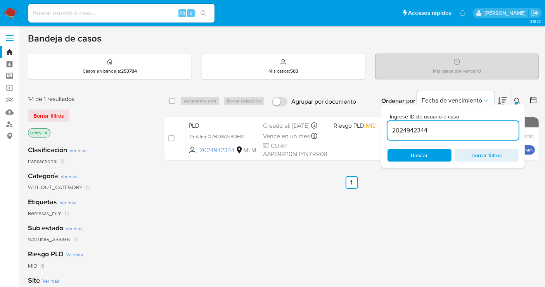
click at [513, 100] on button at bounding box center [518, 100] width 13 height 9
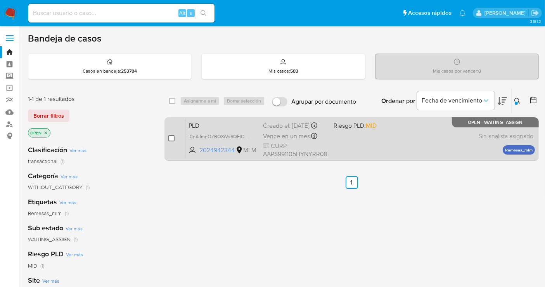
click at [173, 138] on input "checkbox" at bounding box center [171, 138] width 6 height 6
checkbox input "true"
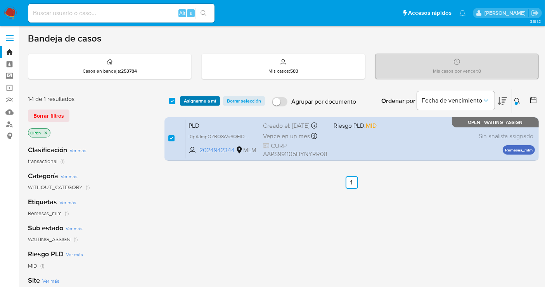
click at [200, 98] on span "Asignarme a mí" at bounding box center [200, 101] width 32 height 8
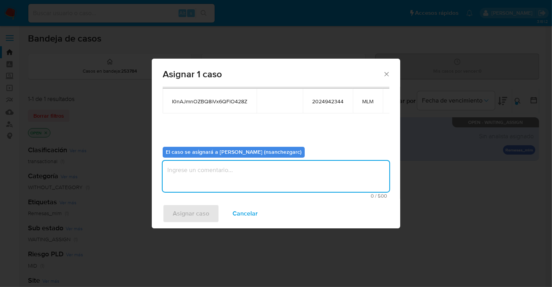
drag, startPoint x: 192, startPoint y: 174, endPoint x: 192, endPoint y: 170, distance: 4.0
click at [192, 173] on textarea "assign-modal" at bounding box center [276, 176] width 227 height 31
type textarea "nesg"
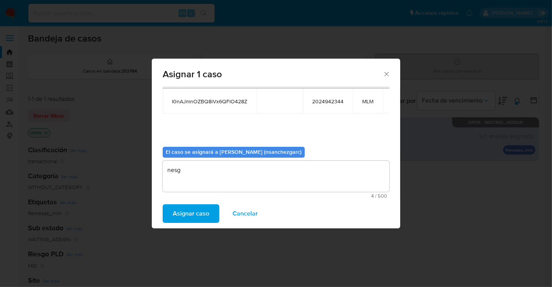
click at [181, 219] on span "Asignar caso" at bounding box center [191, 213] width 36 height 17
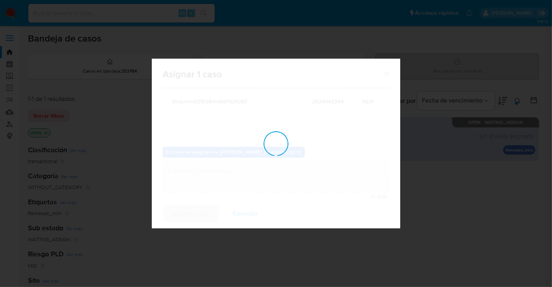
checkbox input "false"
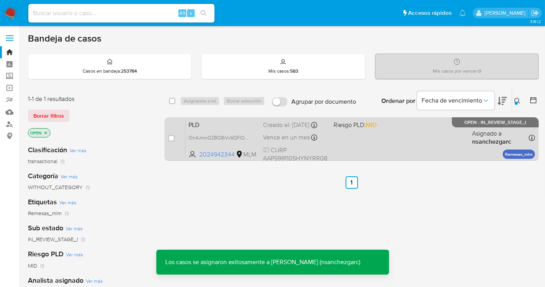
click at [275, 137] on div "PLD I0nAJmnOZBQ8iVx6QFlO428Z 2024942344 MLM Riesgo PLD: MID Creado el: 12/09/20…" at bounding box center [360, 138] width 350 height 39
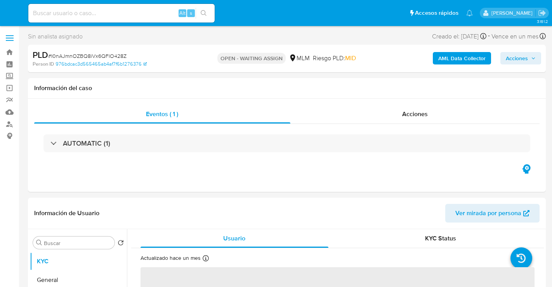
select select "10"
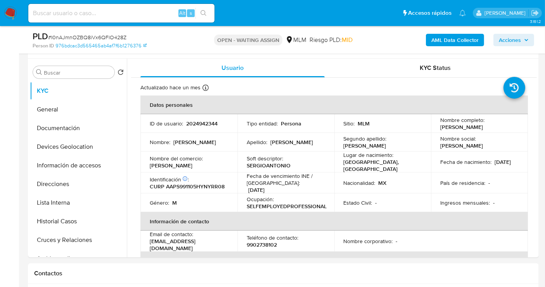
scroll to position [129, 0]
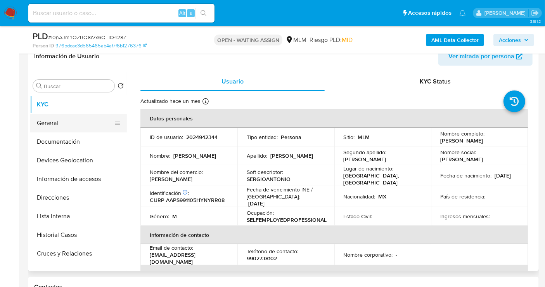
click at [78, 123] on button "General" at bounding box center [75, 123] width 91 height 19
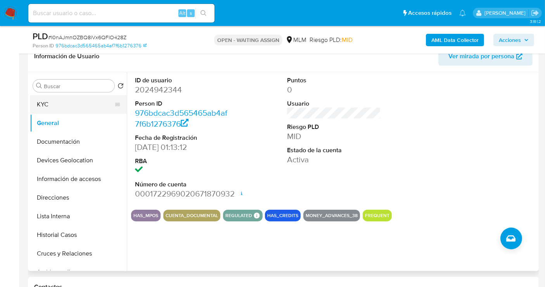
click at [61, 100] on button "KYC" at bounding box center [75, 104] width 91 height 19
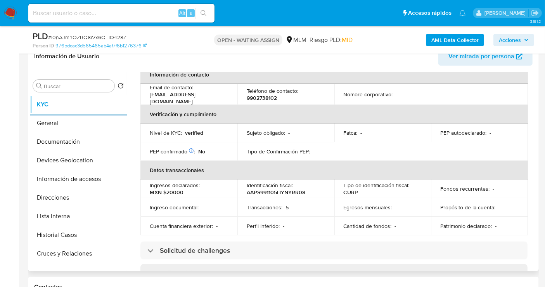
scroll to position [172, 0]
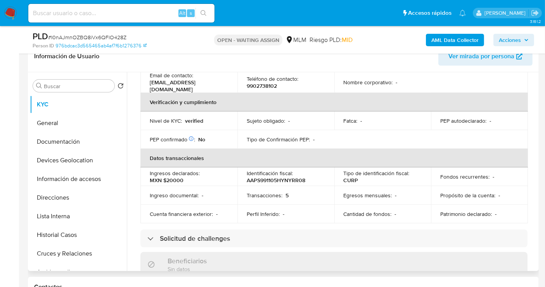
drag, startPoint x: 537, startPoint y: 164, endPoint x: 538, endPoint y: 171, distance: 7.0
click at [538, 171] on div "Buscar Volver al orden por defecto KYC General Documentación Devices Geolocatio…" at bounding box center [283, 171] width 511 height 199
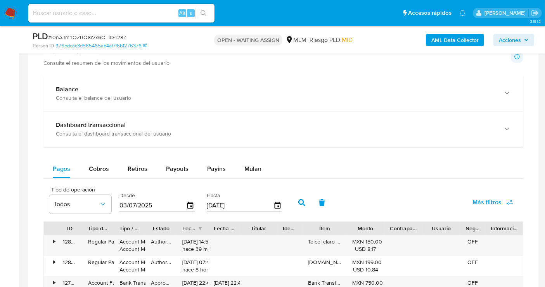
scroll to position [560, 0]
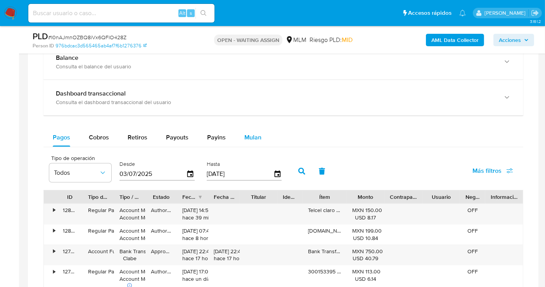
click at [246, 139] on span "Mulan" at bounding box center [252, 137] width 17 height 9
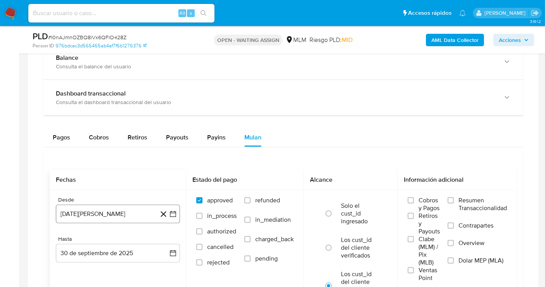
click at [113, 213] on button "[DATE][PERSON_NAME]" at bounding box center [118, 213] width 124 height 19
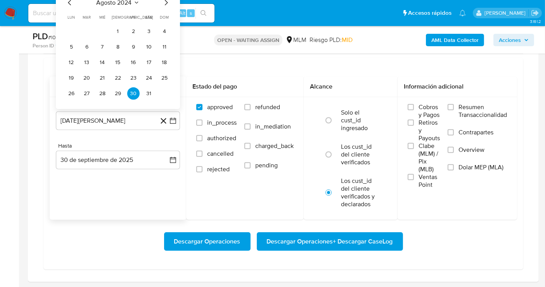
scroll to position [689, 0]
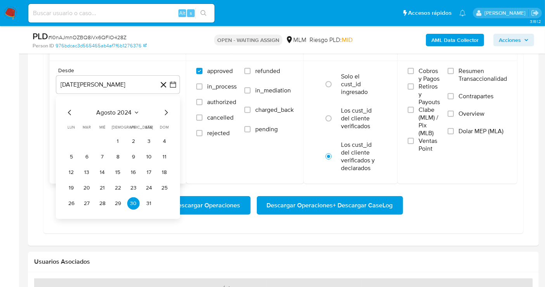
click at [164, 111] on icon "Mes siguiente" at bounding box center [165, 112] width 9 height 9
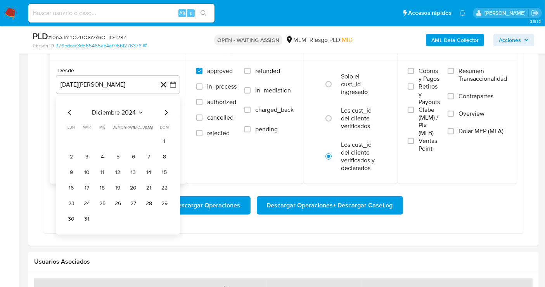
click at [164, 111] on icon "Mes siguiente" at bounding box center [165, 112] width 9 height 9
click at [116, 136] on button "1" at bounding box center [118, 141] width 12 height 12
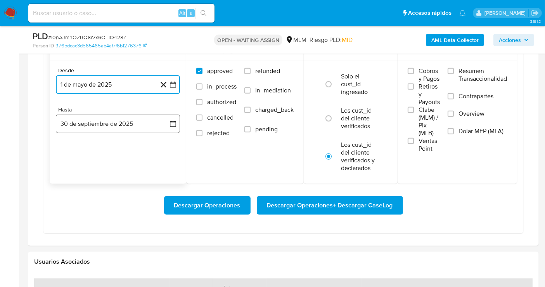
click at [159, 123] on button "30 de septiembre de 2025" at bounding box center [118, 123] width 124 height 19
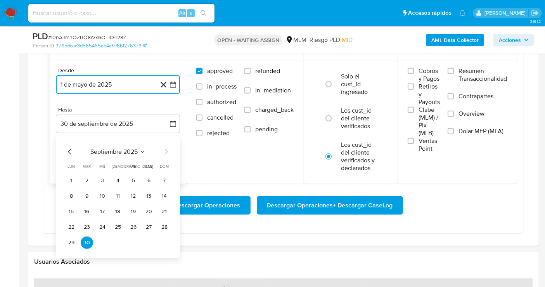
click at [70, 150] on icon "Mes anterior" at bounding box center [69, 151] width 9 height 9
drag, startPoint x: 164, startPoint y: 242, endPoint x: 173, endPoint y: 238, distance: 10.1
click at [164, 242] on button "31" at bounding box center [164, 242] width 12 height 12
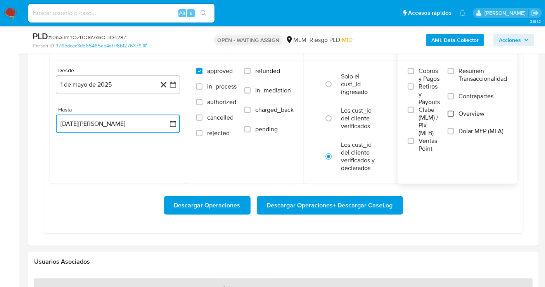
click at [450, 111] on input "Overview" at bounding box center [451, 114] width 6 height 6
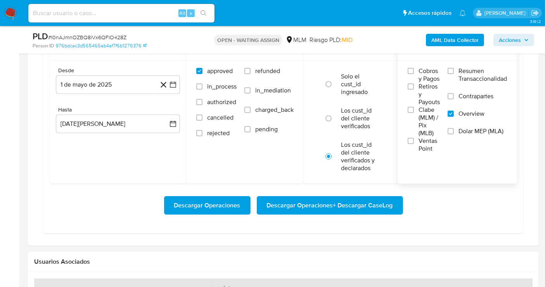
click at [307, 201] on span "Descargar Operaciones + Descargar CaseLog" at bounding box center [330, 205] width 126 height 17
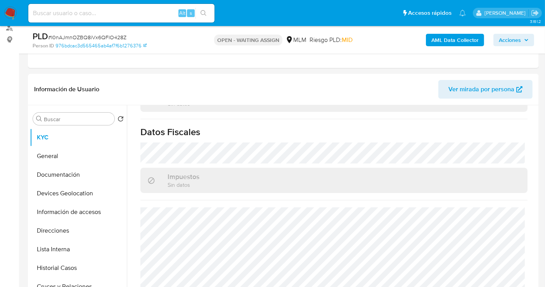
scroll to position [86, 0]
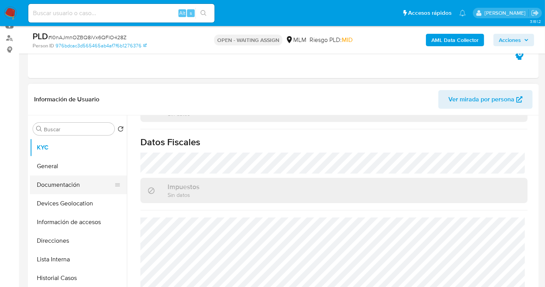
click at [63, 179] on button "Documentación" at bounding box center [75, 184] width 91 height 19
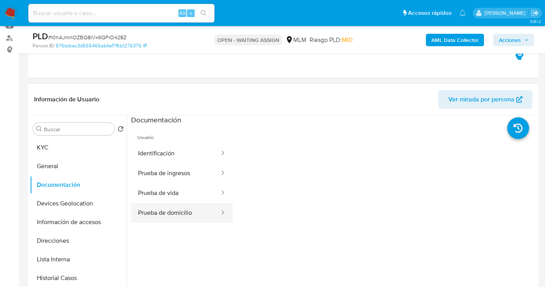
click at [166, 211] on button "Prueba de domicilio" at bounding box center [175, 213] width 89 height 20
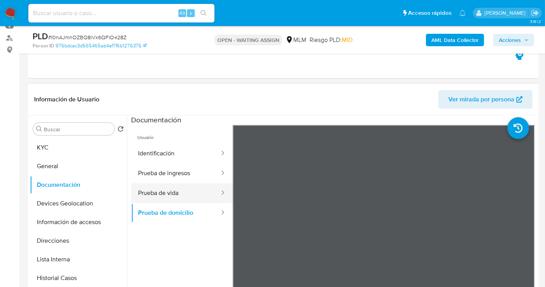
click at [176, 195] on button "Prueba de vida" at bounding box center [175, 193] width 89 height 20
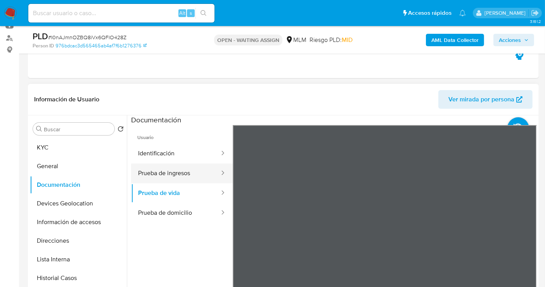
click at [164, 170] on button "Prueba de ingresos" at bounding box center [175, 173] width 89 height 20
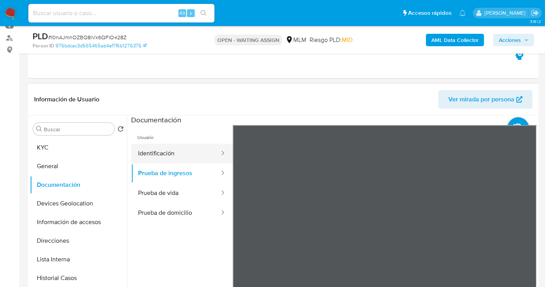
click at [170, 152] on button "Identificación" at bounding box center [175, 154] width 89 height 20
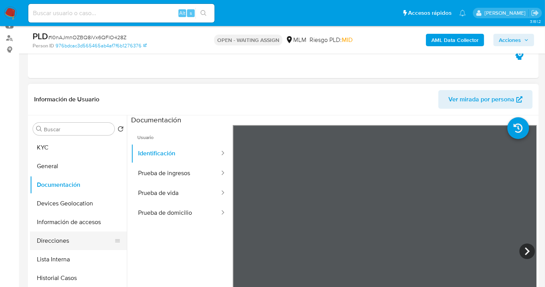
click at [69, 239] on button "Direcciones" at bounding box center [75, 240] width 91 height 19
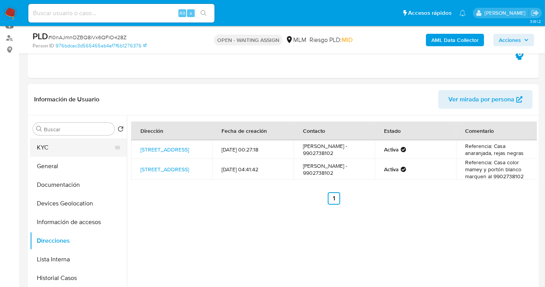
click at [61, 149] on button "KYC" at bounding box center [75, 147] width 91 height 19
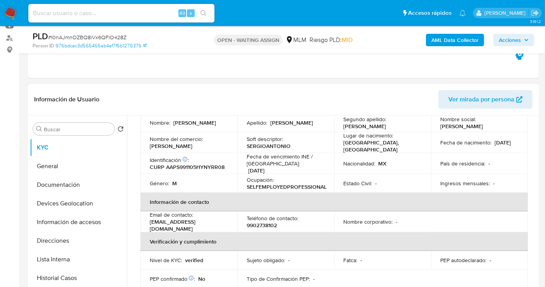
scroll to position [94, 0]
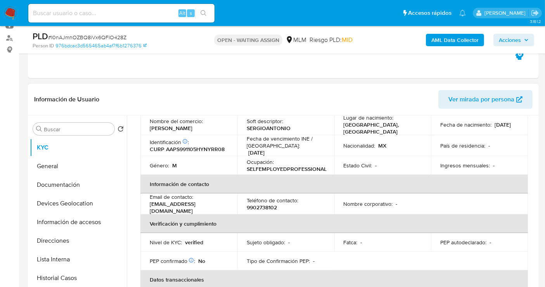
click at [261, 204] on p "9902738102" at bounding box center [262, 207] width 30 height 7
copy p "9902738102"
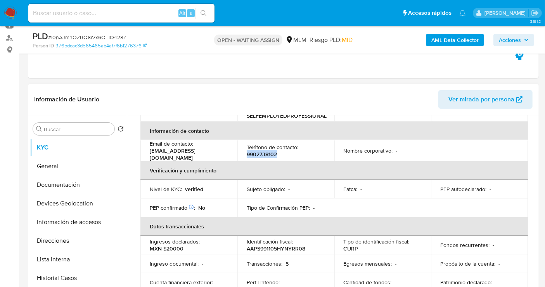
scroll to position [223, 0]
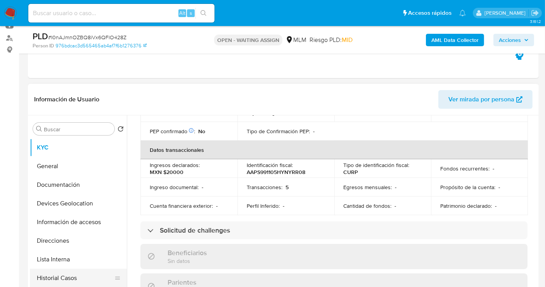
drag, startPoint x: 72, startPoint y: 240, endPoint x: 73, endPoint y: 275, distance: 35.7
click at [73, 275] on ul "KYC General Documentación Devices Geolocation Información de accesos Direccione…" at bounding box center [78, 225] width 97 height 175
click at [73, 275] on button "Historial Casos" at bounding box center [75, 277] width 91 height 19
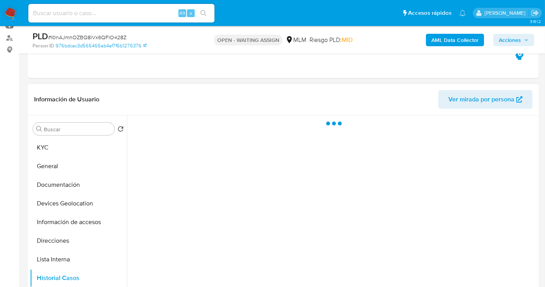
scroll to position [0, 0]
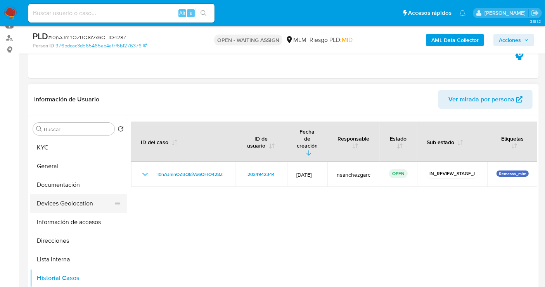
click at [71, 204] on button "Devices Geolocation" at bounding box center [75, 203] width 91 height 19
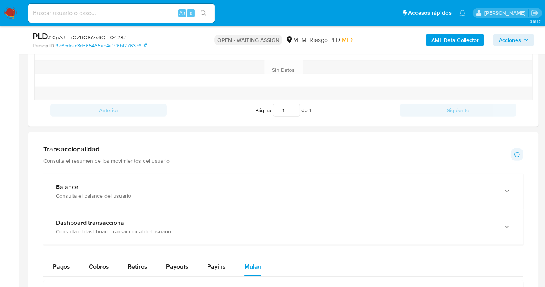
scroll to position [517, 0]
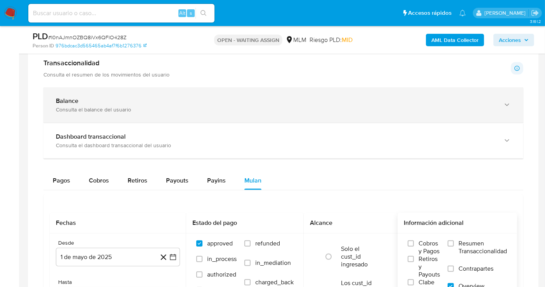
click at [162, 107] on div "Consulta el balance del usuario" at bounding box center [276, 109] width 440 height 7
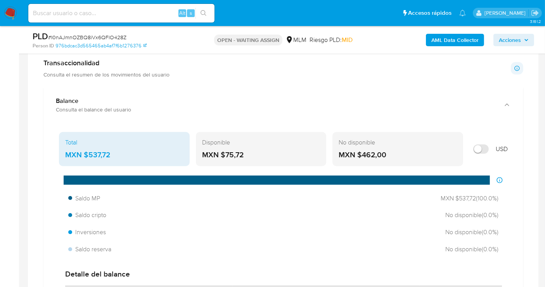
click at [99, 156] on div "MXN $537,72" at bounding box center [124, 155] width 118 height 10
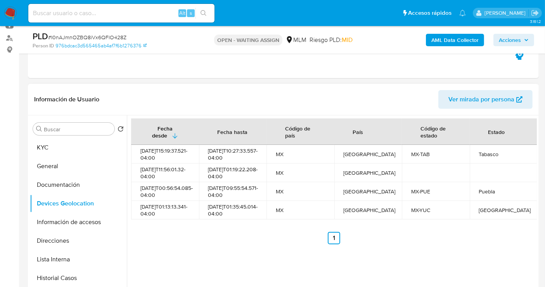
scroll to position [129, 0]
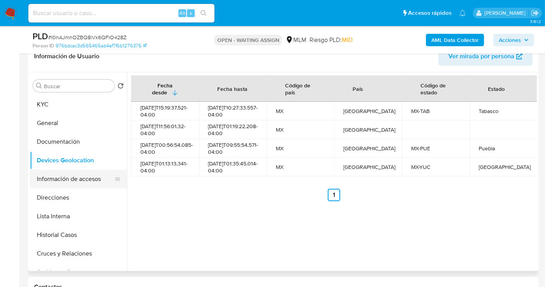
click at [59, 181] on button "Información de accesos" at bounding box center [75, 179] width 91 height 19
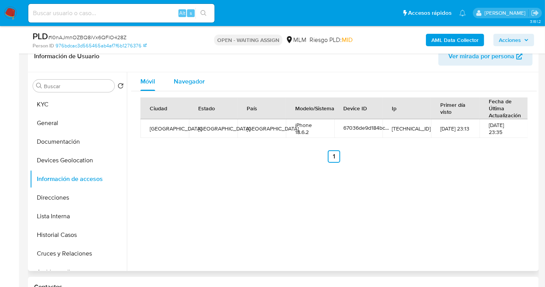
click at [178, 77] on span "Navegador" at bounding box center [189, 81] width 31 height 9
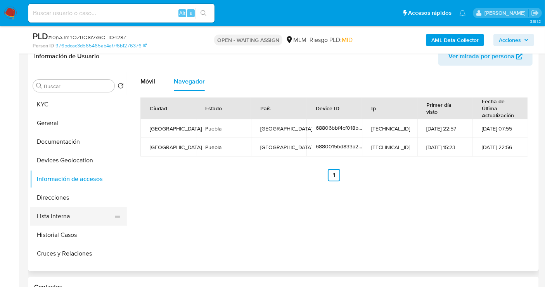
click at [54, 214] on button "Lista Interna" at bounding box center [75, 216] width 91 height 19
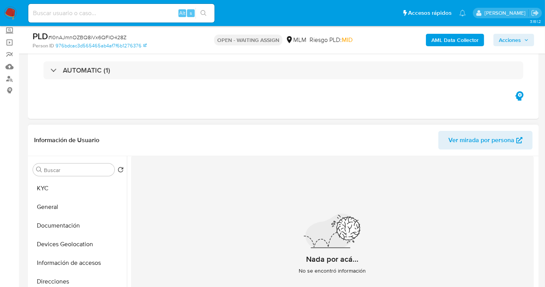
scroll to position [86, 0]
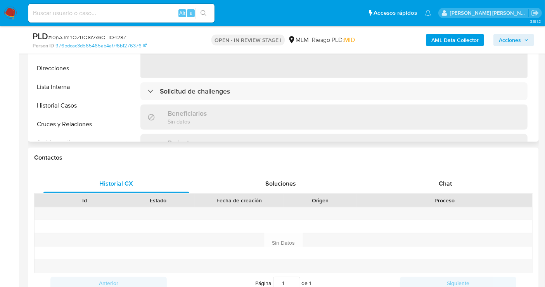
select select "10"
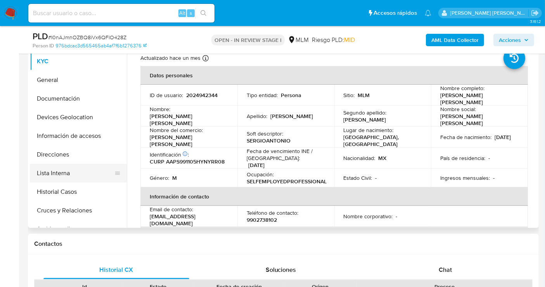
click at [53, 173] on button "Lista Interna" at bounding box center [75, 173] width 91 height 19
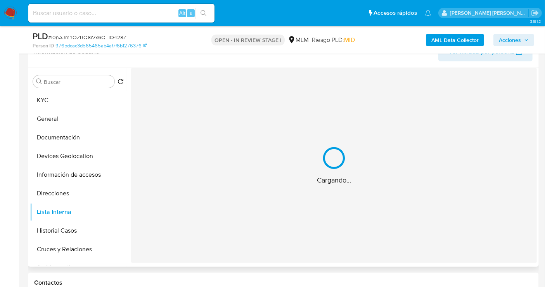
scroll to position [129, 0]
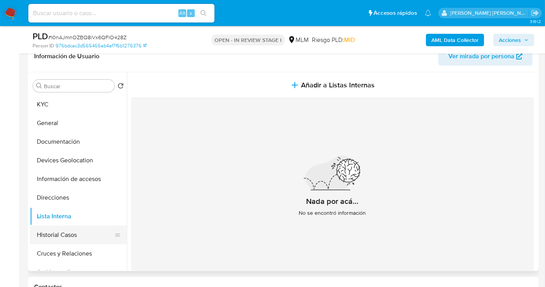
click at [62, 235] on button "Historial Casos" at bounding box center [75, 234] width 91 height 19
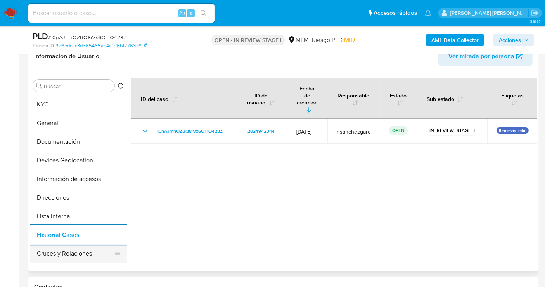
click at [72, 251] on button "Cruces y Relaciones" at bounding box center [75, 253] width 91 height 19
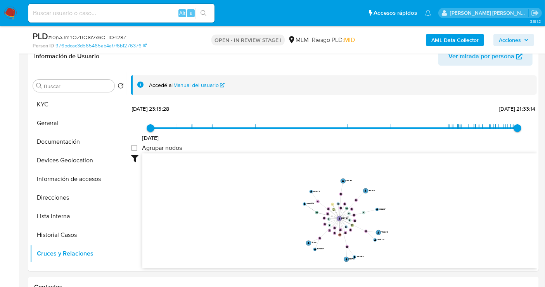
drag, startPoint x: 384, startPoint y: 187, endPoint x: 343, endPoint y: 223, distance: 55.3
click at [343, 223] on icon "device-67036de9d184bc62f32ed35f  user-2024942344  2024942344 device-6880015bd…" at bounding box center [339, 209] width 395 height 113
